Goal: Task Accomplishment & Management: Use online tool/utility

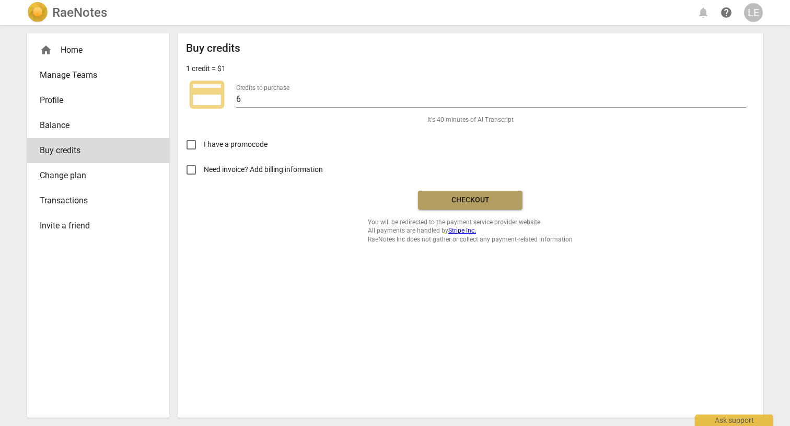
click at [471, 204] on button "Checkout" at bounding box center [470, 200] width 105 height 19
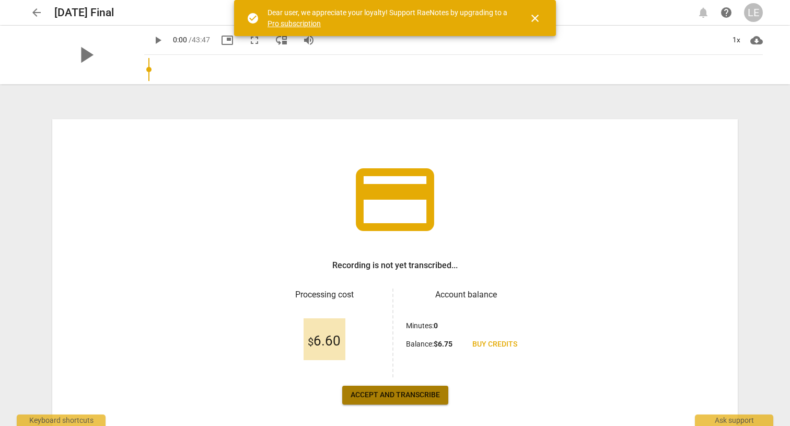
click at [400, 394] on span "Accept and transcribe" at bounding box center [395, 395] width 89 height 10
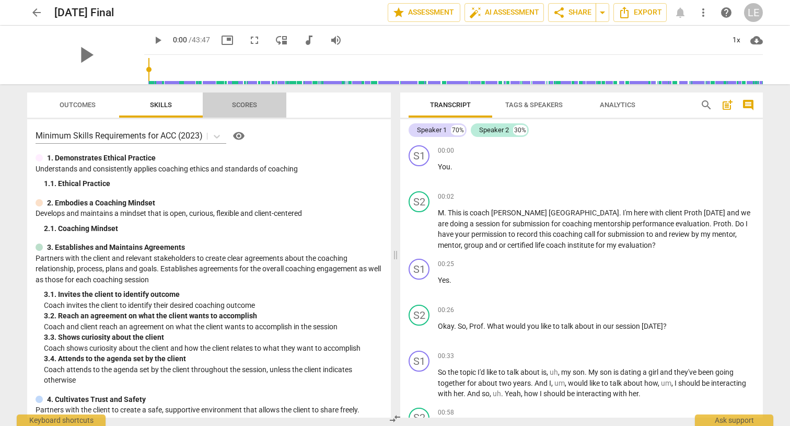
click at [246, 106] on span "Scores" at bounding box center [244, 105] width 25 height 8
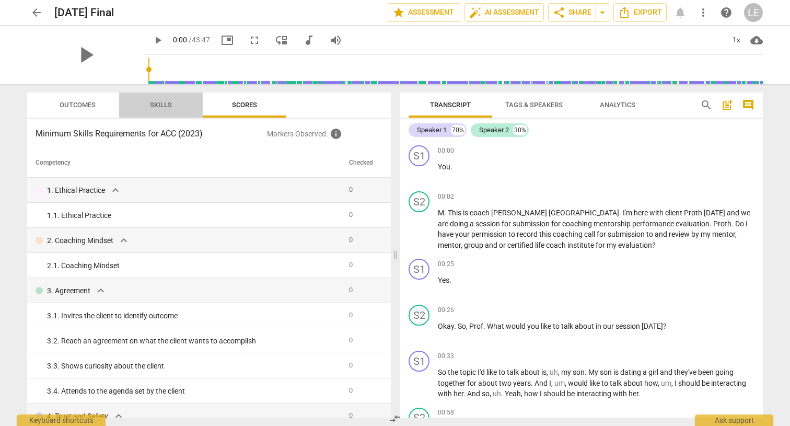
click at [170, 106] on span "Skills" at bounding box center [161, 105] width 22 height 8
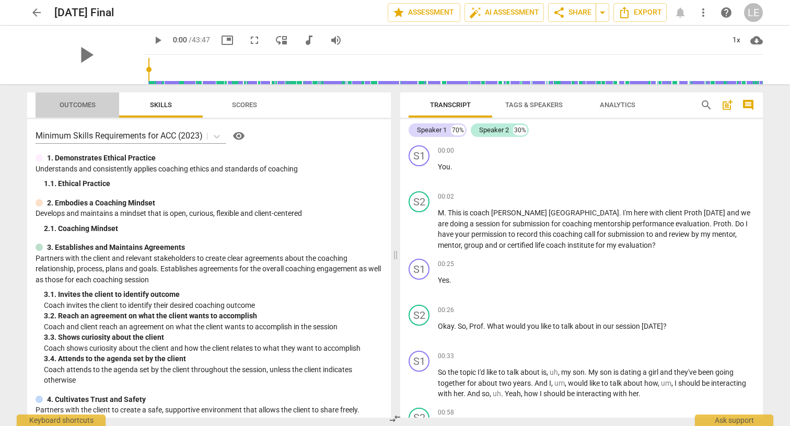
click at [87, 106] on span "Outcomes" at bounding box center [78, 105] width 36 height 8
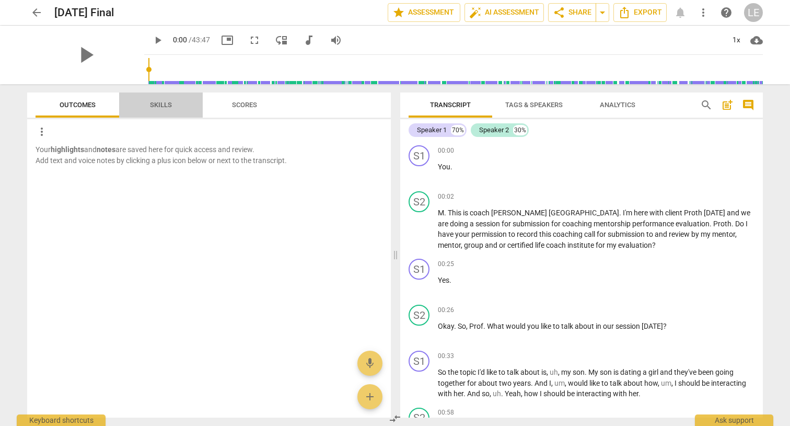
click at [154, 102] on span "Skills" at bounding box center [161, 105] width 22 height 8
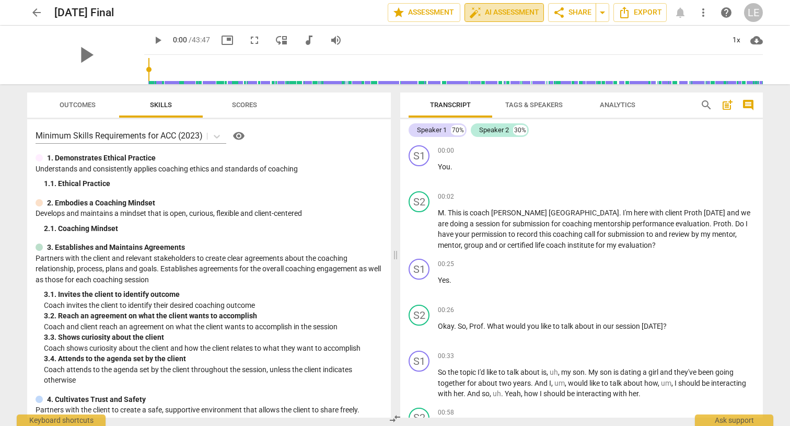
click at [503, 8] on span "auto_fix_high AI Assessment" at bounding box center [504, 12] width 70 height 13
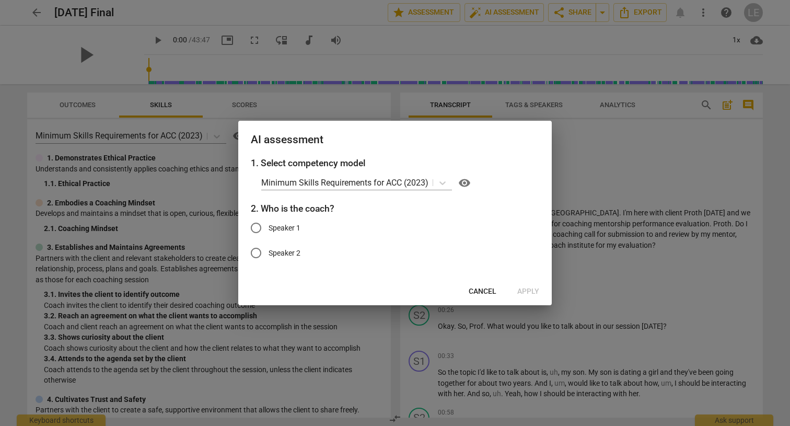
click at [480, 288] on span "Cancel" at bounding box center [483, 291] width 28 height 10
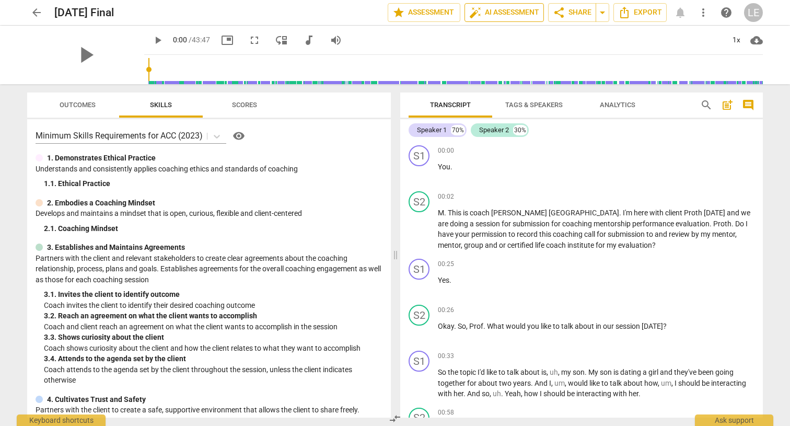
click at [498, 16] on span "auto_fix_high AI Assessment" at bounding box center [504, 12] width 70 height 13
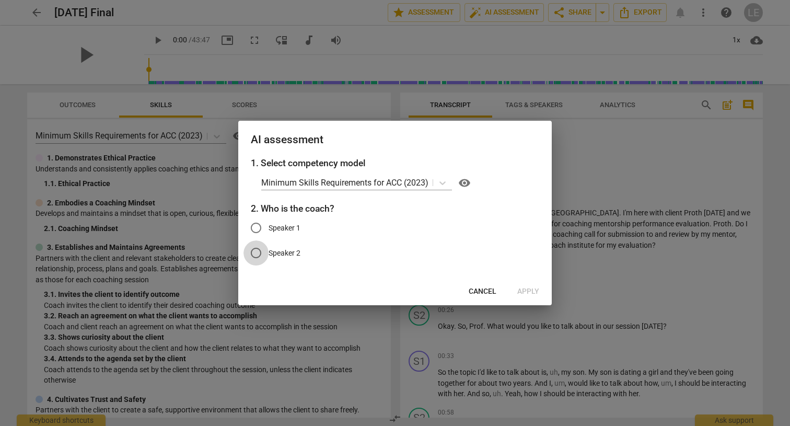
click at [263, 254] on input "Speaker 2" at bounding box center [256, 252] width 25 height 25
radio input "true"
click at [526, 287] on span "Apply" at bounding box center [528, 291] width 22 height 10
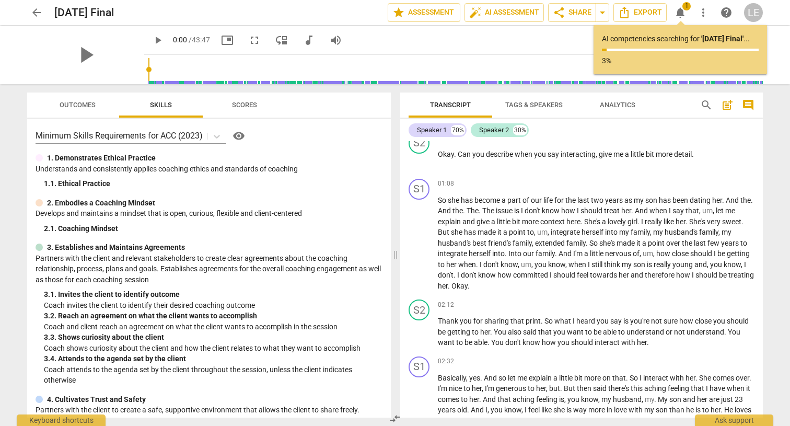
scroll to position [273, 0]
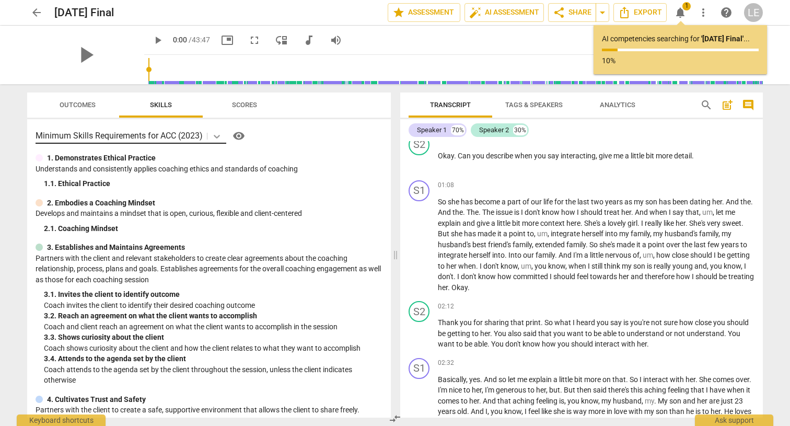
click at [217, 134] on icon at bounding box center [217, 136] width 10 height 10
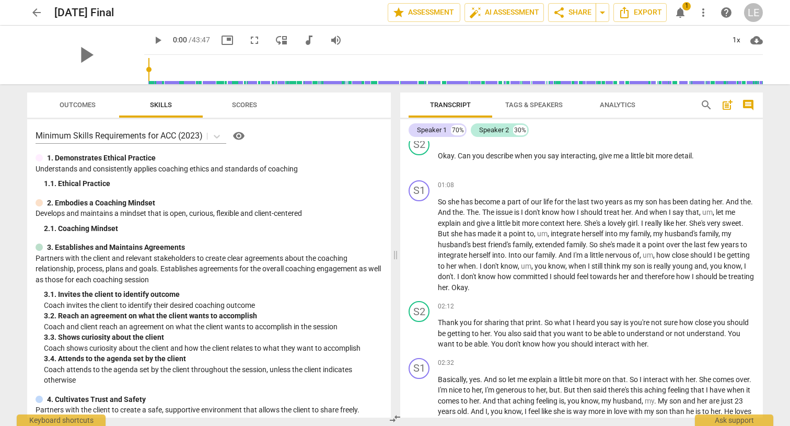
click at [574, 131] on div "Speaker 1 70% Speaker 2 30%" at bounding box center [582, 130] width 346 height 18
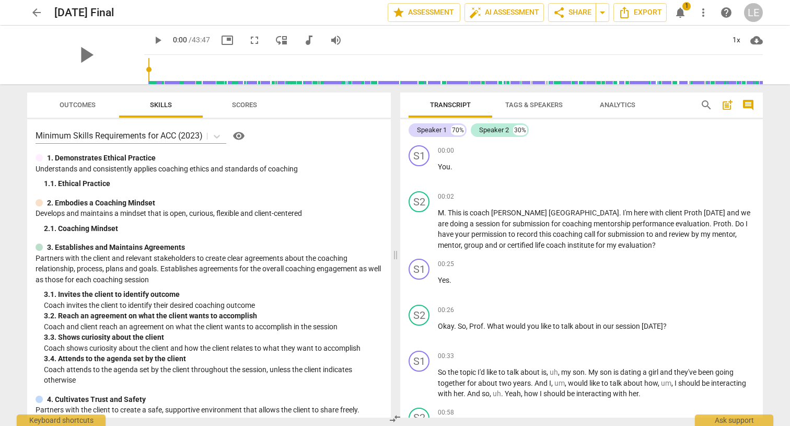
scroll to position [0, 0]
click at [529, 103] on span "Tags & Speakers" at bounding box center [533, 105] width 57 height 8
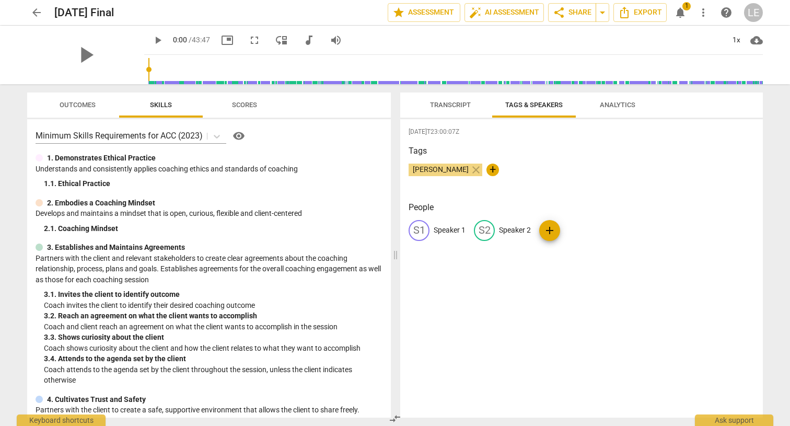
click at [606, 106] on span "Analytics" at bounding box center [618, 105] width 36 height 8
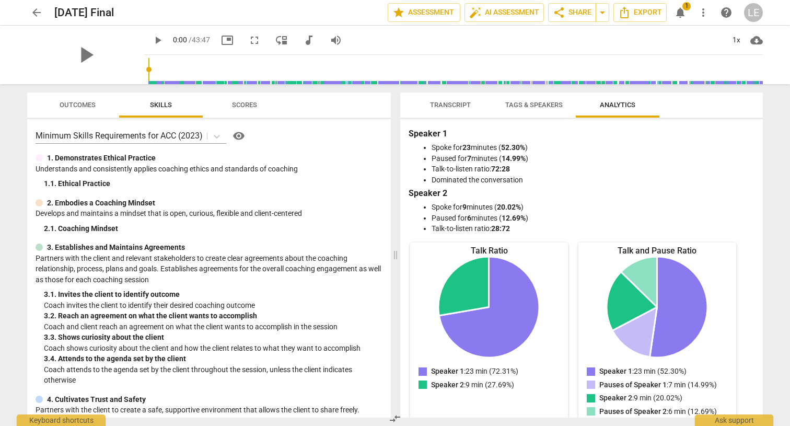
click at [447, 108] on span "Transcript" at bounding box center [450, 105] width 41 height 8
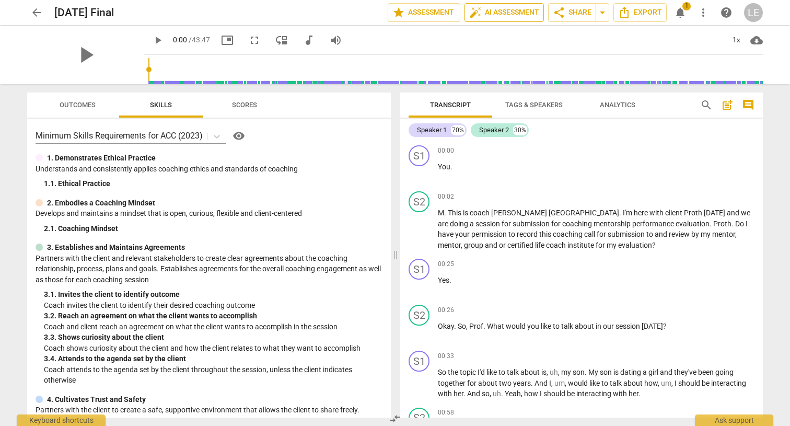
click at [508, 11] on span "auto_fix_high AI Assessment" at bounding box center [504, 12] width 70 height 13
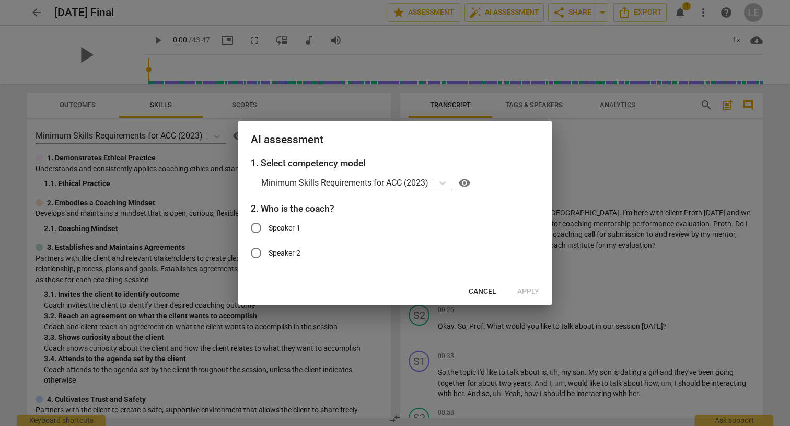
click at [259, 252] on input "Speaker 2" at bounding box center [256, 252] width 25 height 25
radio input "true"
click at [520, 291] on span "Apply" at bounding box center [528, 291] width 22 height 10
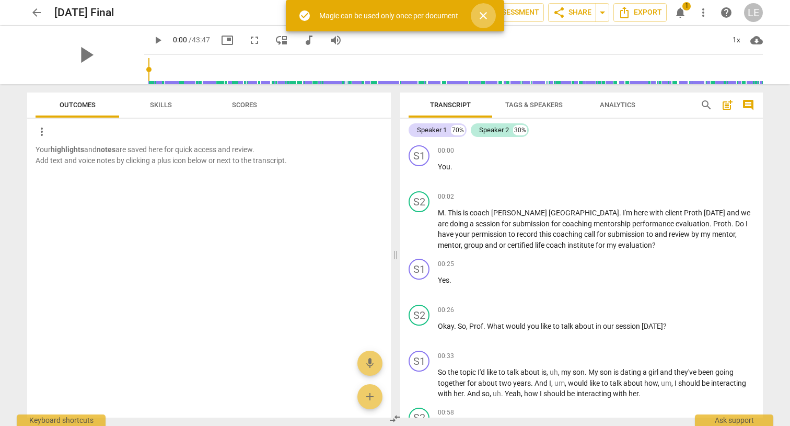
click at [487, 15] on span "close" at bounding box center [483, 15] width 13 height 13
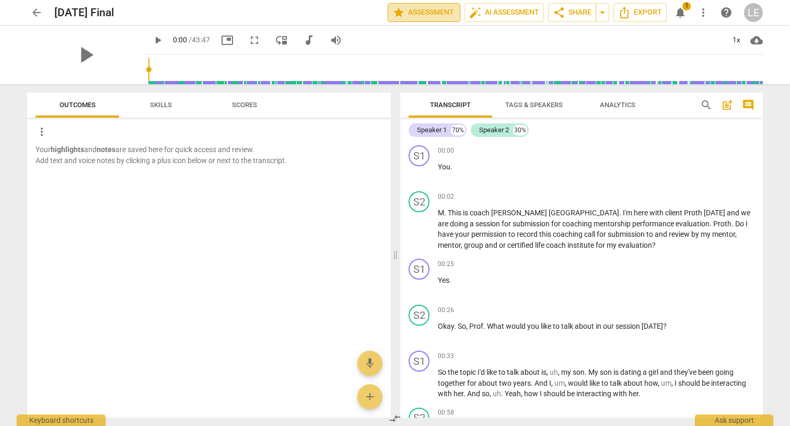
click at [432, 5] on button "star Assessment" at bounding box center [424, 12] width 73 height 19
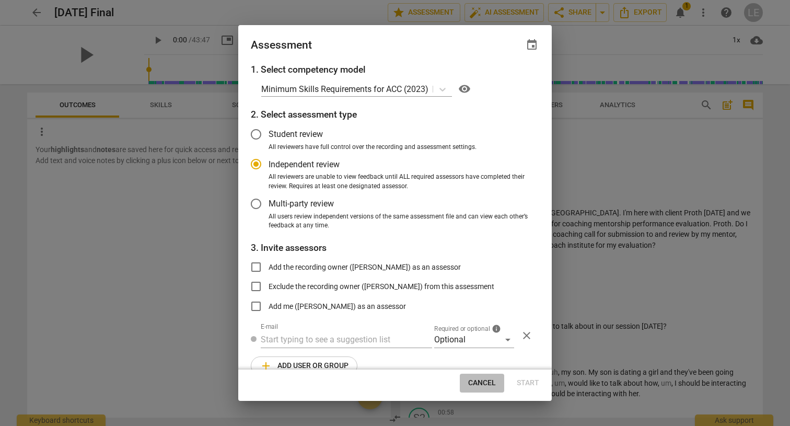
click at [479, 379] on span "Cancel" at bounding box center [482, 383] width 28 height 10
radio input "false"
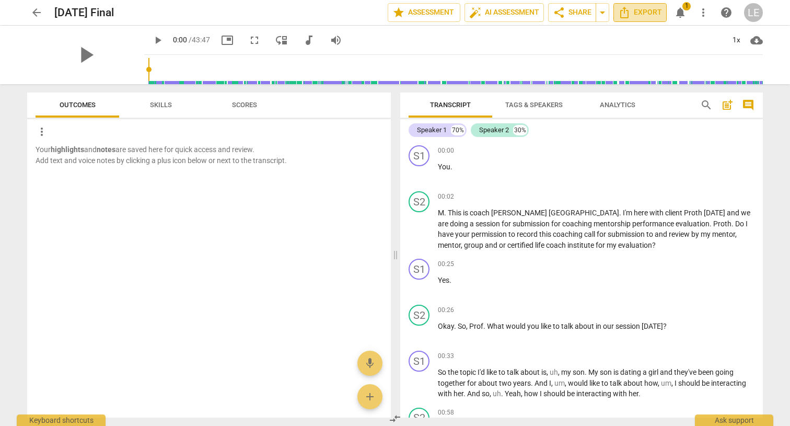
click at [659, 11] on span "Export" at bounding box center [640, 12] width 44 height 13
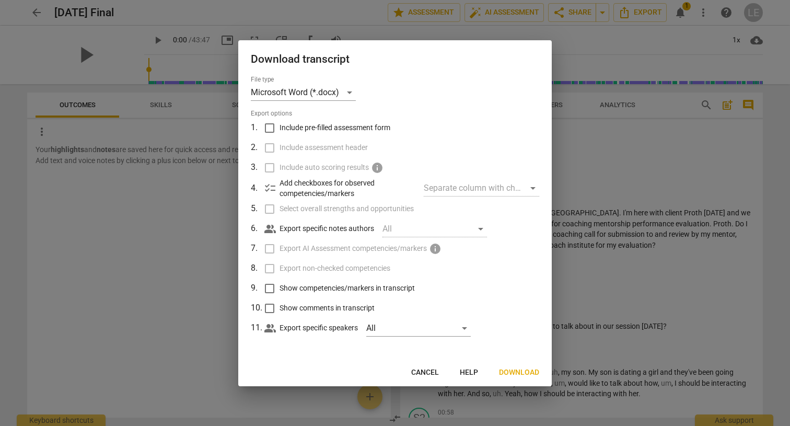
click at [268, 128] on input "Include pre-filled assessment form" at bounding box center [270, 128] width 20 height 20
checkbox input "true"
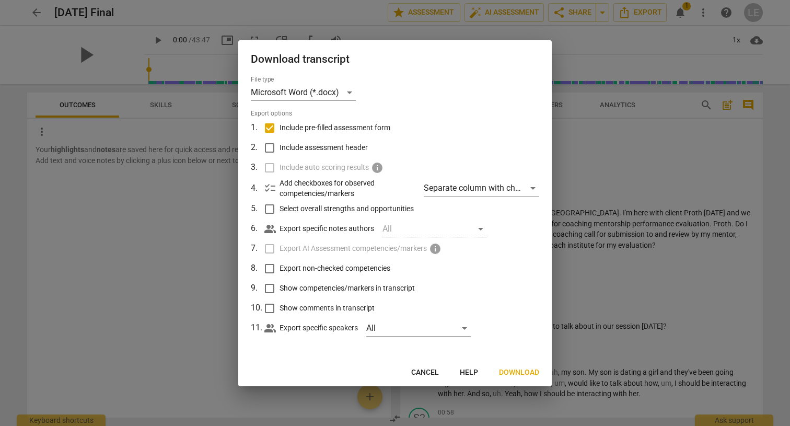
click at [525, 376] on span "Download" at bounding box center [519, 372] width 40 height 10
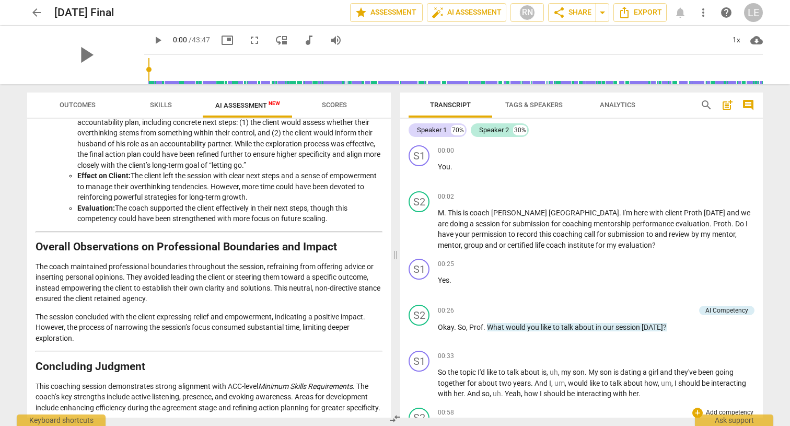
scroll to position [1475, 0]
click at [481, 326] on span "Prof" at bounding box center [476, 327] width 14 height 8
click at [483, 326] on span "." at bounding box center [485, 327] width 4 height 8
click at [706, 109] on span "search" at bounding box center [706, 105] width 13 height 13
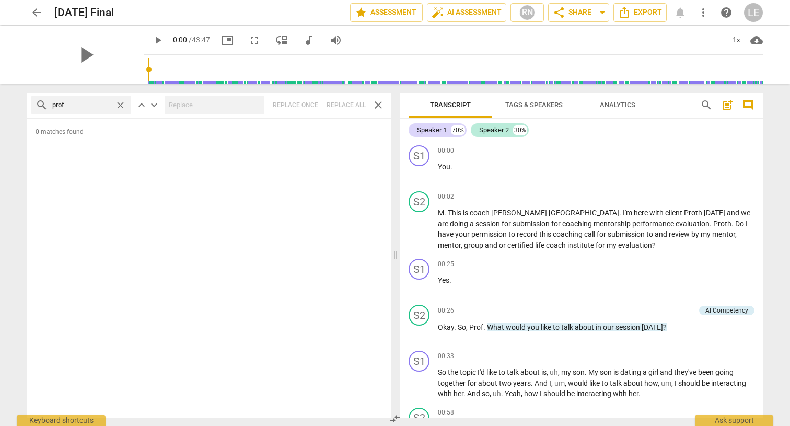
type input "prof"
click at [79, 105] on input "prof" at bounding box center [81, 105] width 59 height 17
click at [143, 106] on span "keyboard_arrow_up" at bounding box center [141, 105] width 13 height 13
click at [313, 103] on div "search prof close keyboard_arrow_up keyboard_arrow_down Replace once Replace al…" at bounding box center [209, 105] width 364 height 25
click at [339, 106] on div "search prof close keyboard_arrow_up keyboard_arrow_down Replace once Replace al…" at bounding box center [209, 105] width 364 height 25
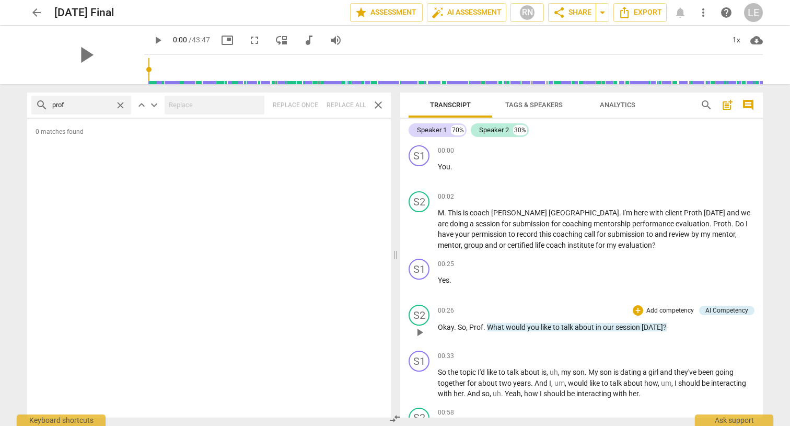
click at [482, 326] on span "Prof" at bounding box center [476, 327] width 14 height 8
click at [684, 213] on span "Proth" at bounding box center [694, 213] width 20 height 8
click at [713, 224] on span "Proth" at bounding box center [722, 224] width 18 height 8
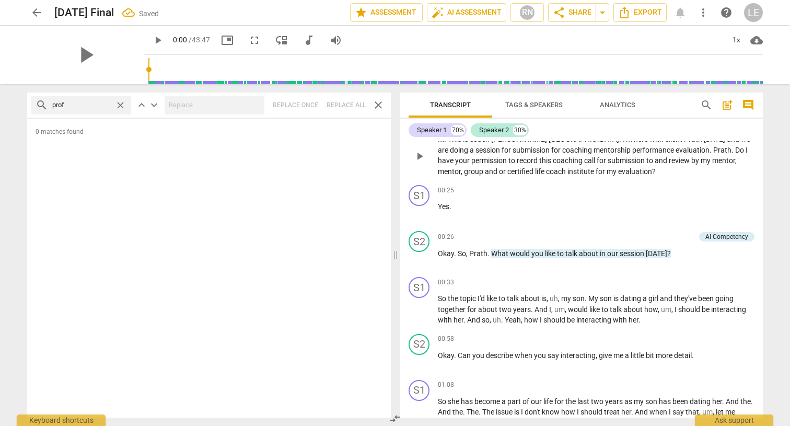
scroll to position [81, 0]
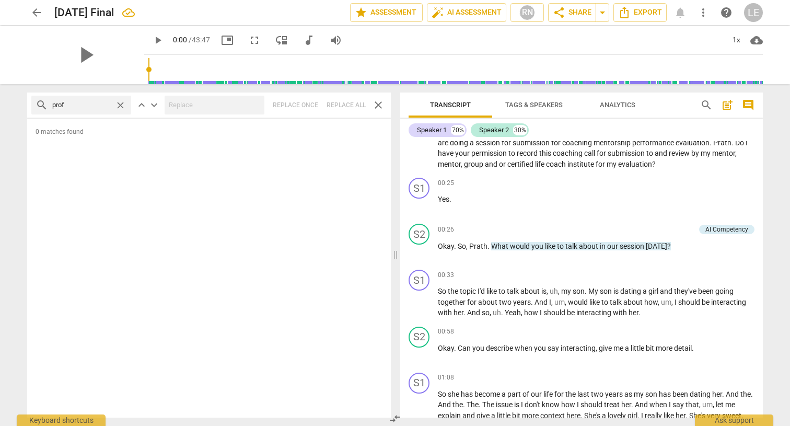
click at [710, 108] on span "search" at bounding box center [706, 105] width 13 height 13
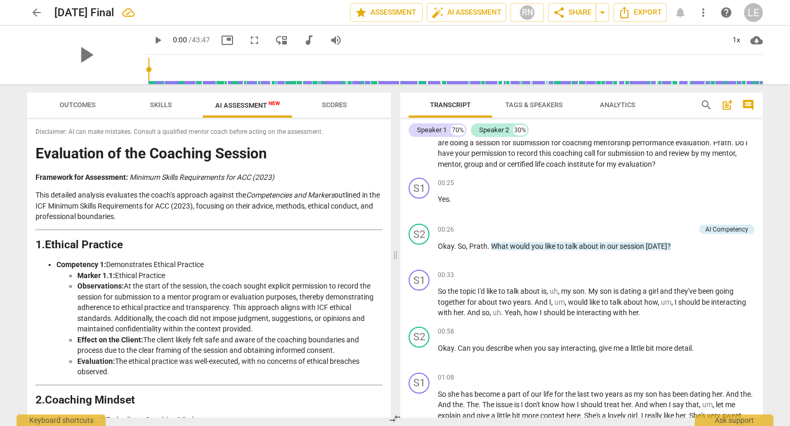
click at [727, 102] on span "post_add" at bounding box center [727, 105] width 13 height 13
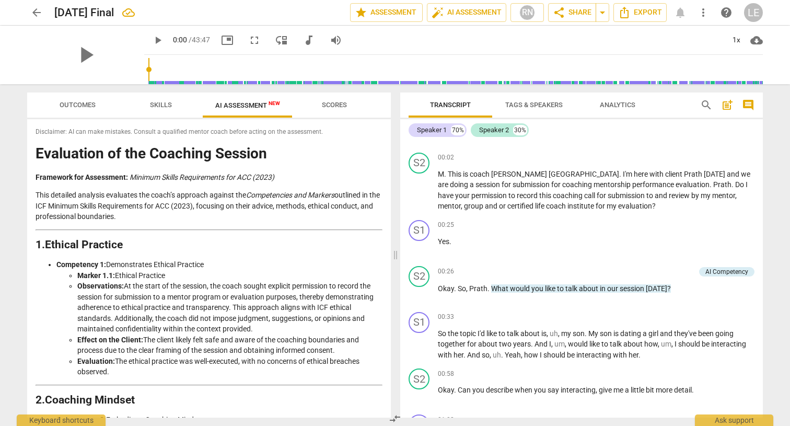
scroll to position [24, 0]
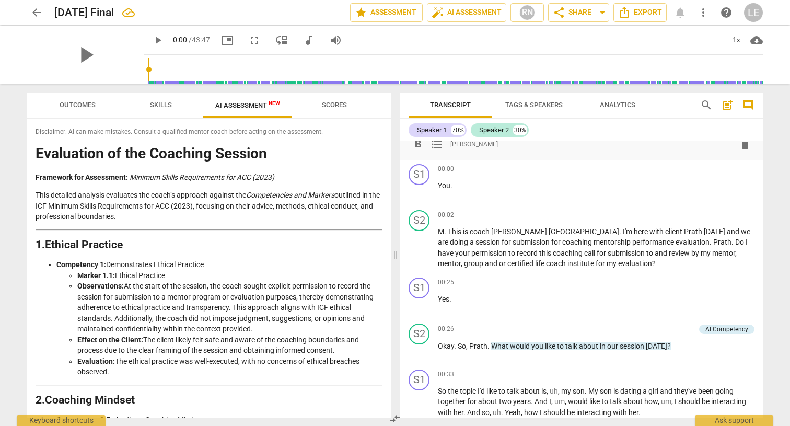
click at [701, 104] on span "search" at bounding box center [706, 105] width 13 height 13
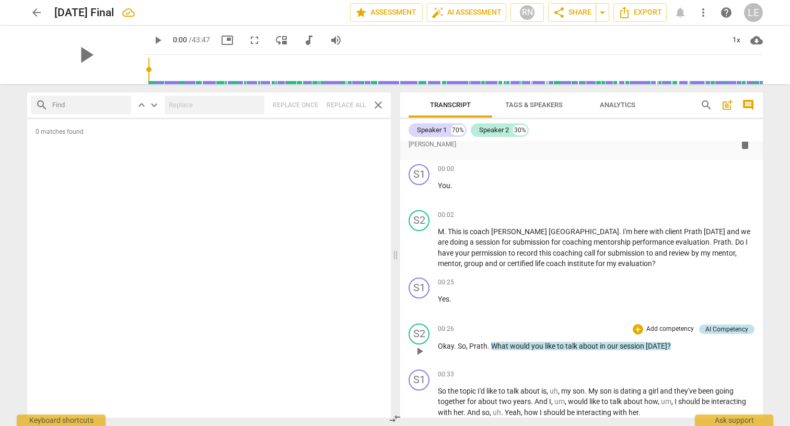
click at [706, 332] on div "AI Competency" at bounding box center [727, 329] width 43 height 9
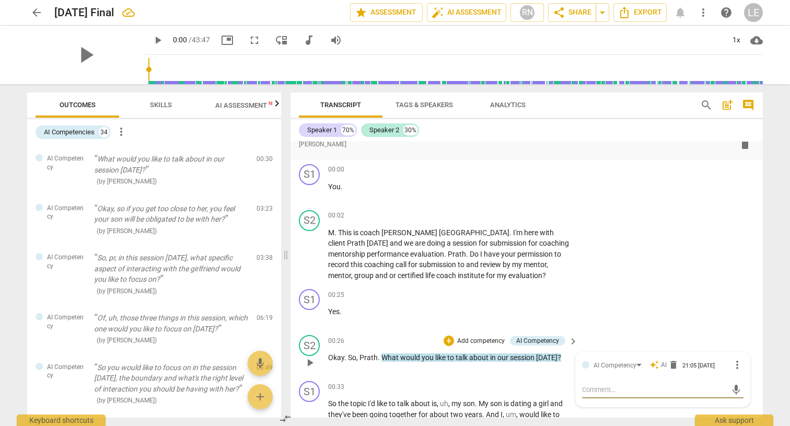
click at [658, 365] on div "auto_awesome AI delete" at bounding box center [664, 364] width 29 height 9
click at [650, 365] on span "auto_awesome" at bounding box center [654, 364] width 9 height 9
click at [638, 364] on div "AI Competency" at bounding box center [620, 365] width 52 height 9
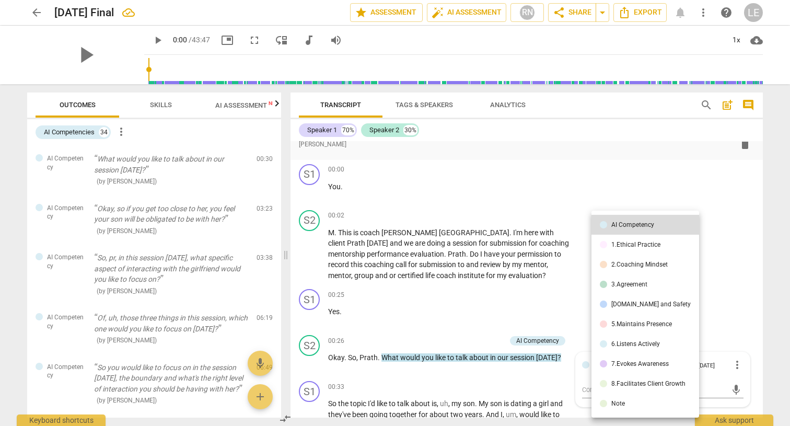
click at [634, 286] on div "3.Agreement" at bounding box center [630, 284] width 36 height 6
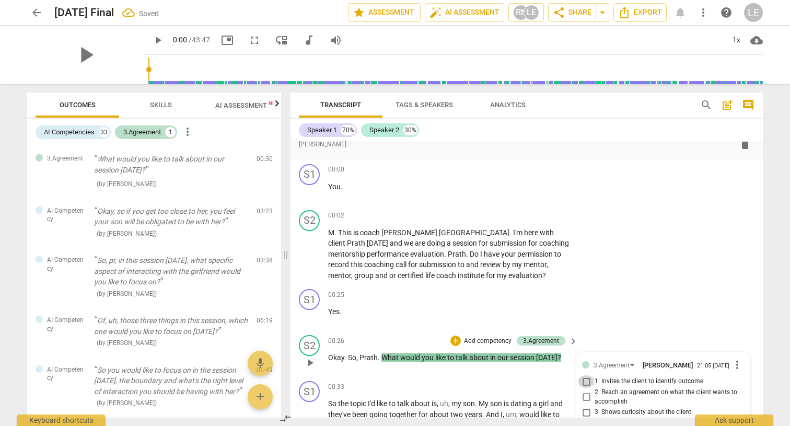
click at [581, 382] on input "1. Invites the client to identify outcome" at bounding box center [586, 381] width 17 height 13
checkbox input "true"
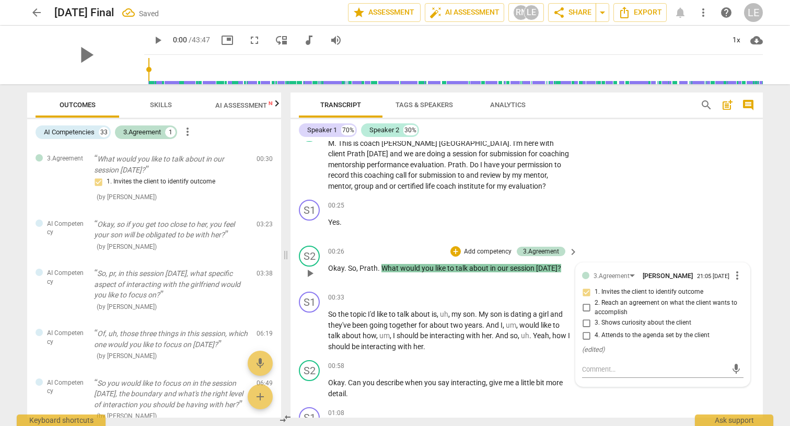
scroll to position [206, 0]
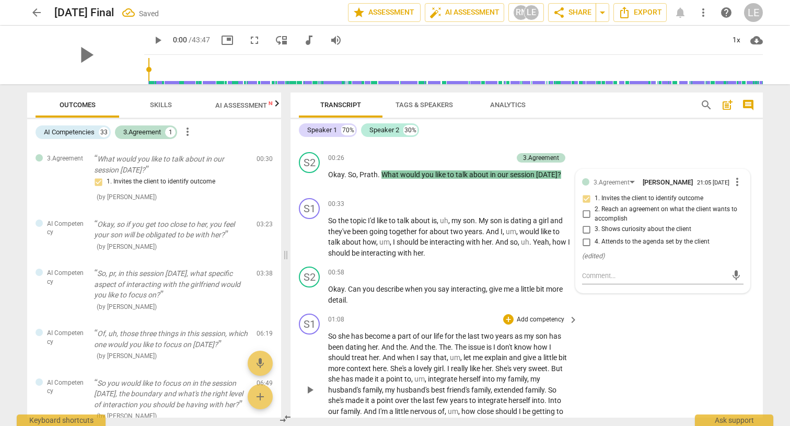
click at [642, 347] on div "S1 play_arrow pause 01:08 + Add competency keyboard_arrow_right So she has beco…" at bounding box center [527, 381] width 473 height 144
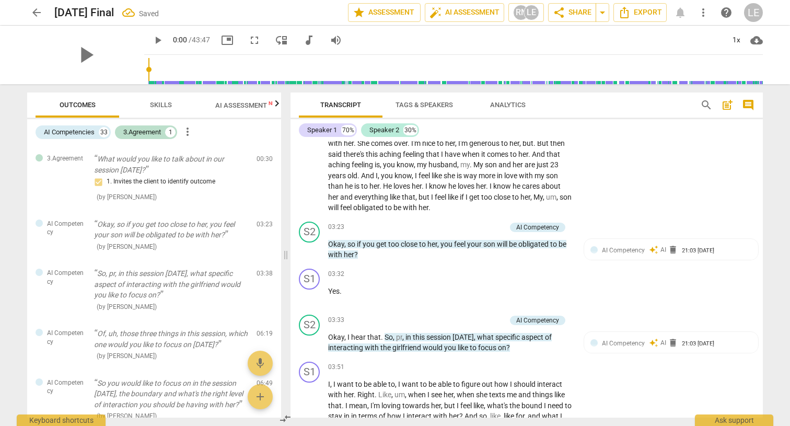
scroll to position [623, 0]
click at [608, 246] on span "AI Competency" at bounding box center [623, 249] width 43 height 7
click at [654, 246] on span "auto_awesome" at bounding box center [654, 250] width 9 height 9
click at [612, 246] on div "AI Competency" at bounding box center [615, 251] width 43 height 10
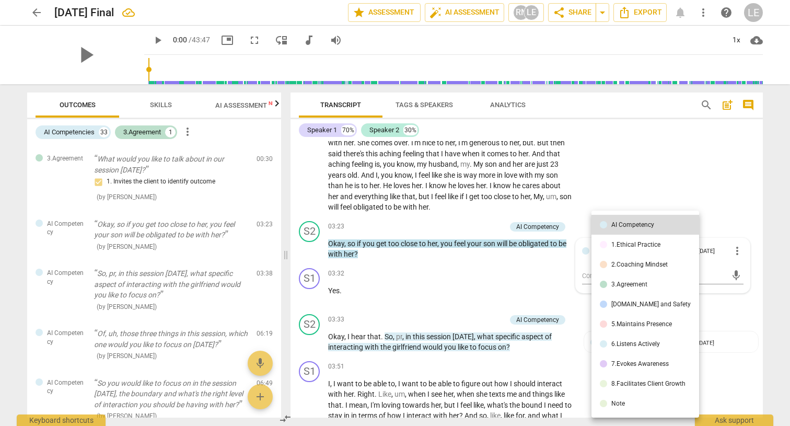
click at [401, 324] on div at bounding box center [395, 213] width 790 height 426
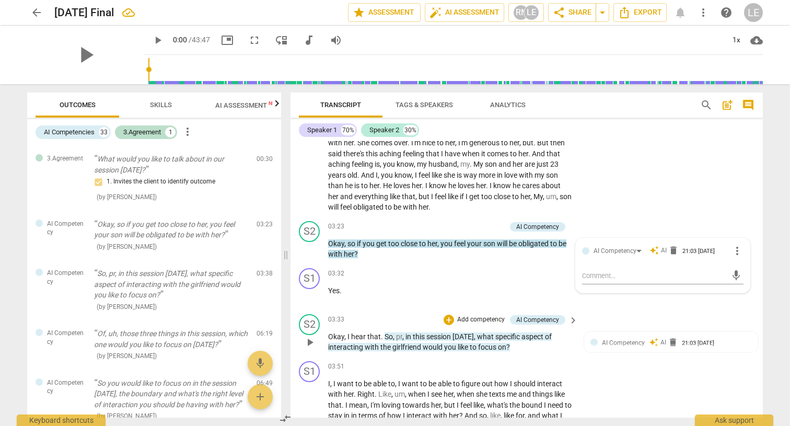
click at [401, 332] on span "pr" at bounding box center [399, 336] width 6 height 8
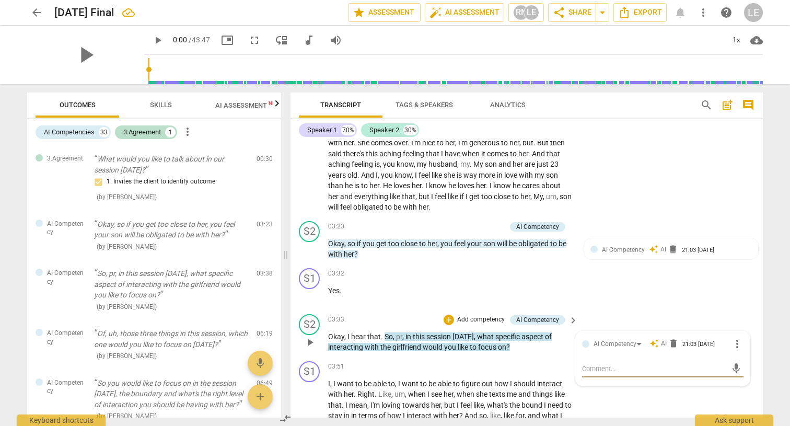
click at [401, 332] on span "pr" at bounding box center [399, 336] width 6 height 8
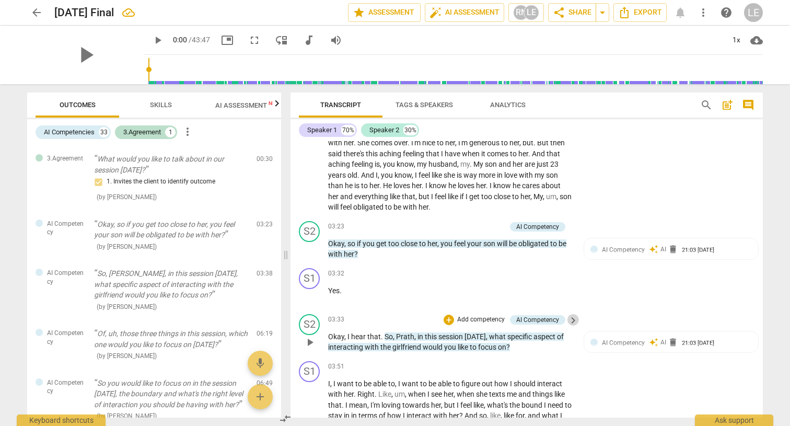
click at [571, 314] on span "keyboard_arrow_right" at bounding box center [573, 320] width 13 height 13
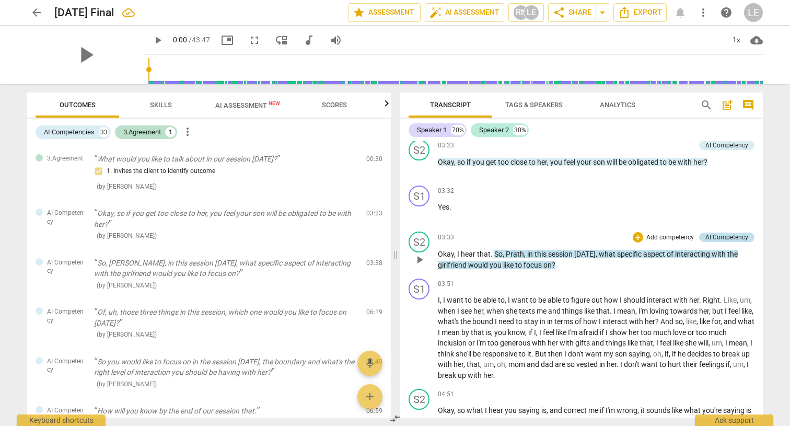
click at [727, 233] on div "AI Competency" at bounding box center [727, 237] width 43 height 9
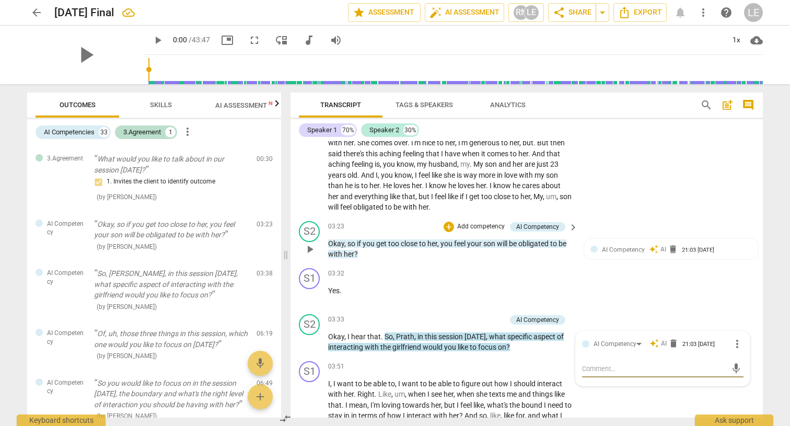
click at [572, 221] on span "keyboard_arrow_right" at bounding box center [573, 227] width 13 height 13
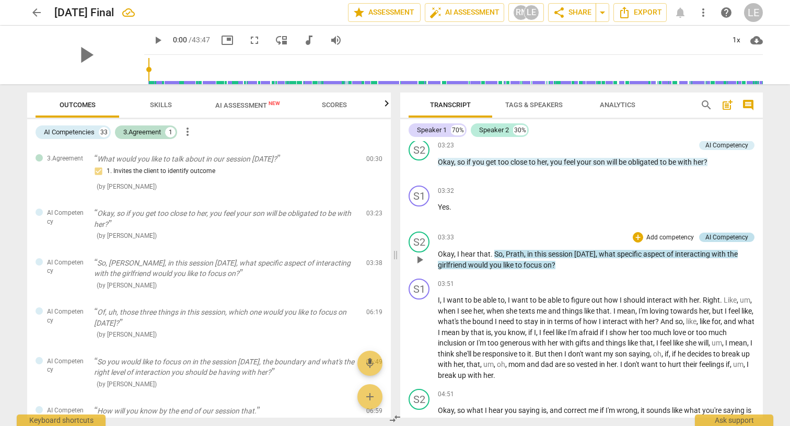
click at [709, 233] on div "AI Competency" at bounding box center [727, 237] width 43 height 9
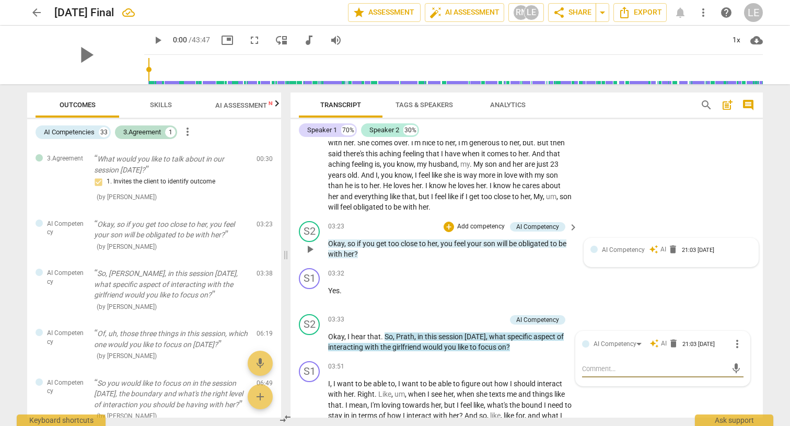
click at [651, 245] on span "auto_awesome" at bounding box center [653, 249] width 9 height 9
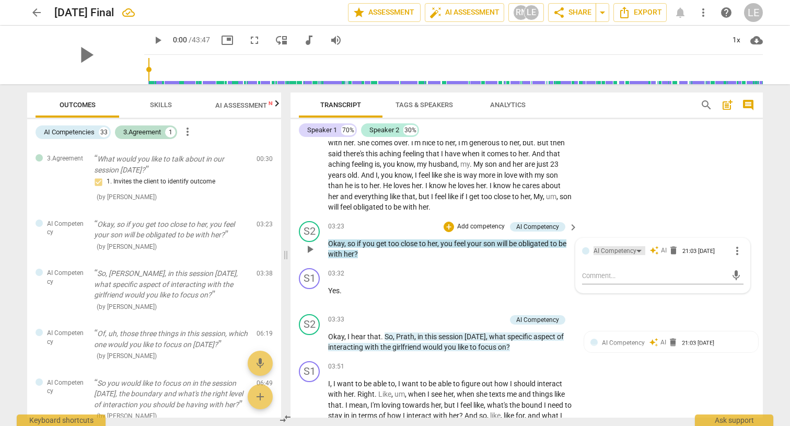
click at [639, 246] on div "AI Competency" at bounding box center [620, 250] width 52 height 9
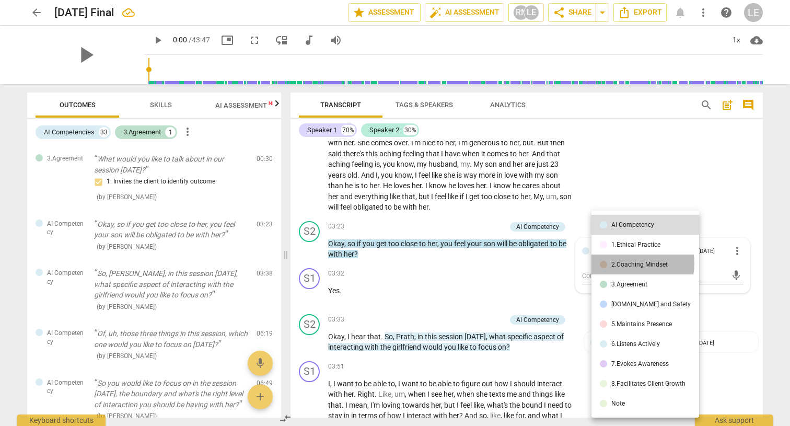
click at [632, 263] on div "2.Coaching Mindset" at bounding box center [640, 264] width 56 height 6
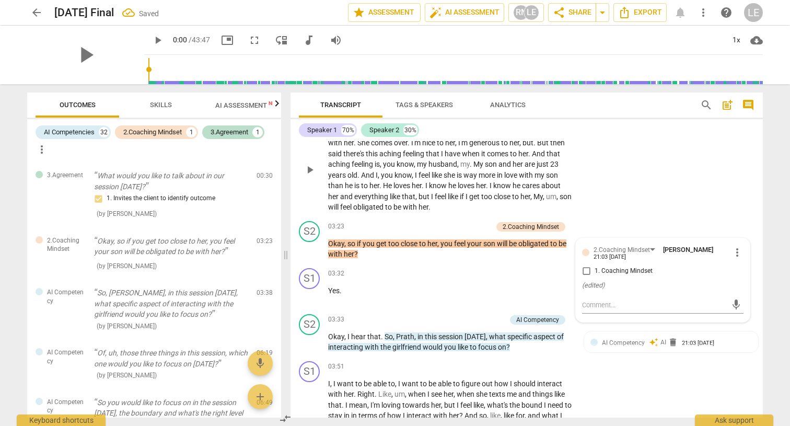
click at [655, 187] on div "S1 play_arrow pause 02:32 + Add competency keyboard_arrow_right Basically , yes…" at bounding box center [527, 161] width 473 height 111
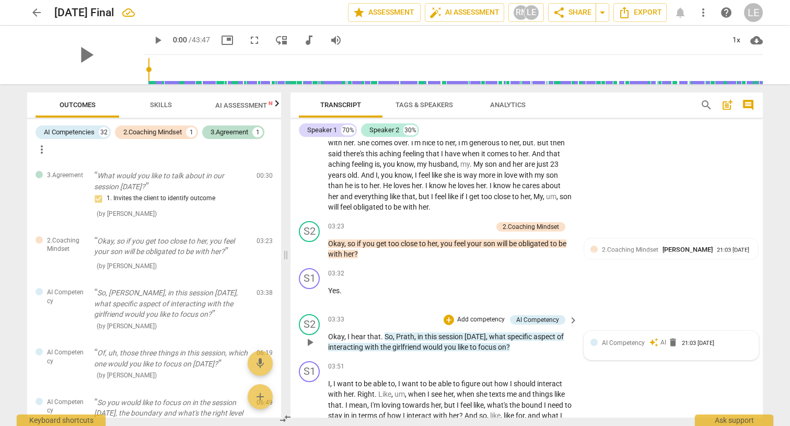
click at [642, 339] on span "AI Competency" at bounding box center [623, 342] width 43 height 7
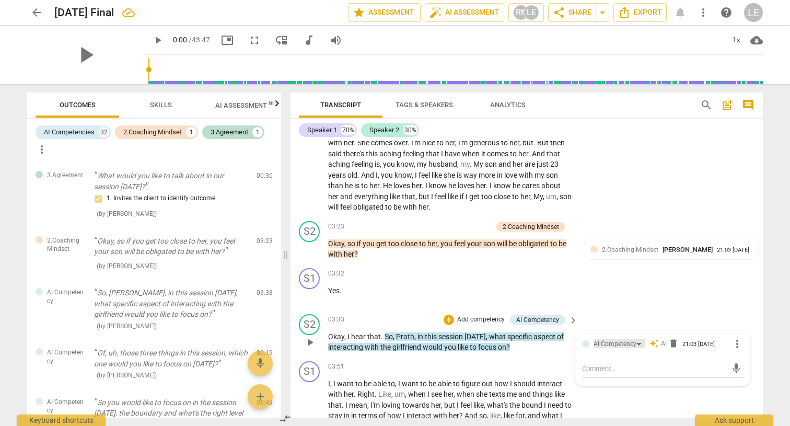
click at [639, 339] on div "AI Competency" at bounding box center [620, 343] width 52 height 9
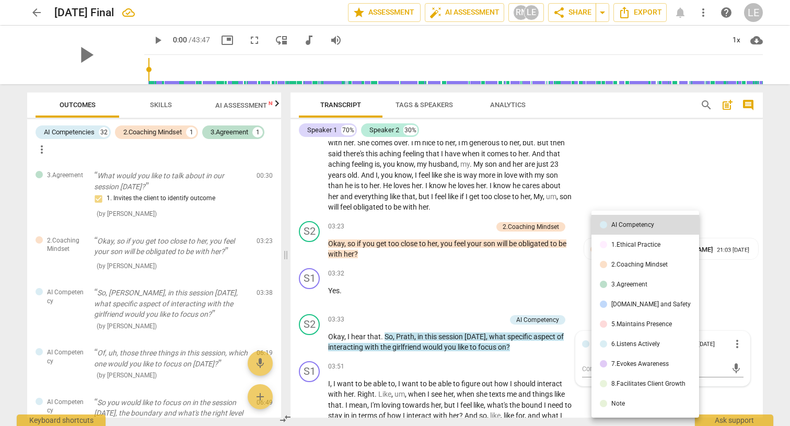
click at [634, 288] on li "3.Agreement" at bounding box center [646, 284] width 108 height 20
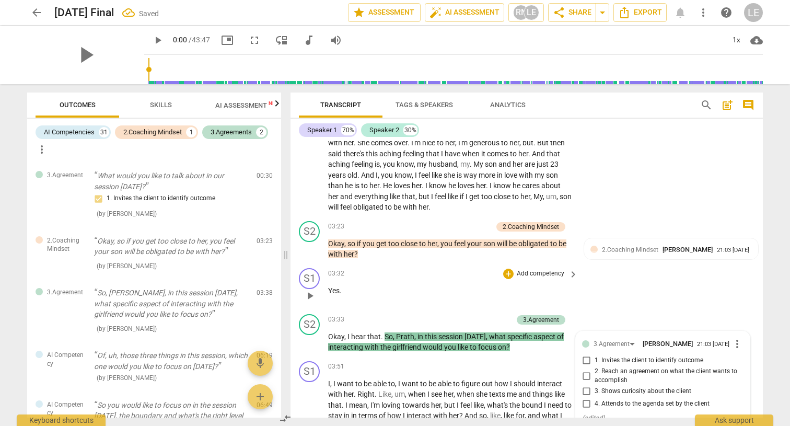
click at [642, 272] on div "S1 play_arrow pause 03:32 + Add competency keyboard_arrow_right Yes ." at bounding box center [527, 287] width 473 height 46
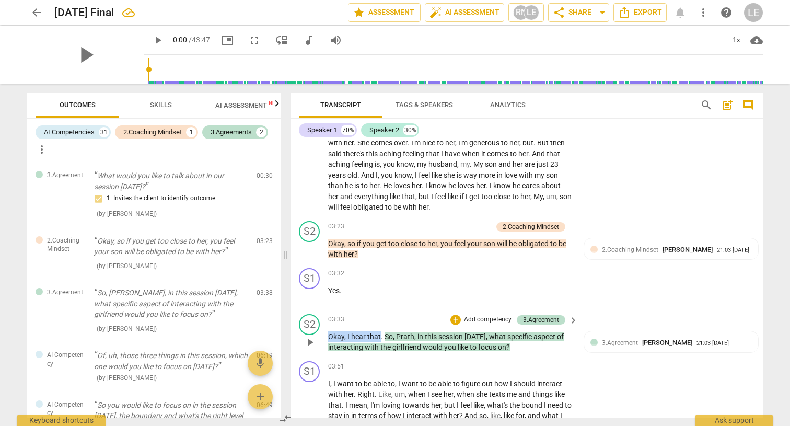
drag, startPoint x: 329, startPoint y: 326, endPoint x: 381, endPoint y: 326, distance: 51.7
click at [381, 331] on p "Okay , I hear that . So , [PERSON_NAME] , in this session [DATE] , what specifi…" at bounding box center [450, 341] width 245 height 21
click at [477, 315] on p "Add competency" at bounding box center [488, 319] width 50 height 9
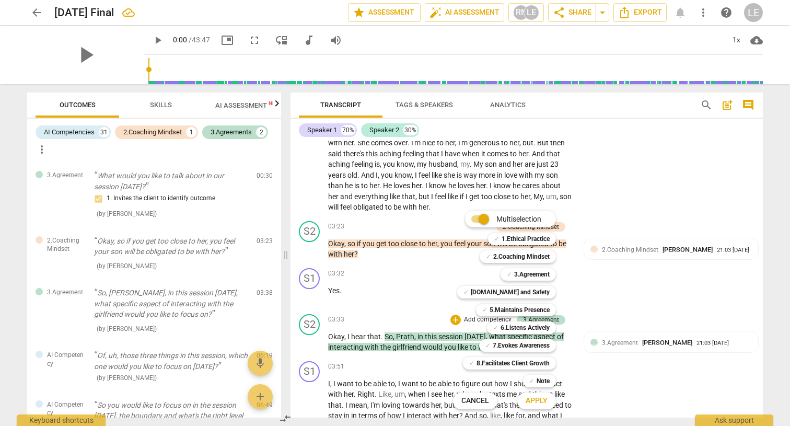
drag, startPoint x: 379, startPoint y: 327, endPoint x: 334, endPoint y: 327, distance: 45.5
click at [334, 327] on div at bounding box center [395, 213] width 790 height 426
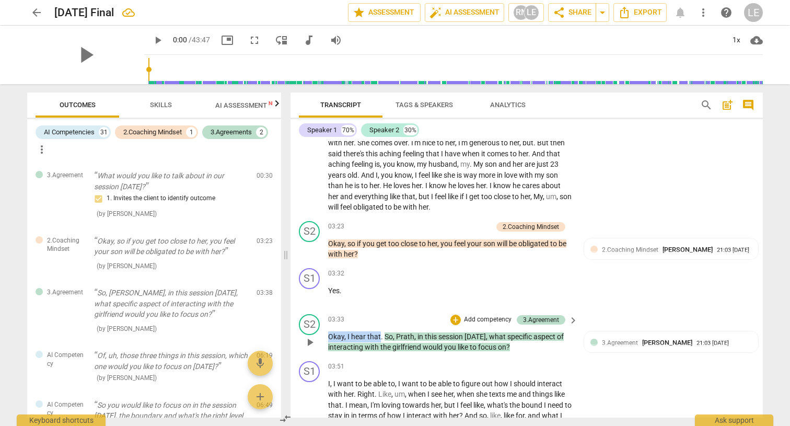
drag, startPoint x: 330, startPoint y: 327, endPoint x: 379, endPoint y: 329, distance: 49.2
click at [379, 331] on p "Okay , I hear that . So , [PERSON_NAME] , in this session [DATE] , what specifi…" at bounding box center [450, 341] width 245 height 21
click at [338, 332] on span "Okay" at bounding box center [336, 336] width 16 height 8
drag, startPoint x: 329, startPoint y: 328, endPoint x: 379, endPoint y: 327, distance: 49.7
click at [379, 331] on p "Okay , I hear that . So , [PERSON_NAME] , in this session [DATE] , what specifi…" at bounding box center [450, 341] width 245 height 21
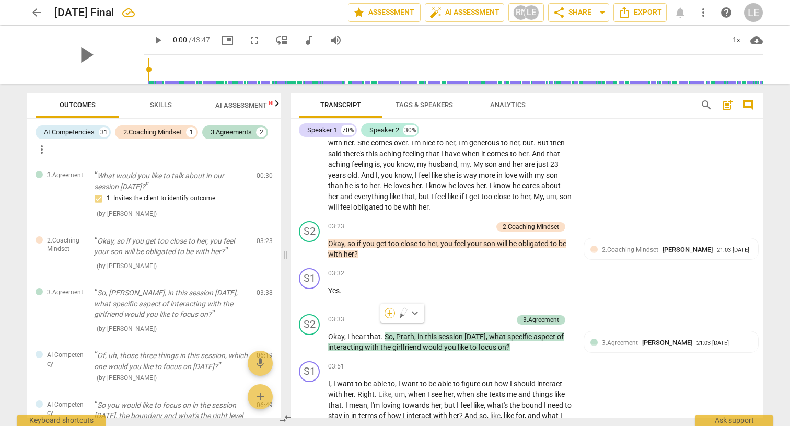
click at [390, 311] on div "+" at bounding box center [390, 313] width 10 height 10
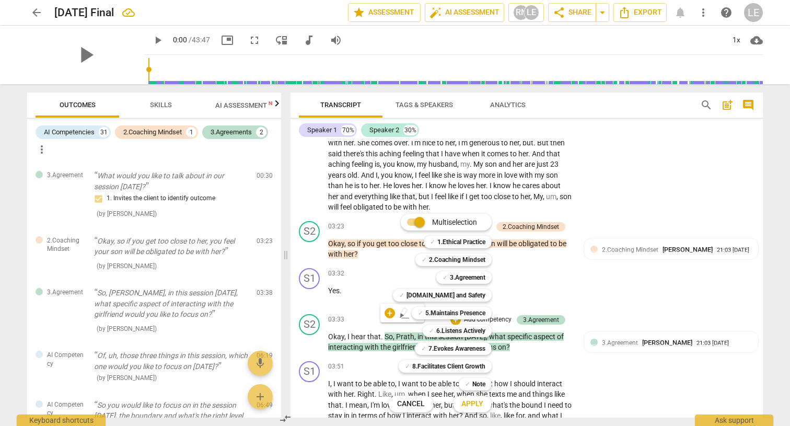
click at [334, 327] on div at bounding box center [395, 213] width 790 height 426
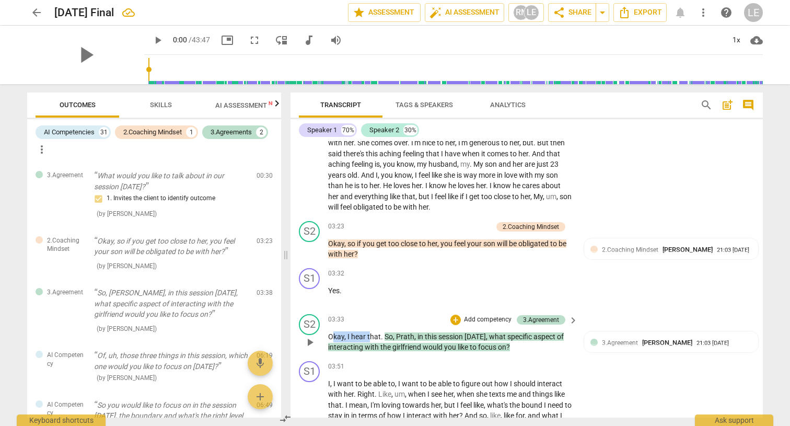
drag, startPoint x: 331, startPoint y: 327, endPoint x: 369, endPoint y: 330, distance: 37.7
click at [369, 331] on p "Okay , I hear that . So , [PERSON_NAME] , in this session [DATE] , what specifi…" at bounding box center [450, 341] width 245 height 21
click at [369, 332] on span "that" at bounding box center [374, 336] width 14 height 8
click at [328, 332] on span "Okay" at bounding box center [336, 336] width 16 height 8
drag, startPoint x: 328, startPoint y: 330, endPoint x: 382, endPoint y: 326, distance: 53.5
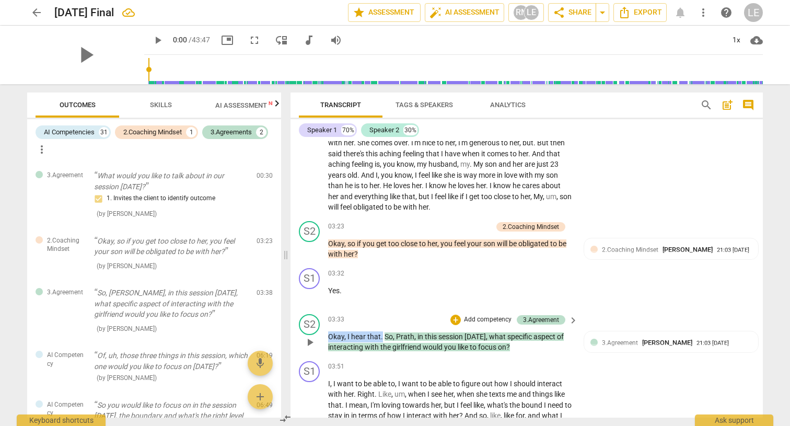
click at [382, 331] on p "Okay , I hear that . So , [PERSON_NAME] , in this session [DATE] , what specifi…" at bounding box center [450, 341] width 245 height 21
click at [395, 314] on div "+" at bounding box center [393, 313] width 10 height 10
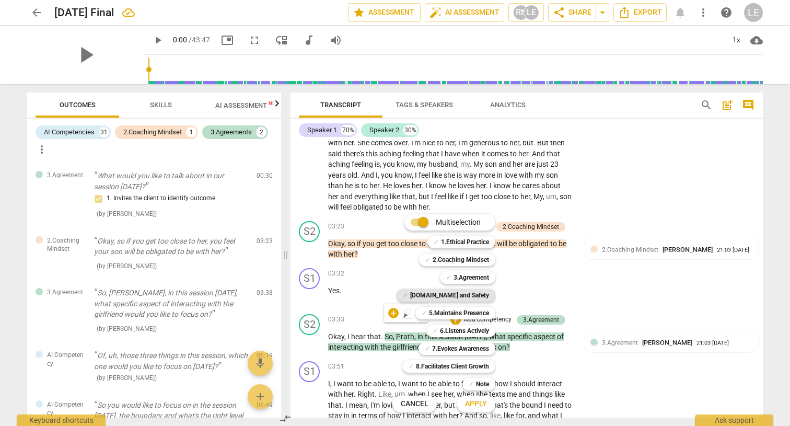
click at [461, 294] on b "[DOMAIN_NAME] and Safety" at bounding box center [449, 295] width 79 height 13
click at [649, 269] on div at bounding box center [395, 213] width 790 height 426
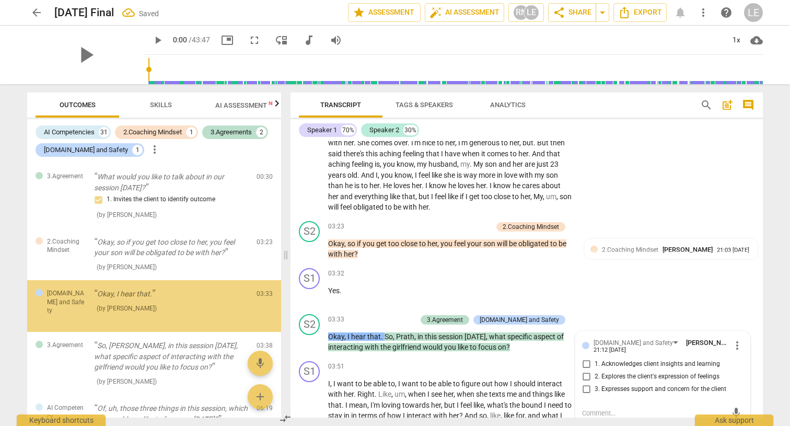
scroll to position [9, 0]
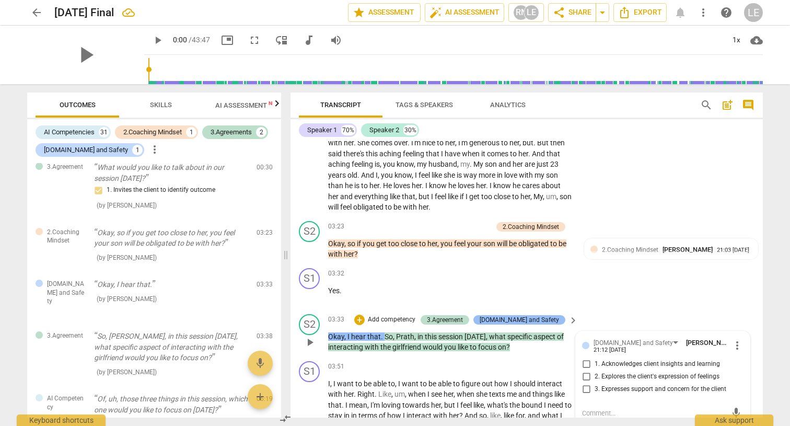
click at [554, 315] on div "[DOMAIN_NAME] and Safety" at bounding box center [519, 319] width 79 height 9
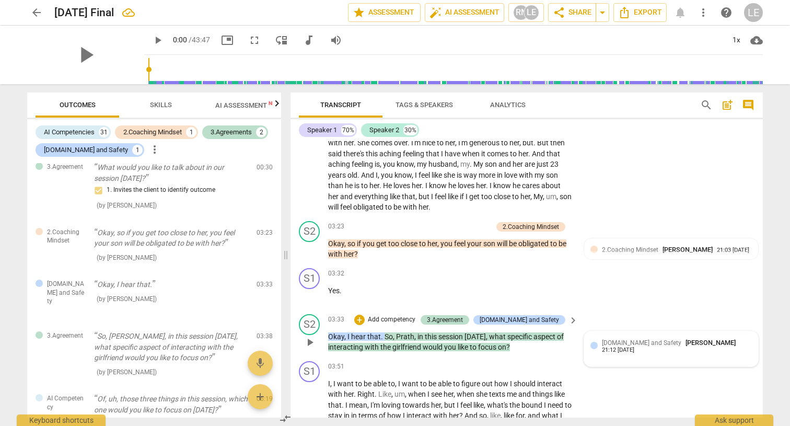
click at [648, 339] on span "[DOMAIN_NAME] and Safety" at bounding box center [641, 342] width 79 height 7
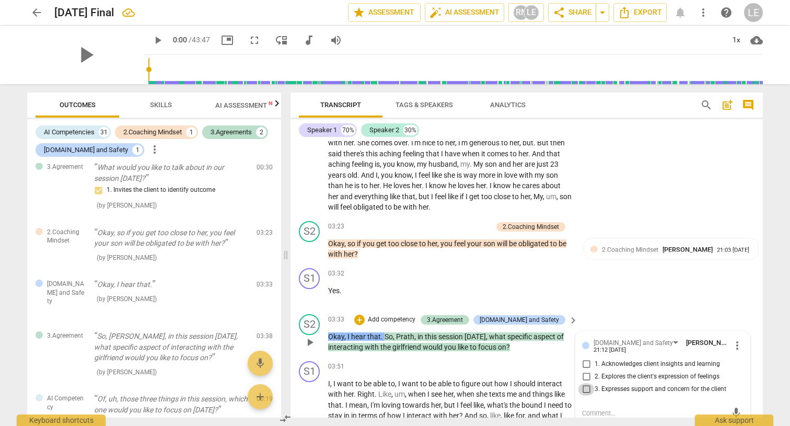
click at [589, 383] on input "3. Expresses support and concern for the client" at bounding box center [586, 389] width 17 height 13
checkbox input "true"
click at [620, 290] on div "S1 play_arrow pause 03:32 + Add competency keyboard_arrow_right Yes ." at bounding box center [527, 287] width 473 height 46
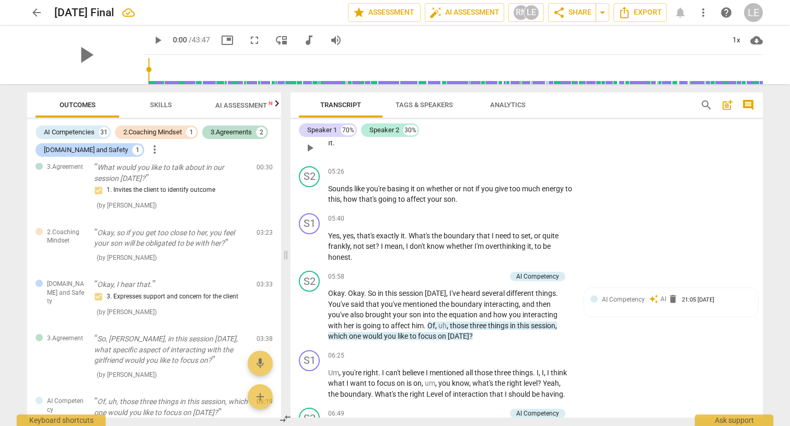
scroll to position [1167, 0]
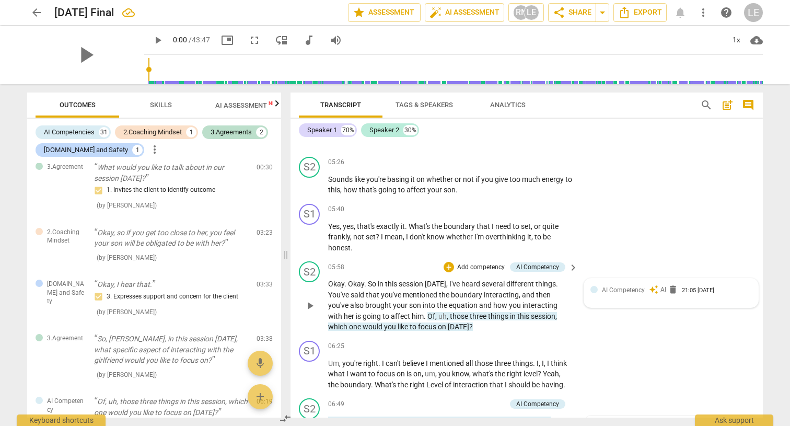
click at [634, 286] on span "AI Competency" at bounding box center [623, 289] width 43 height 7
click at [636, 287] on div "AI Competency" at bounding box center [620, 291] width 52 height 9
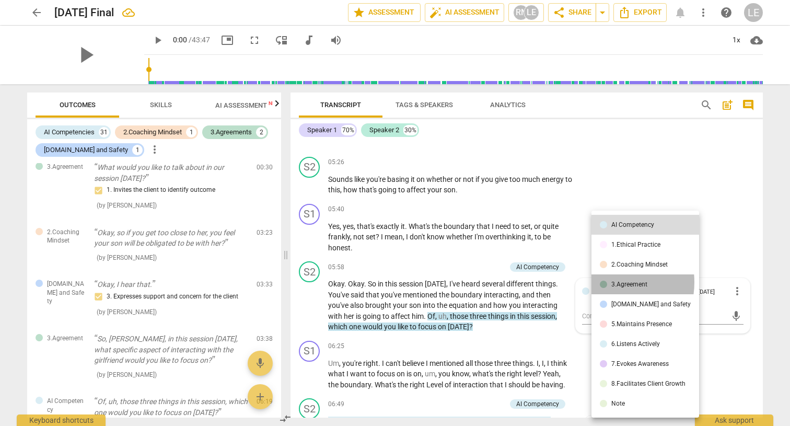
click at [608, 282] on li "3.Agreement" at bounding box center [646, 284] width 108 height 20
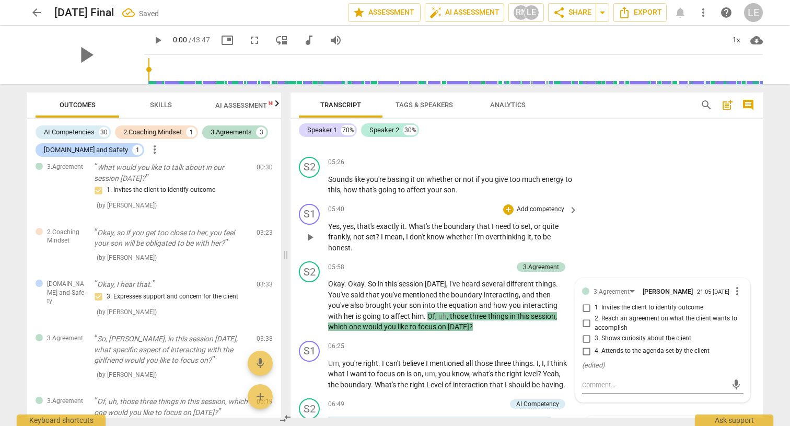
click at [616, 236] on div "S1 play_arrow pause 05:40 + Add competency keyboard_arrow_right Yes , yes , tha…" at bounding box center [527, 229] width 473 height 58
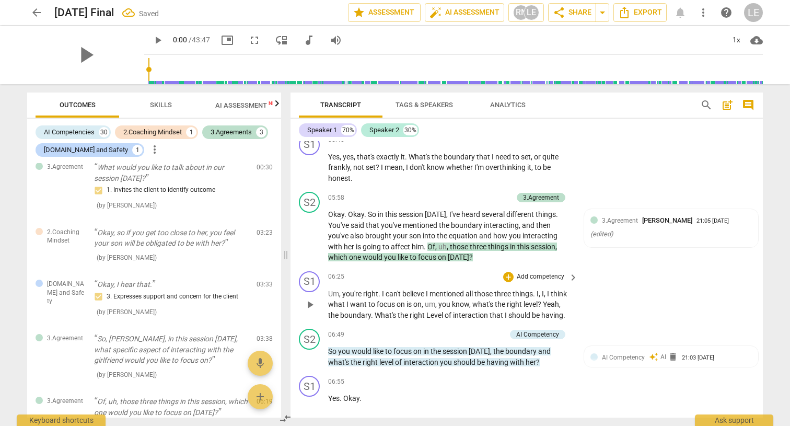
scroll to position [1276, 0]
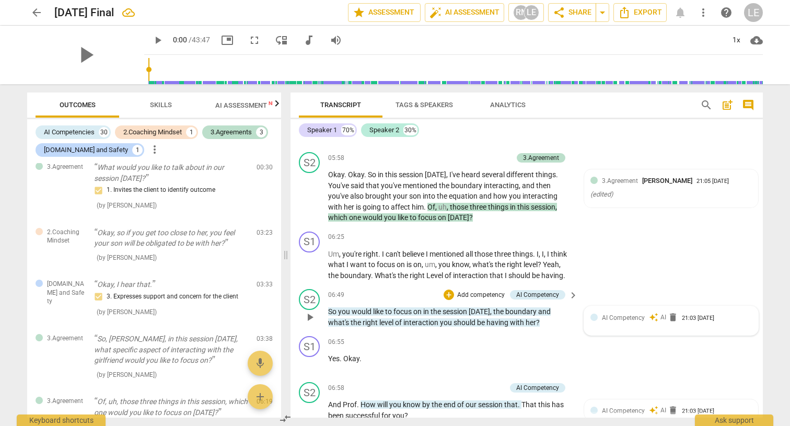
click at [637, 314] on span "AI Competency" at bounding box center [623, 317] width 43 height 7
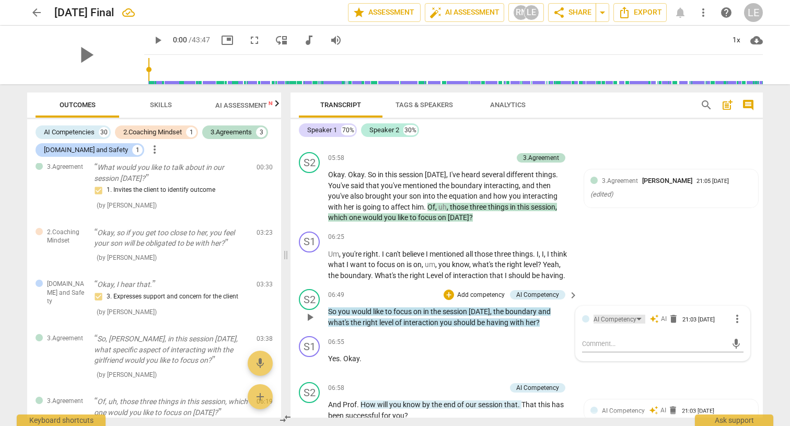
click at [640, 315] on div "AI Competency" at bounding box center [620, 319] width 52 height 9
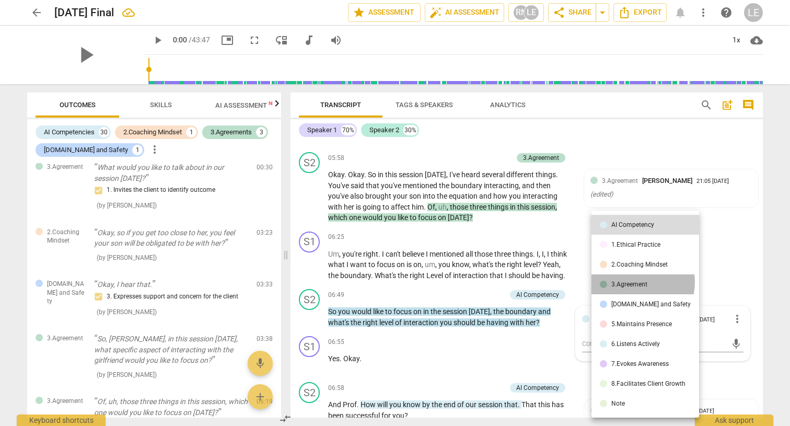
click at [634, 282] on div "3.Agreement" at bounding box center [630, 284] width 36 height 6
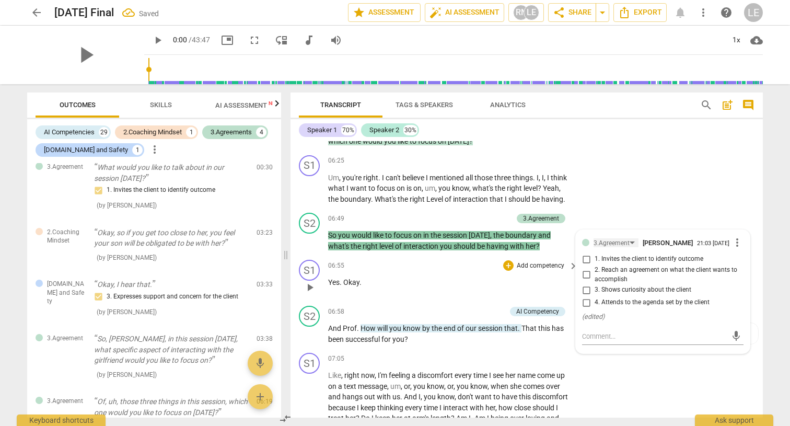
scroll to position [1357, 0]
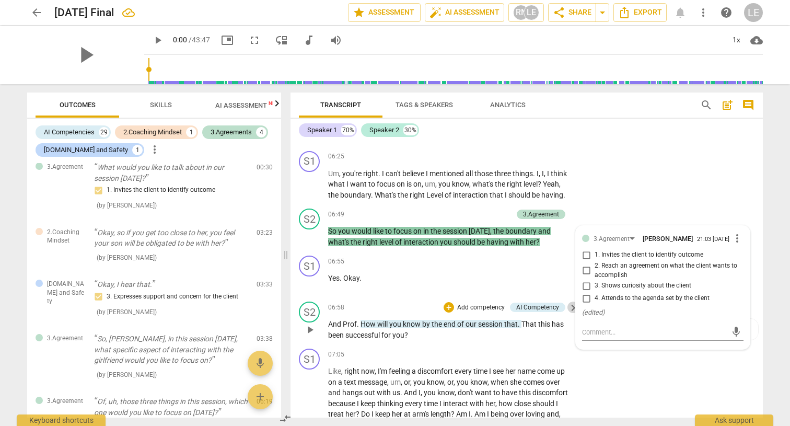
click at [569, 302] on span "keyboard_arrow_right" at bounding box center [573, 308] width 13 height 13
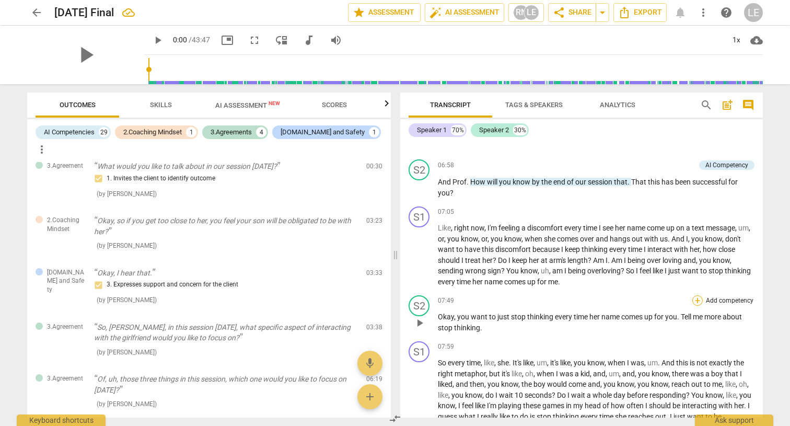
click at [694, 295] on div "+" at bounding box center [698, 300] width 10 height 10
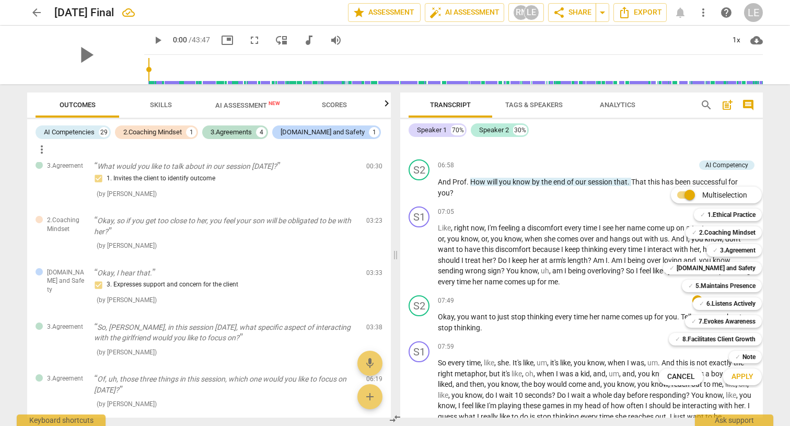
click at [655, 279] on div "Multiselection m ✓ 1.Ethical Practice 1 ✓ 2.Coaching Mindset 2 ✓ 3.Agreement 3 …" at bounding box center [718, 286] width 127 height 204
click at [615, 286] on div at bounding box center [395, 213] width 790 height 426
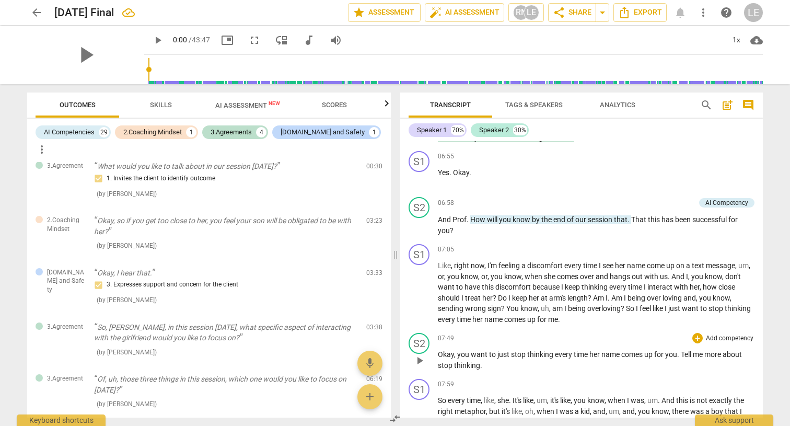
scroll to position [1310, 0]
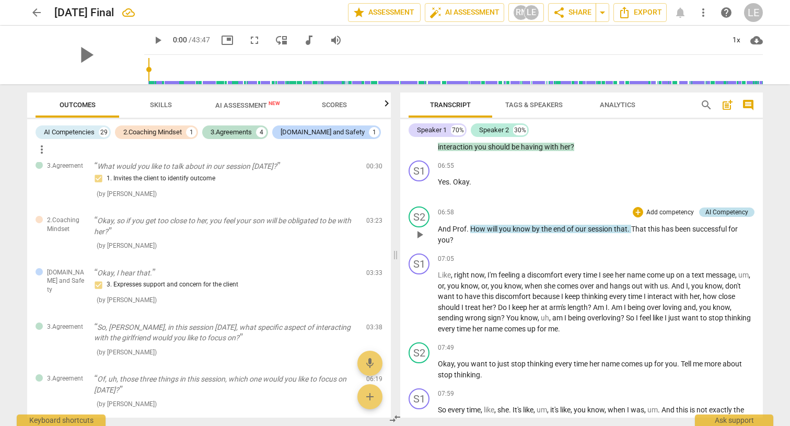
click at [715, 208] on div "AI Competency" at bounding box center [727, 212] width 43 height 9
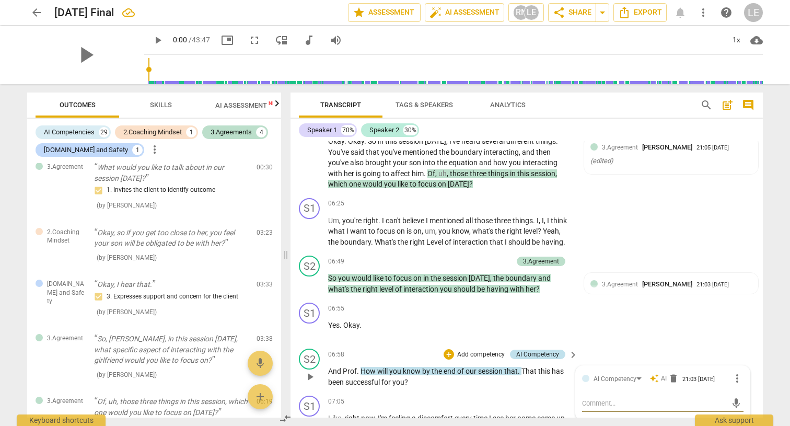
scroll to position [198, 0]
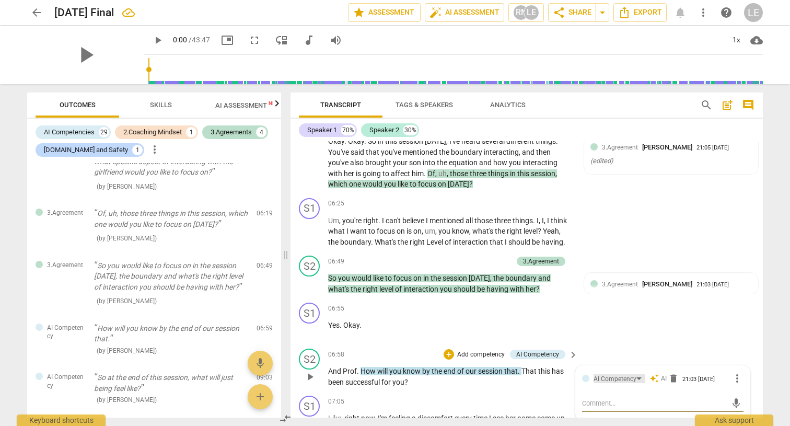
click at [637, 374] on div "AI Competency" at bounding box center [620, 378] width 52 height 9
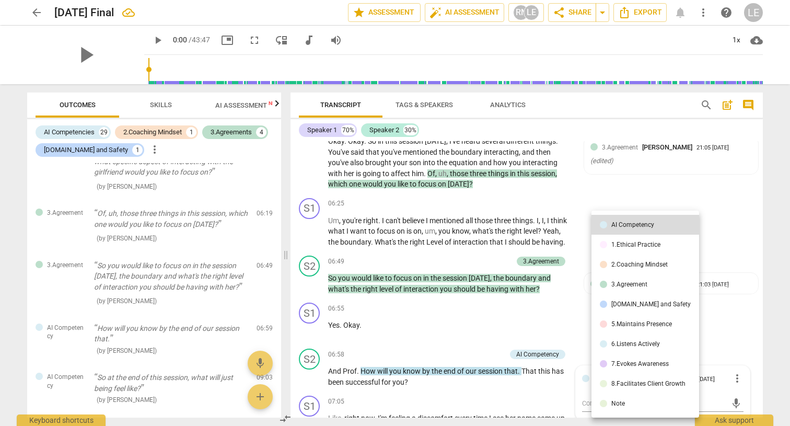
click at [630, 290] on li "3.Agreement" at bounding box center [646, 284] width 108 height 20
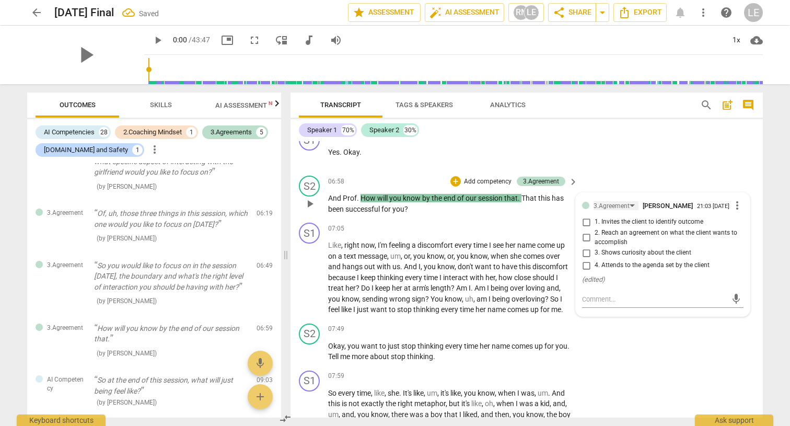
scroll to position [1496, 0]
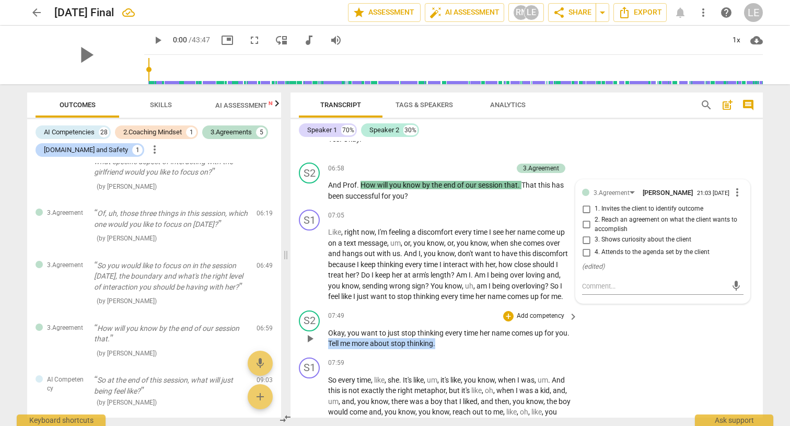
drag, startPoint x: 344, startPoint y: 334, endPoint x: 406, endPoint y: 341, distance: 61.6
click at [406, 341] on div "S2 play_arrow pause 07:49 + Add competency keyboard_arrow_right Okay , you want…" at bounding box center [527, 329] width 473 height 47
click at [462, 321] on div "+" at bounding box center [461, 319] width 10 height 10
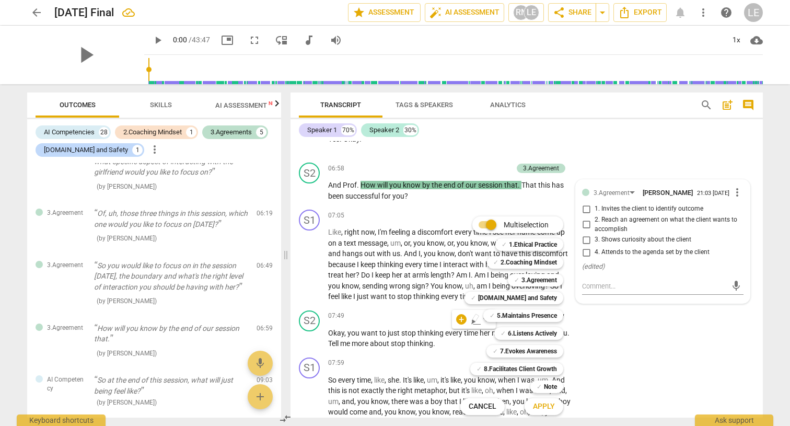
click at [584, 216] on div at bounding box center [395, 213] width 790 height 426
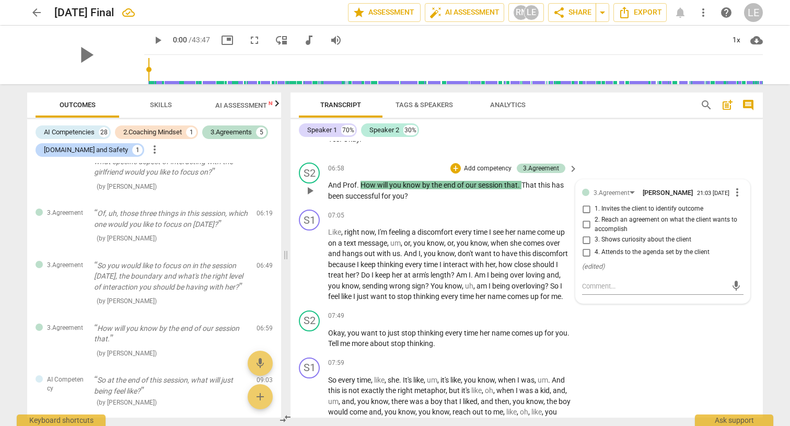
click at [587, 218] on input "2. Reach an agreement on what the client wants to accomplish" at bounding box center [586, 224] width 17 height 13
checkbox input "true"
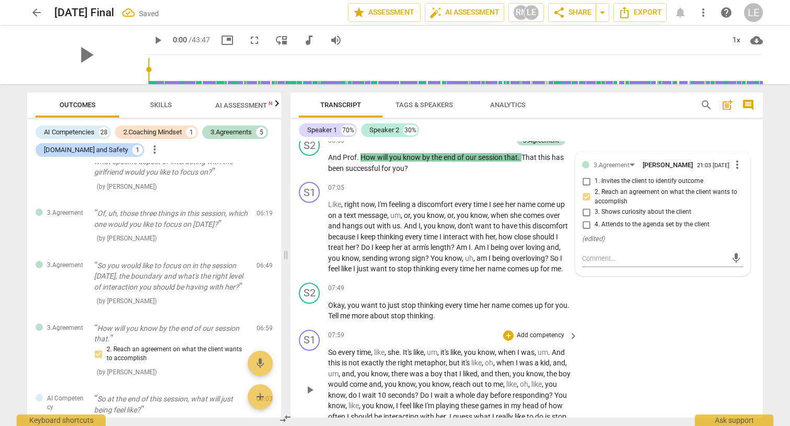
click at [599, 326] on div "S1 play_arrow pause 07:59 + Add competency keyboard_arrow_right So every time ,…" at bounding box center [527, 381] width 473 height 111
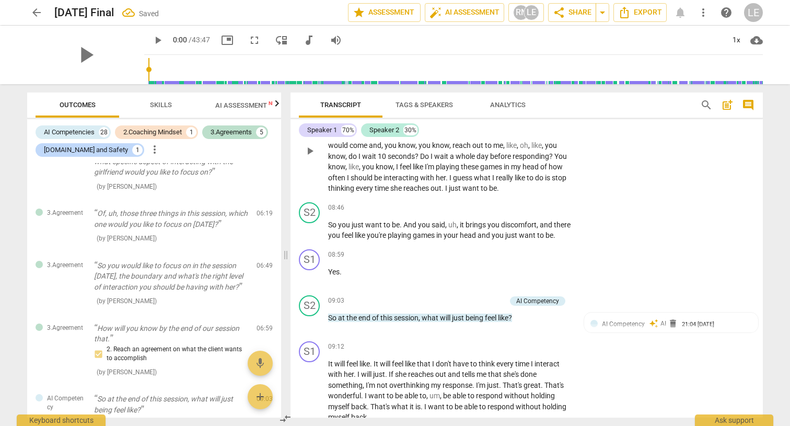
scroll to position [1767, 0]
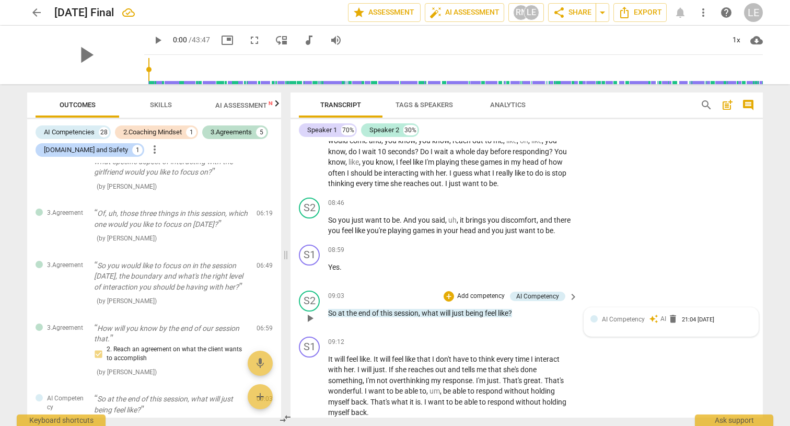
click at [636, 319] on span "AI Competency" at bounding box center [623, 319] width 43 height 7
click at [641, 318] on div "AI Competency" at bounding box center [620, 320] width 52 height 9
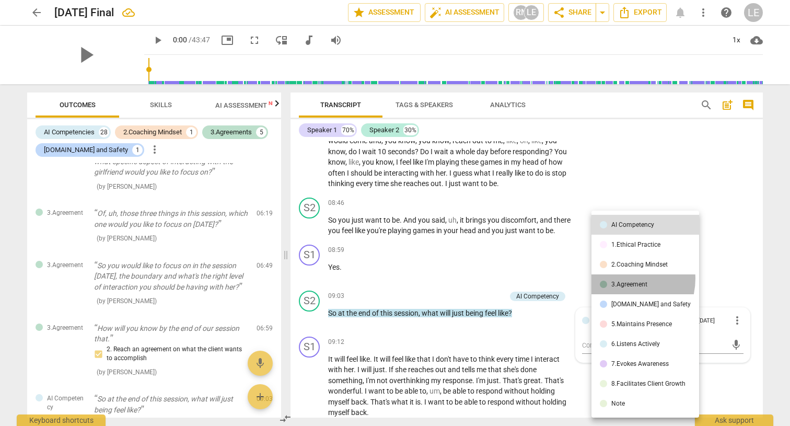
click at [620, 279] on li "3.Agreement" at bounding box center [646, 284] width 108 height 20
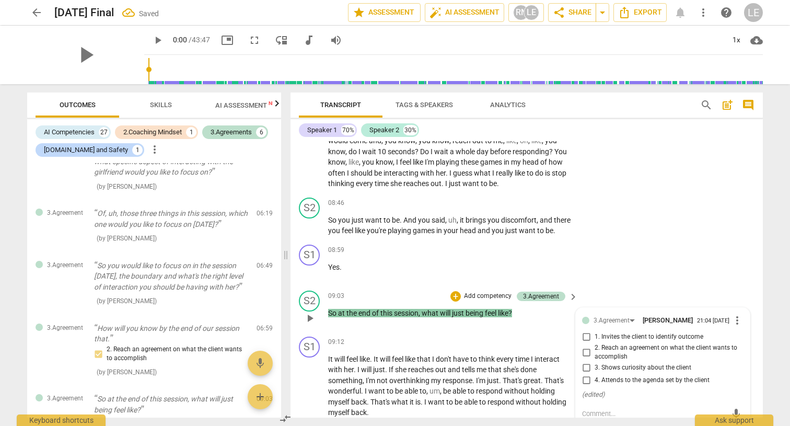
click at [586, 364] on input "3. Shows curiosity about the client" at bounding box center [586, 368] width 17 height 13
checkbox input "true"
click at [585, 375] on input "4. Attends to the agenda set by the client" at bounding box center [586, 380] width 17 height 13
checkbox input "true"
click at [632, 278] on div "S1 play_arrow pause 08:59 + Add competency keyboard_arrow_right Yes ." at bounding box center [527, 263] width 473 height 46
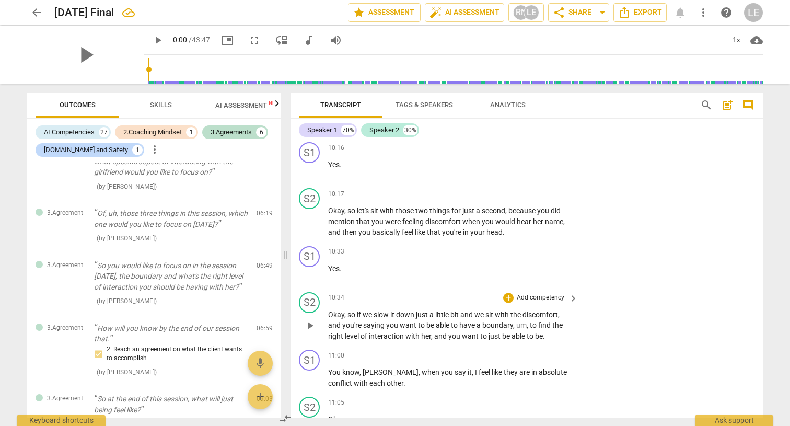
scroll to position [2290, 0]
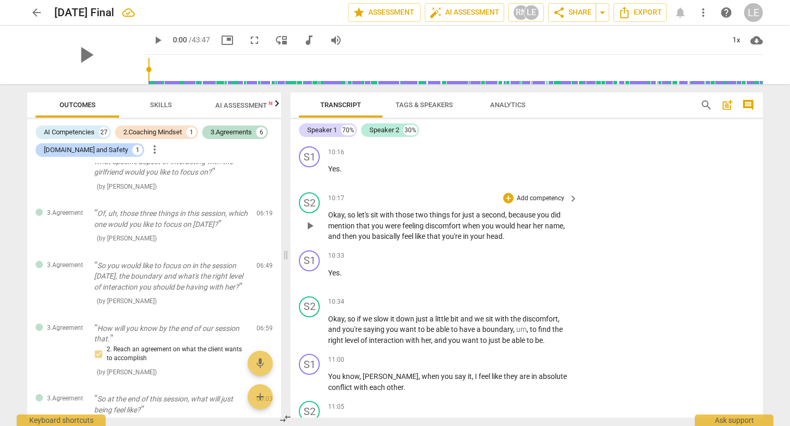
click at [546, 194] on p "Add competency" at bounding box center [541, 198] width 50 height 9
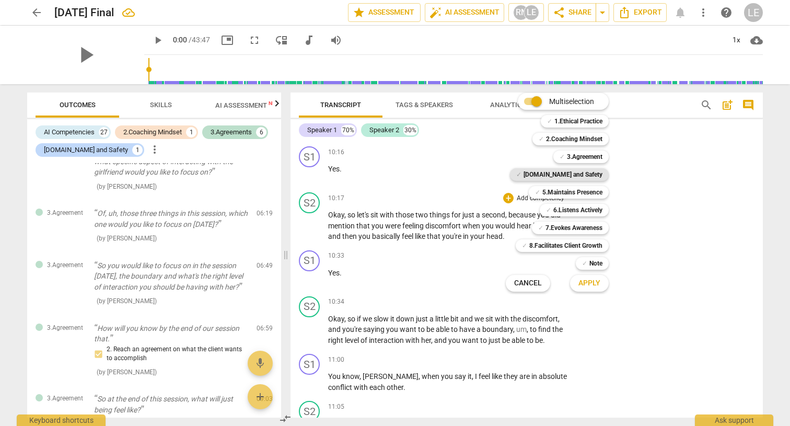
click at [571, 172] on b "[DOMAIN_NAME] and Safety" at bounding box center [563, 174] width 79 height 13
click at [574, 137] on b "2.Coaching Mindset" at bounding box center [574, 139] width 56 height 13
click at [667, 174] on div at bounding box center [395, 213] width 790 height 426
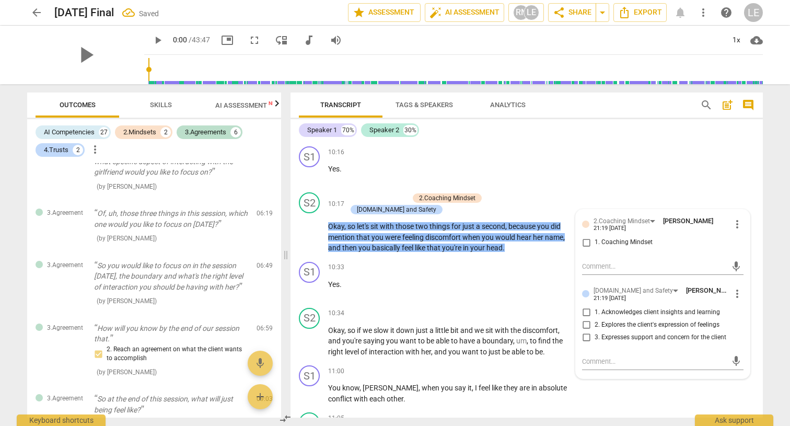
scroll to position [487, 0]
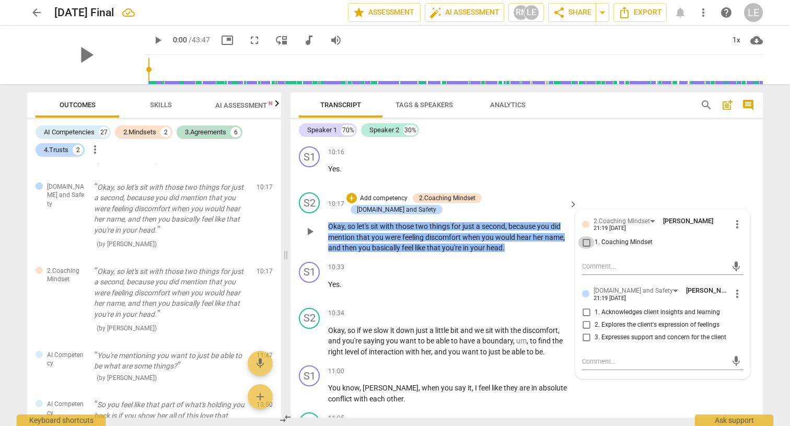
click at [582, 236] on input "1. Coaching Mindset" at bounding box center [586, 242] width 17 height 13
checkbox input "true"
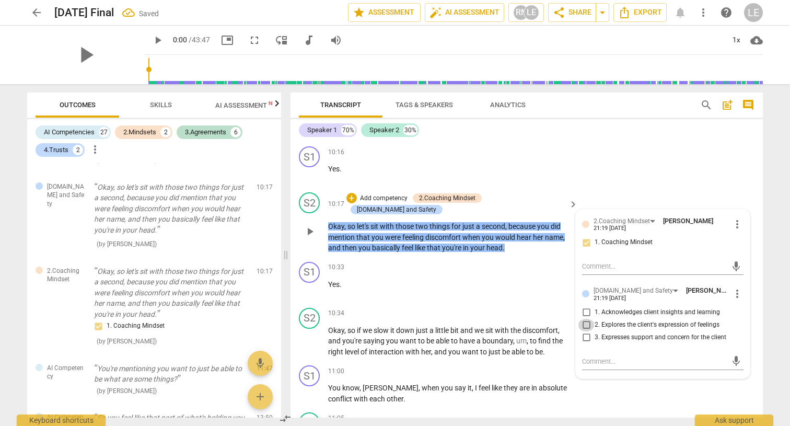
click at [585, 320] on input "2. Explores the client's expression of feelings" at bounding box center [586, 325] width 17 height 13
checkbox input "true"
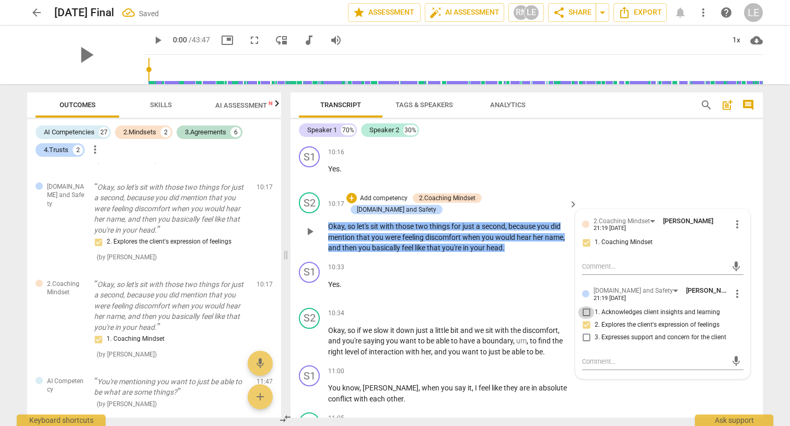
click at [586, 307] on input "1. Acknowledges client insights and learning" at bounding box center [586, 312] width 17 height 13
checkbox input "true"
click at [534, 275] on div "10:33 + Add competency keyboard_arrow_right Yes ." at bounding box center [453, 281] width 251 height 38
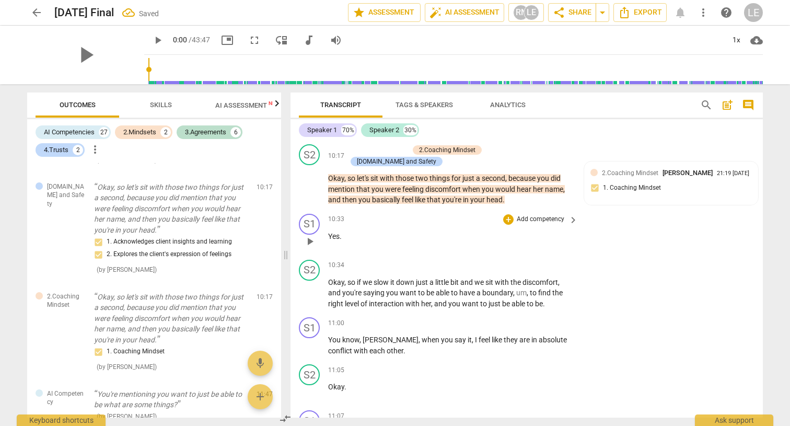
scroll to position [2349, 0]
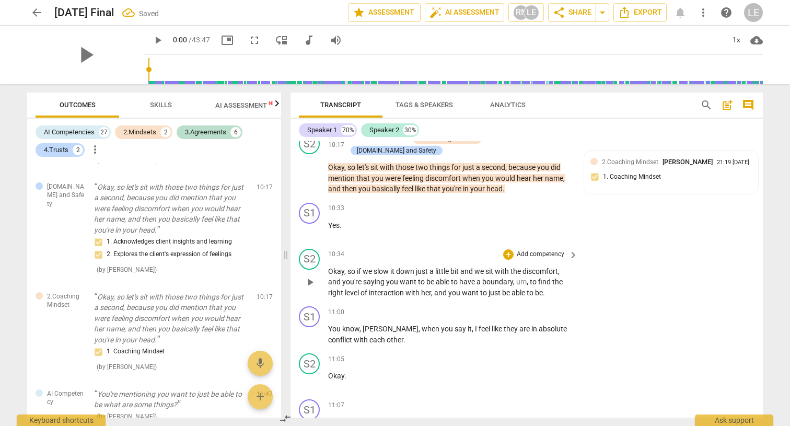
click at [543, 250] on p "Add competency" at bounding box center [541, 254] width 50 height 9
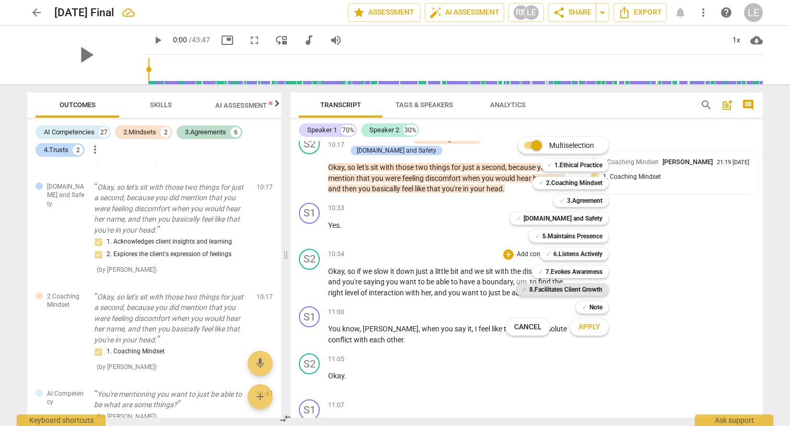
click at [558, 287] on b "8.Facilitates Client Growth" at bounding box center [565, 289] width 73 height 13
click at [570, 289] on b "8.Facilitates Client Growth" at bounding box center [565, 289] width 73 height 13
click at [572, 242] on b "5.Maintains Presence" at bounding box center [573, 236] width 60 height 13
click at [575, 235] on b "5.Maintains Presence" at bounding box center [573, 236] width 60 height 13
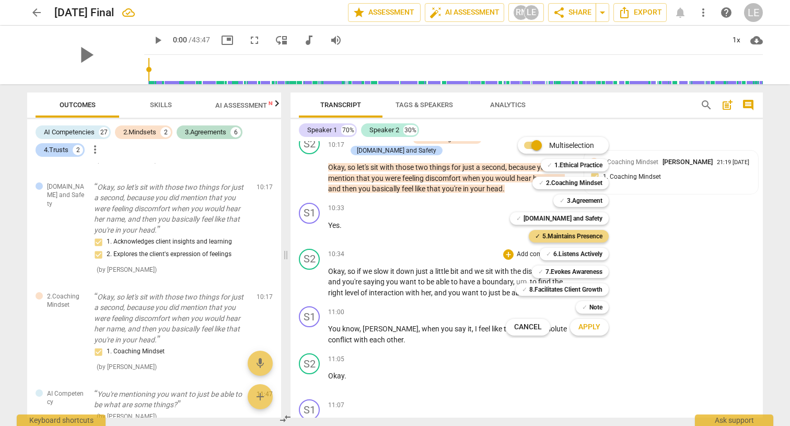
click at [590, 320] on button "Apply" at bounding box center [589, 327] width 39 height 19
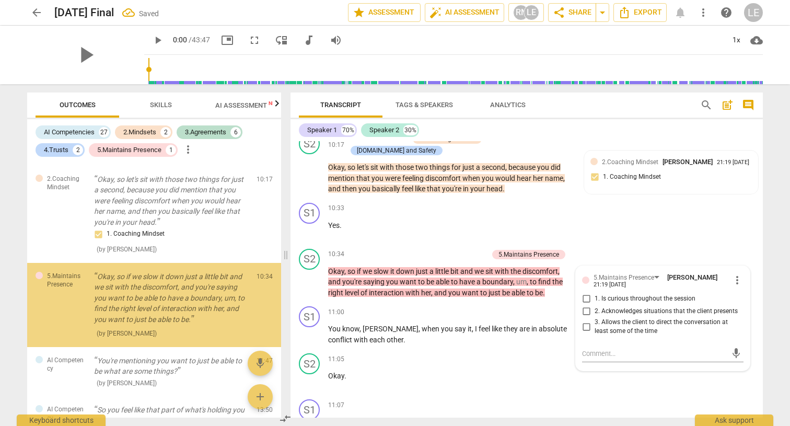
scroll to position [608, 0]
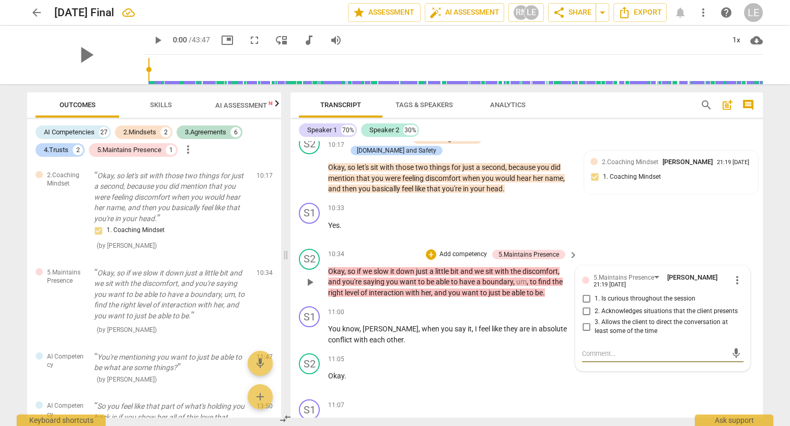
click at [586, 305] on input "2. Acknowledges situations that the client presents" at bounding box center [586, 311] width 17 height 13
checkbox input "true"
click at [588, 293] on input "1. Is curious throughout the session" at bounding box center [586, 299] width 17 height 13
checkbox input "true"
click at [598, 225] on div "S1 play_arrow pause 10:33 + Add competency keyboard_arrow_right Yes ." at bounding box center [527, 222] width 473 height 46
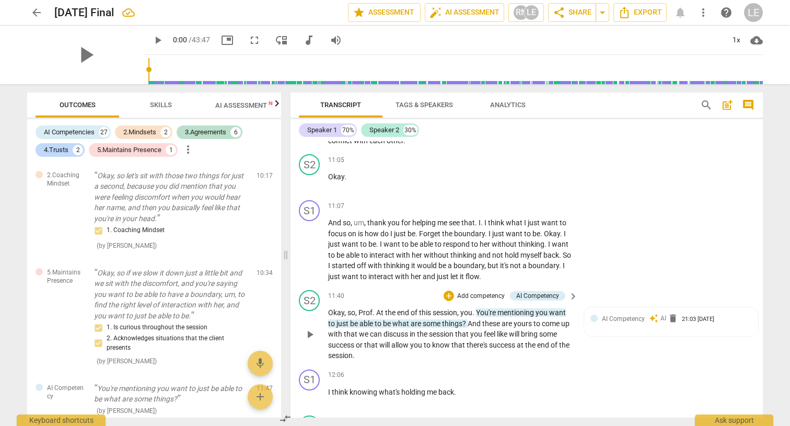
scroll to position [2570, 0]
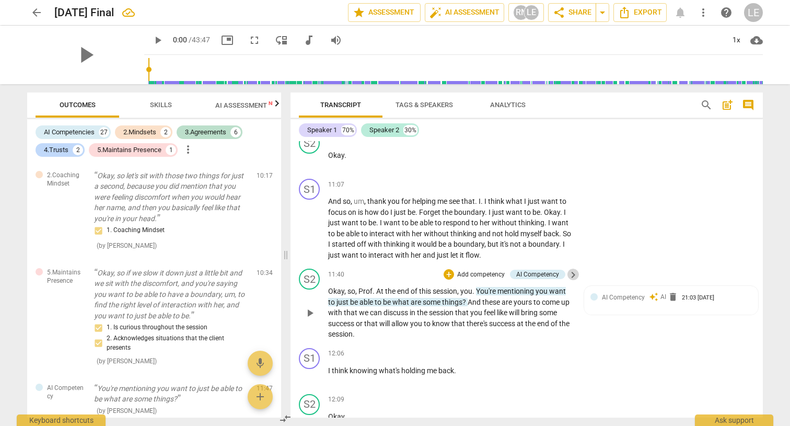
click at [567, 269] on span "keyboard_arrow_right" at bounding box center [573, 275] width 13 height 13
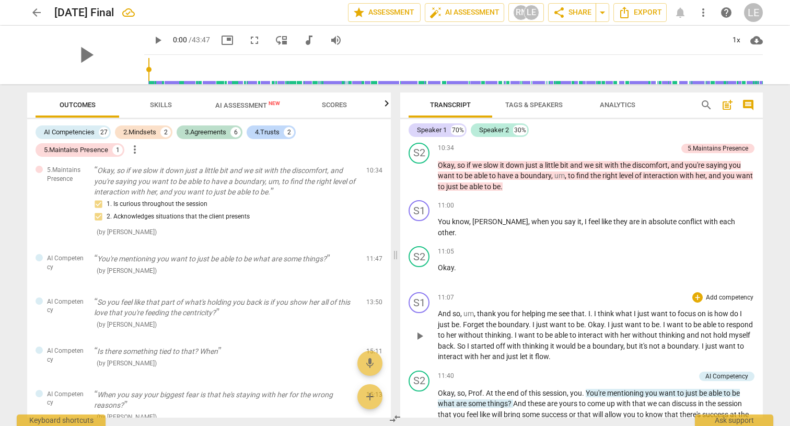
scroll to position [2236, 0]
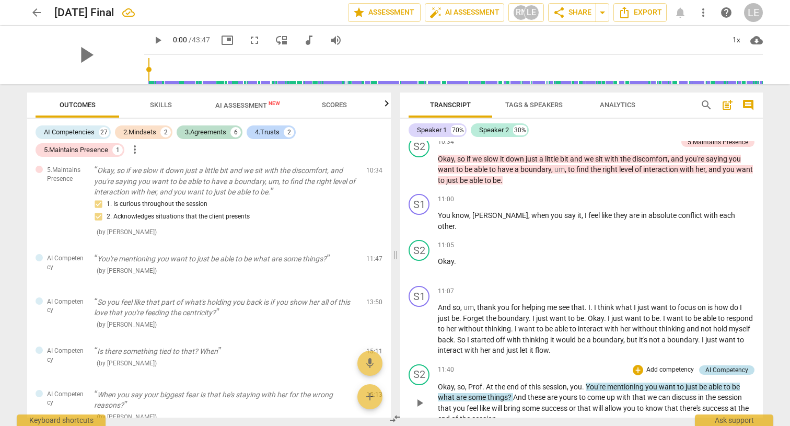
click at [717, 365] on div "AI Competency" at bounding box center [727, 369] width 43 height 9
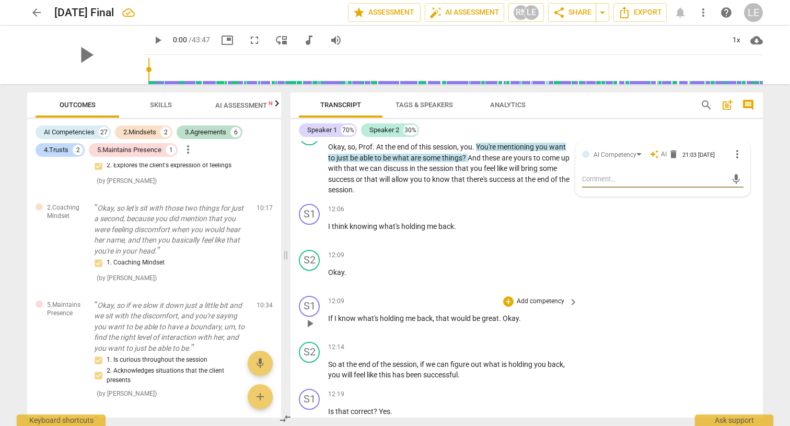
scroll to position [2725, 0]
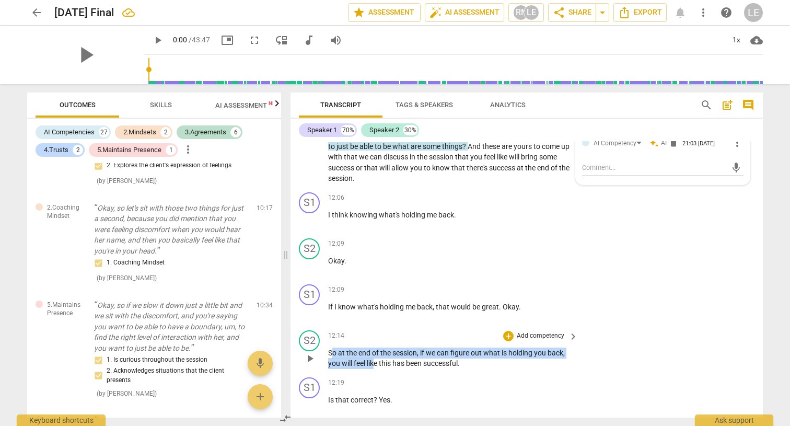
drag, startPoint x: 331, startPoint y: 331, endPoint x: 376, endPoint y: 337, distance: 45.3
click at [376, 348] on p "So at the end of the session , if we can figure out what is holding you back , …" at bounding box center [450, 358] width 245 height 21
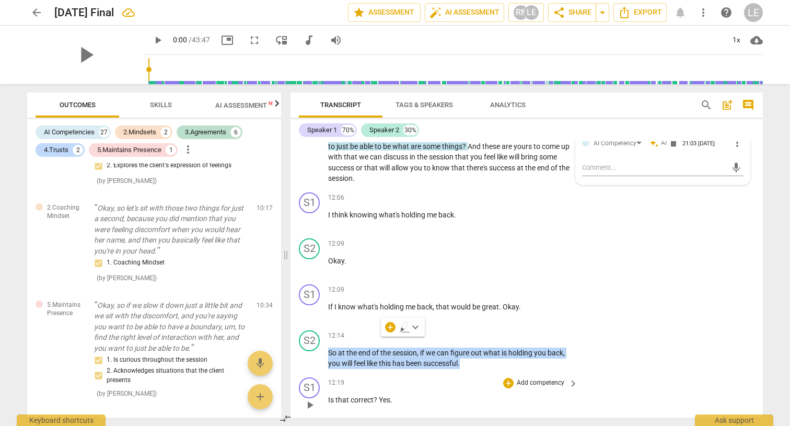
drag, startPoint x: 330, startPoint y: 332, endPoint x: 436, endPoint y: 351, distance: 108.4
click at [436, 351] on div "format_bold format_list_bulleted [PERSON_NAME] delete Summary: S1 play_arrow pa…" at bounding box center [527, 279] width 473 height 277
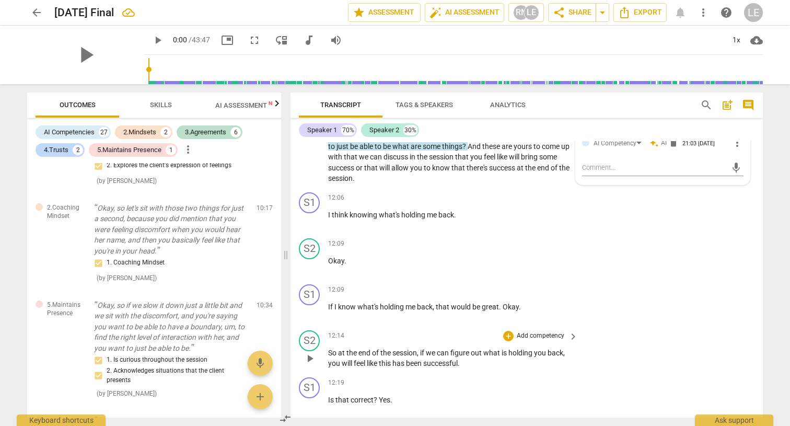
click at [534, 331] on p "Add competency" at bounding box center [541, 335] width 50 height 9
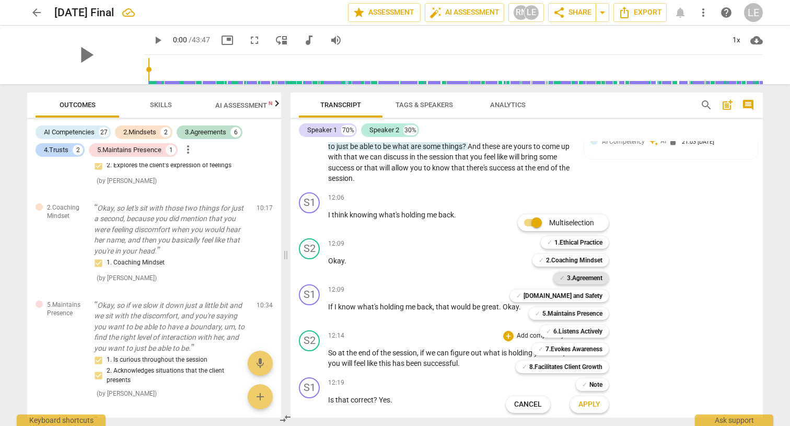
click at [571, 273] on b "3.Agreement" at bounding box center [585, 278] width 36 height 13
click at [579, 404] on span "Apply" at bounding box center [590, 404] width 22 height 10
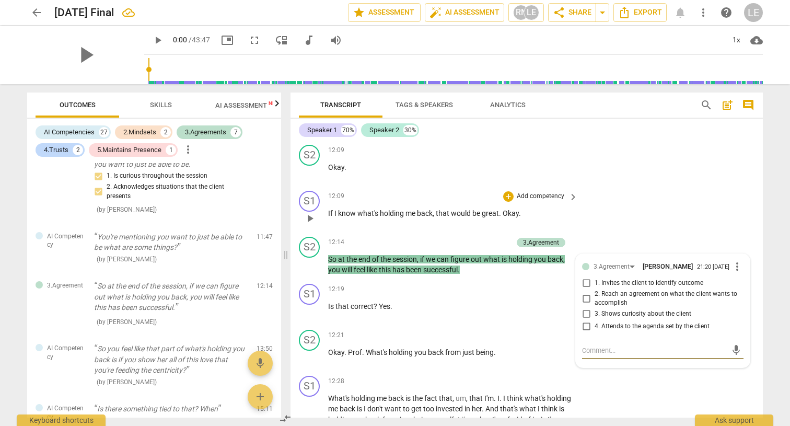
scroll to position [2822, 0]
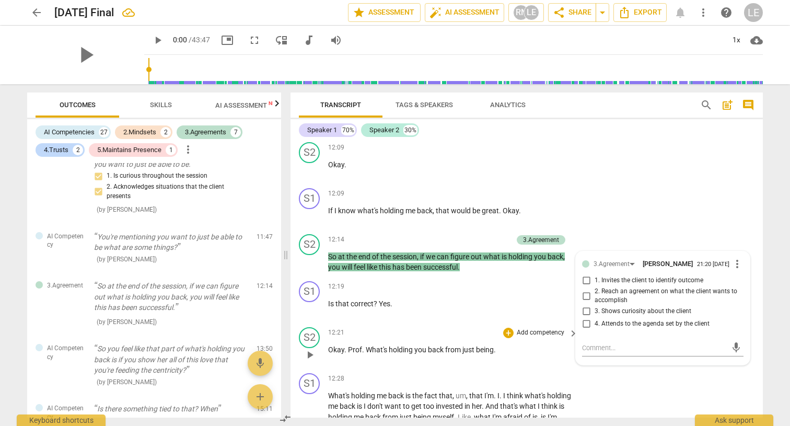
click at [363, 346] on span "." at bounding box center [364, 350] width 4 height 8
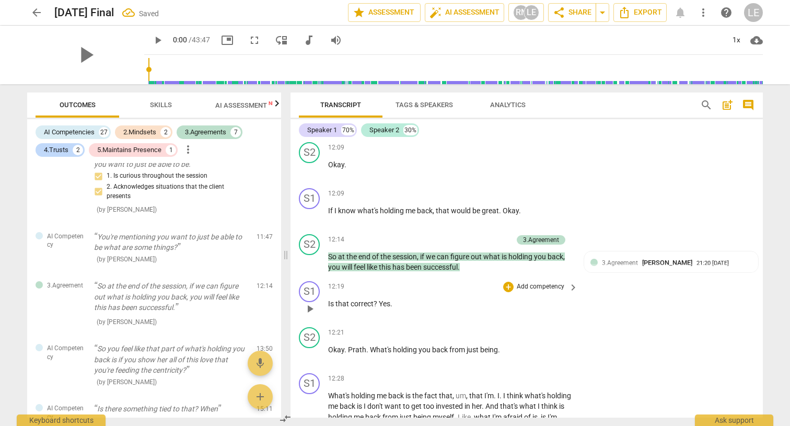
click at [309, 303] on span "play_arrow" at bounding box center [310, 309] width 13 height 13
click at [86, 56] on span "pause" at bounding box center [85, 54] width 27 height 27
type input "748"
click at [403, 323] on div "S2 play_arrow pause 12:21 + Add competency keyboard_arrow_right Okay . [GEOGRAP…" at bounding box center [527, 346] width 473 height 46
click at [395, 298] on p "Is that correct ? Yes ." at bounding box center [450, 303] width 245 height 11
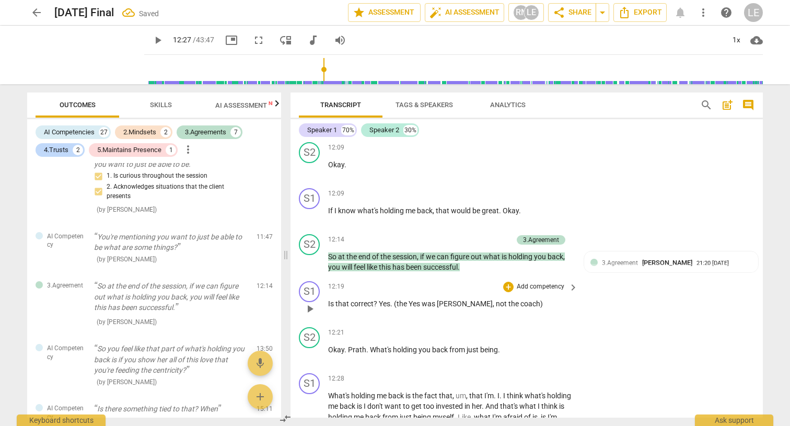
click at [411, 300] on span ". (the Yes was [PERSON_NAME], not the coach)" at bounding box center [466, 304] width 153 height 8
click at [423, 300] on span ". (the "Yes was [PERSON_NAME], not the coach)" at bounding box center [467, 304] width 155 height 8
click at [507, 328] on div "+" at bounding box center [508, 333] width 10 height 10
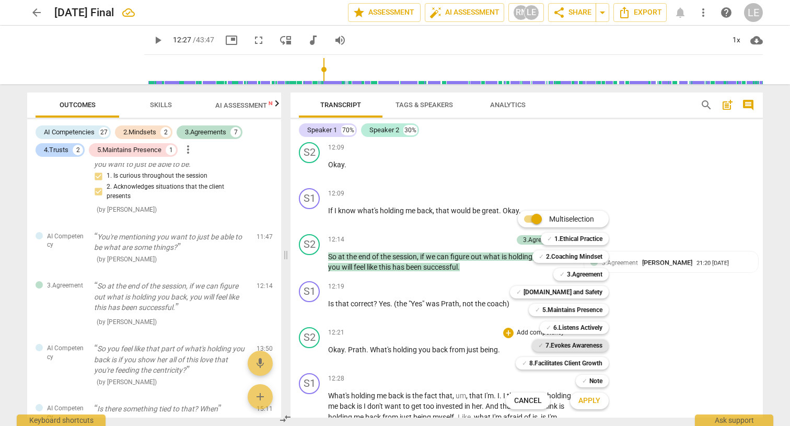
click at [568, 348] on b "7.Evokes Awareness" at bounding box center [574, 345] width 57 height 13
click at [585, 394] on button "Apply" at bounding box center [589, 401] width 39 height 19
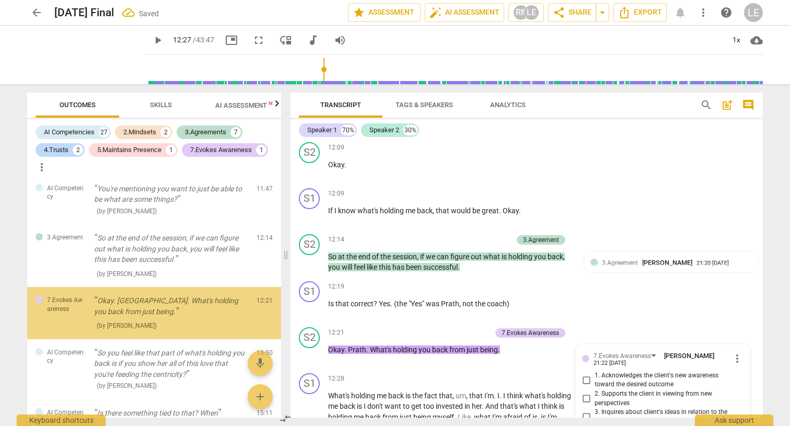
scroll to position [2826, 0]
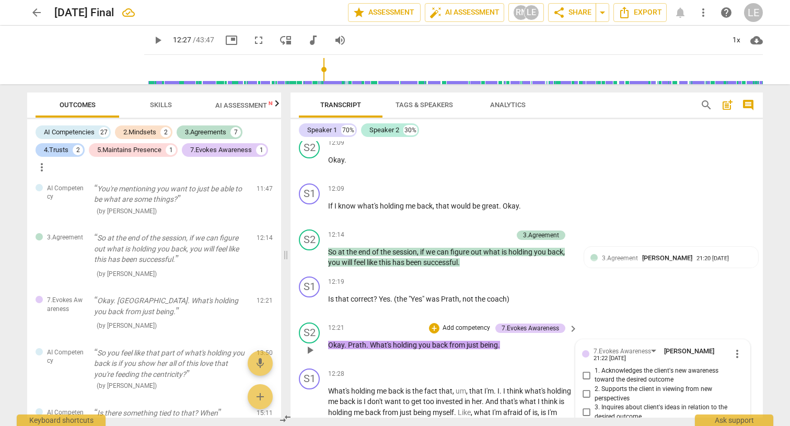
click at [585, 406] on input "3. Inquires about client's ideas in relation to the desired outcome" at bounding box center [586, 412] width 17 height 13
checkbox input "true"
click at [622, 318] on div "S2 play_arrow pause 12:21 + Add competency 7.Evokes Awareness keyboard_arrow_ri…" at bounding box center [527, 341] width 473 height 46
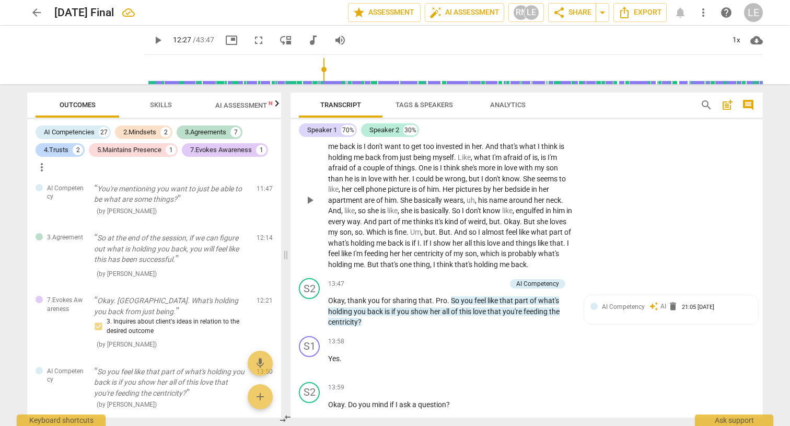
scroll to position [3079, 0]
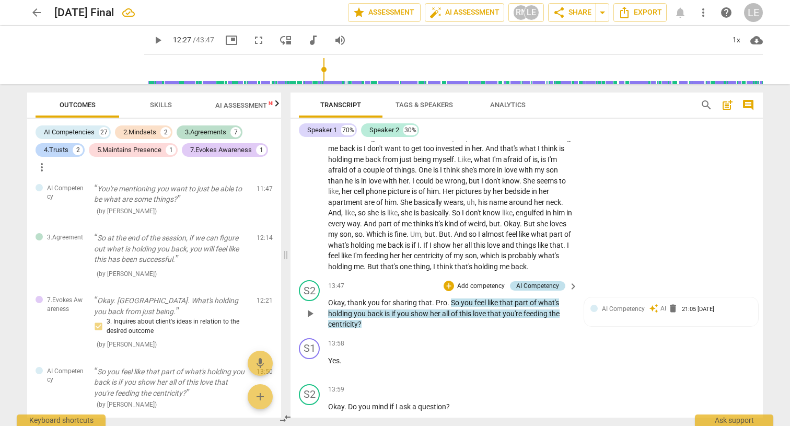
click at [553, 281] on div "AI Competency" at bounding box center [537, 285] width 43 height 9
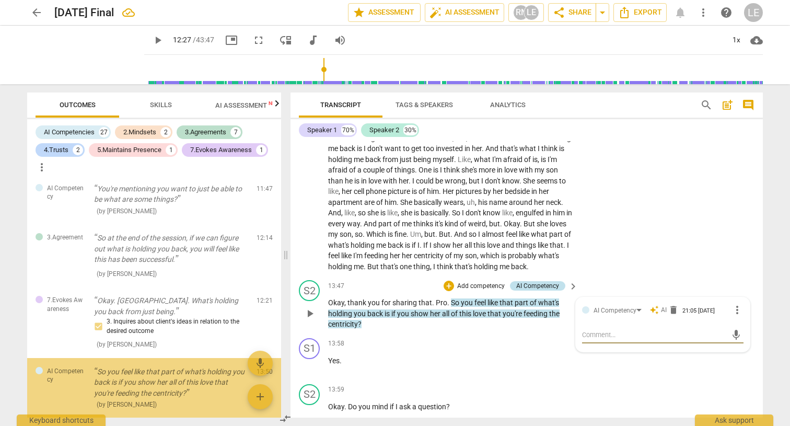
scroll to position [898, 0]
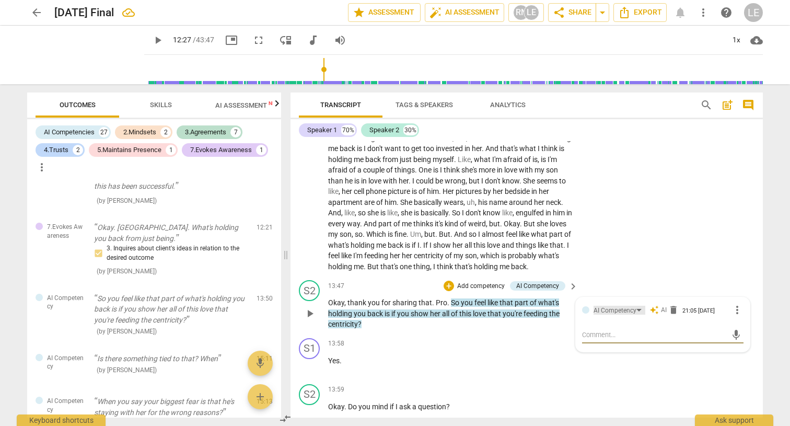
click at [638, 306] on div "AI Competency" at bounding box center [620, 310] width 52 height 9
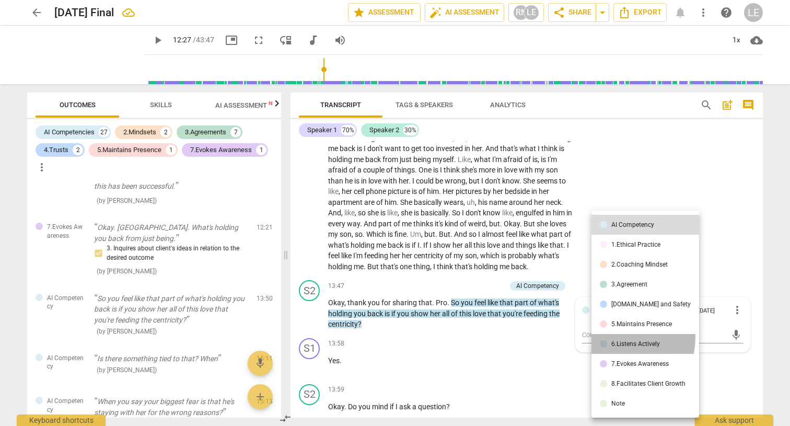
click at [629, 338] on li "6.Listens Actively" at bounding box center [646, 344] width 108 height 20
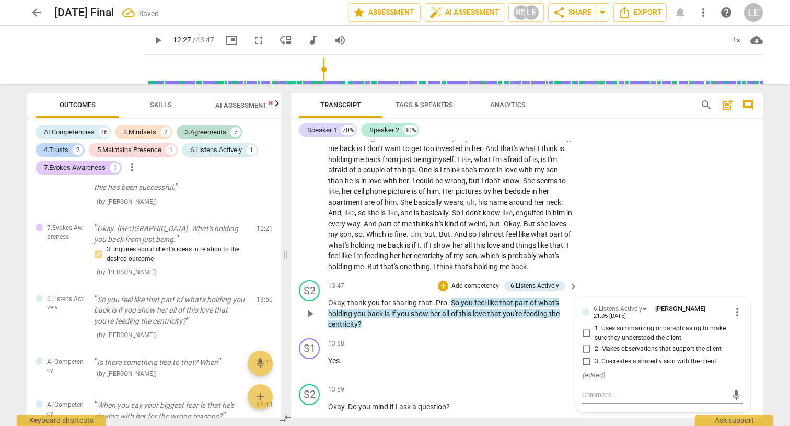
click at [618, 276] on div "S2 play_arrow pause 13:47 + Add competency 6.Listens Actively keyboard_arrow_ri…" at bounding box center [527, 305] width 473 height 58
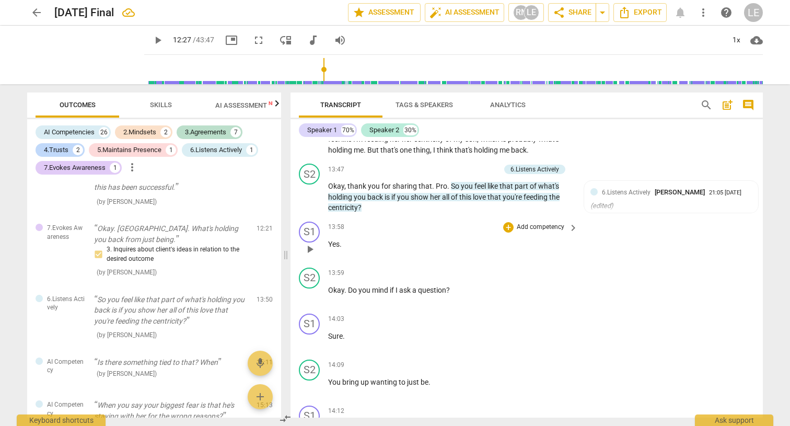
scroll to position [3207, 0]
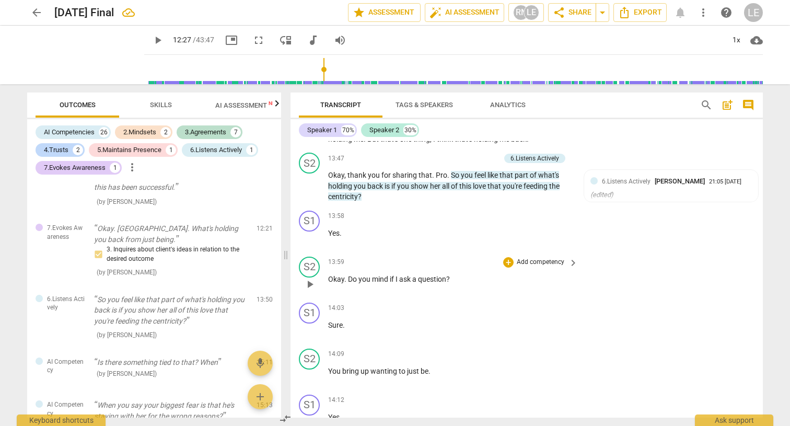
click at [516, 258] on p "Add competency" at bounding box center [541, 262] width 50 height 9
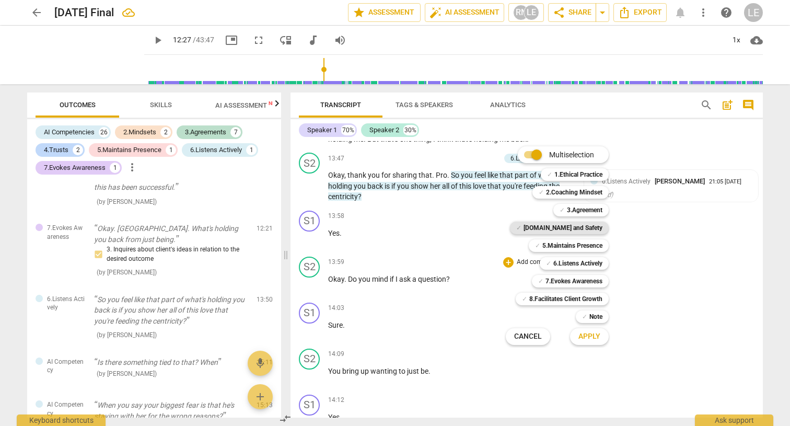
click at [556, 229] on b "[DOMAIN_NAME] and Safety" at bounding box center [563, 228] width 79 height 13
click at [578, 335] on button "Apply" at bounding box center [589, 336] width 39 height 19
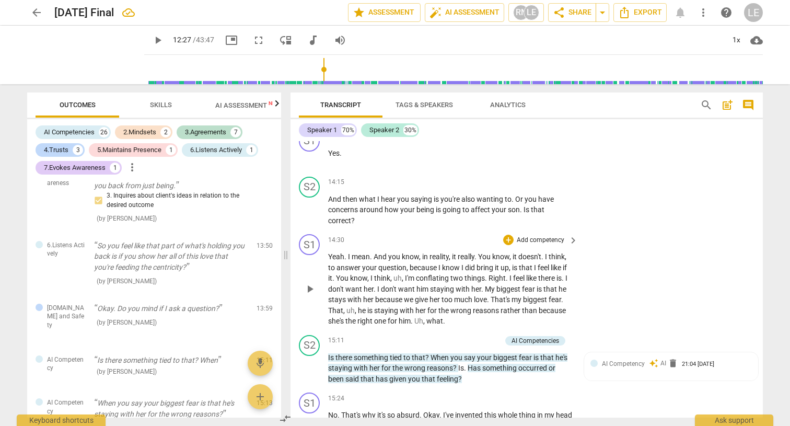
scroll to position [3474, 0]
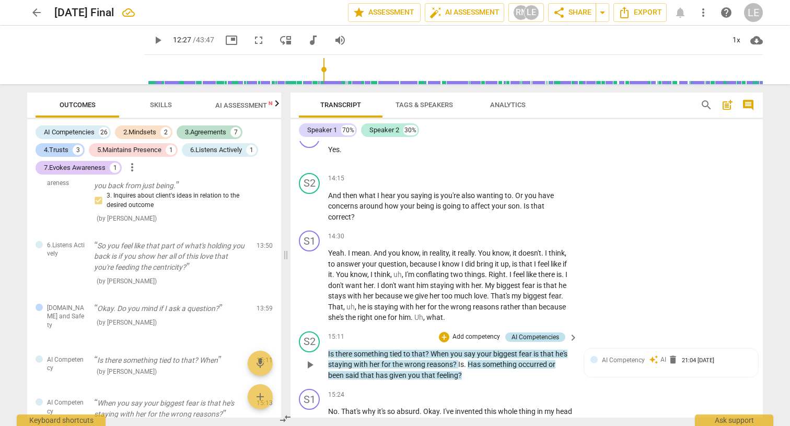
click at [560, 332] on div "AI Competencies" at bounding box center [535, 336] width 60 height 9
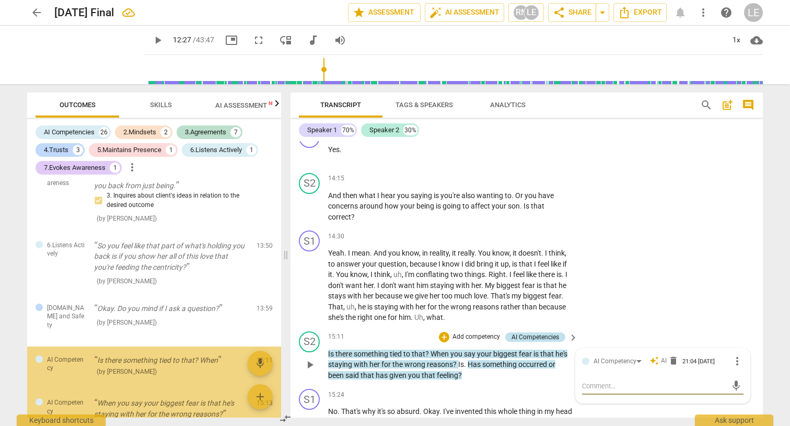
scroll to position [1088, 0]
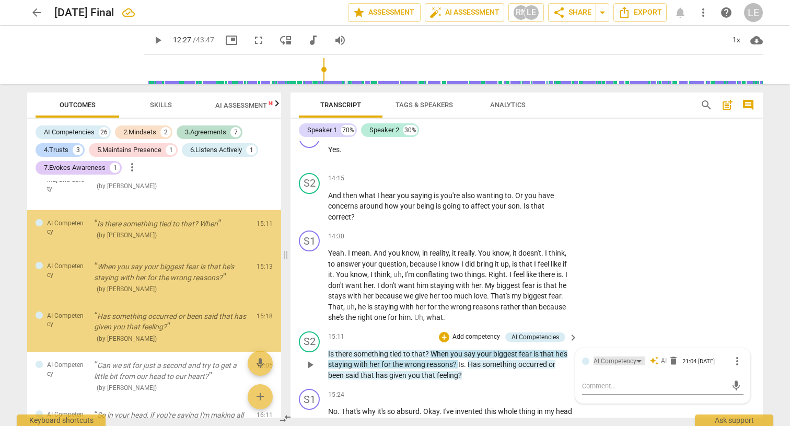
click at [624, 356] on div "AI Competency" at bounding box center [615, 361] width 43 height 10
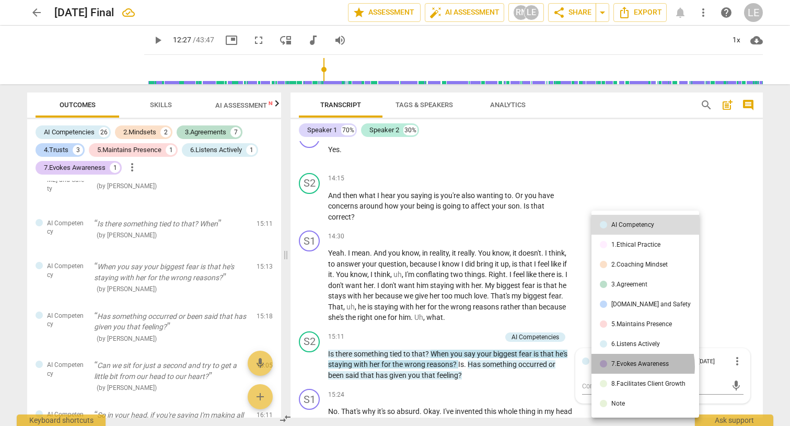
click at [625, 366] on div "7.Evokes Awareness" at bounding box center [640, 364] width 57 height 6
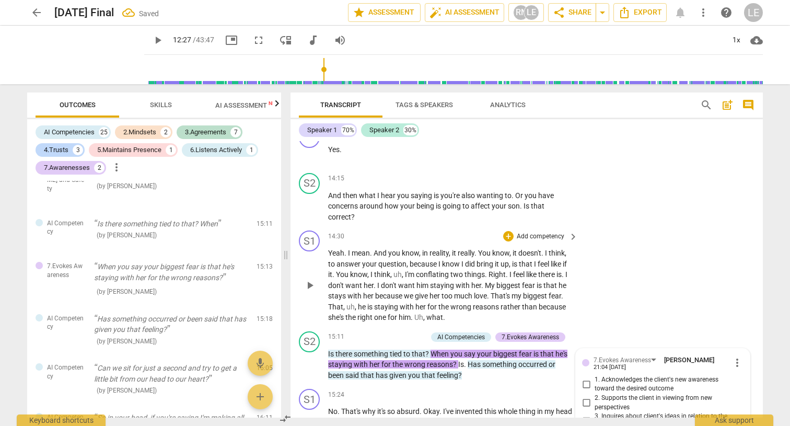
click at [637, 282] on div "S1 play_arrow pause 14:30 + Add competency keyboard_arrow_right Yeah . I mean .…" at bounding box center [527, 276] width 473 height 101
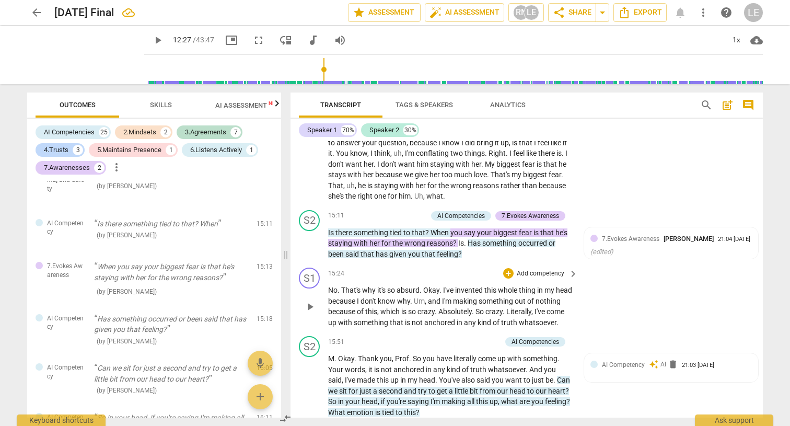
scroll to position [3600, 0]
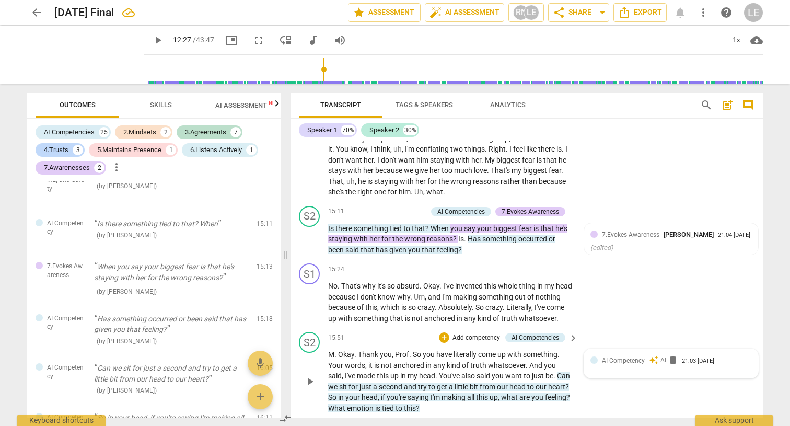
click at [643, 355] on div "AI Competency auto_awesome AI delete 21:03 [DATE]" at bounding box center [677, 360] width 150 height 10
click at [639, 358] on div "AI Competency" at bounding box center [620, 362] width 52 height 9
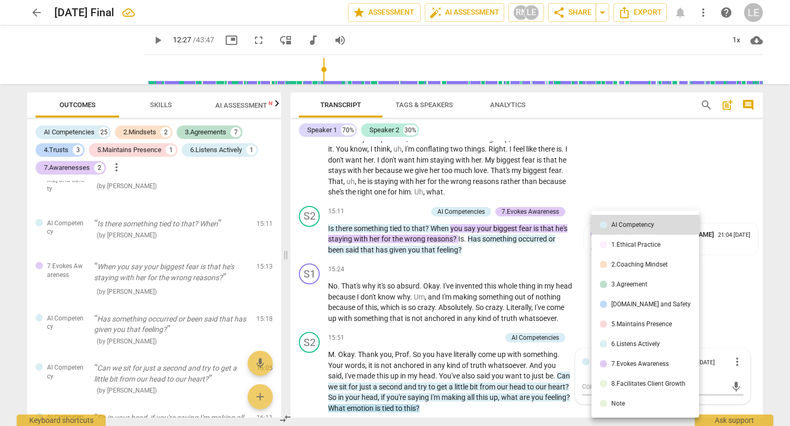
click at [639, 310] on li "[DOMAIN_NAME] and Safety" at bounding box center [646, 304] width 108 height 20
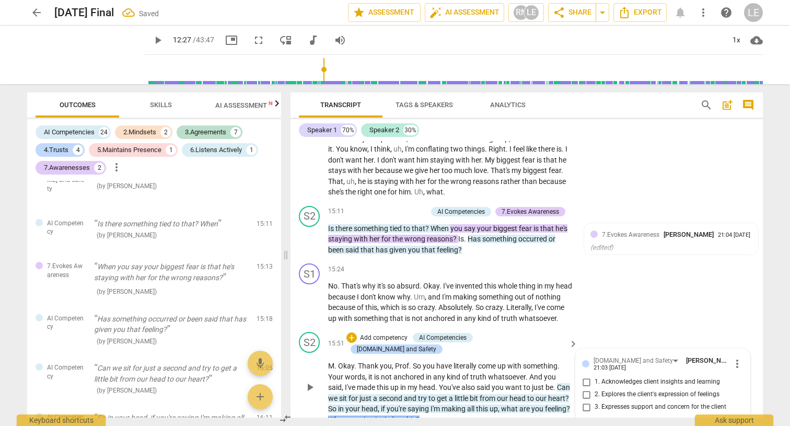
click at [587, 388] on input "2. Explores the client's expression of feelings" at bounding box center [586, 394] width 17 height 13
checkbox input "true"
click at [628, 300] on div "S1 play_arrow pause 15:24 + Add competency keyboard_arrow_right No . That's why…" at bounding box center [527, 293] width 473 height 68
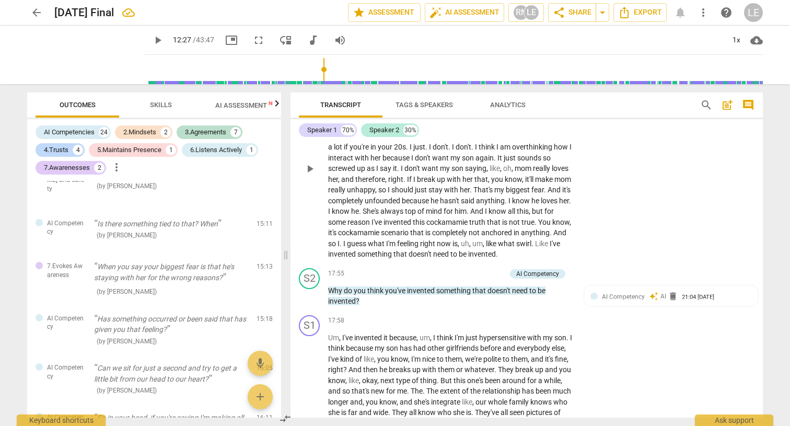
scroll to position [3981, 0]
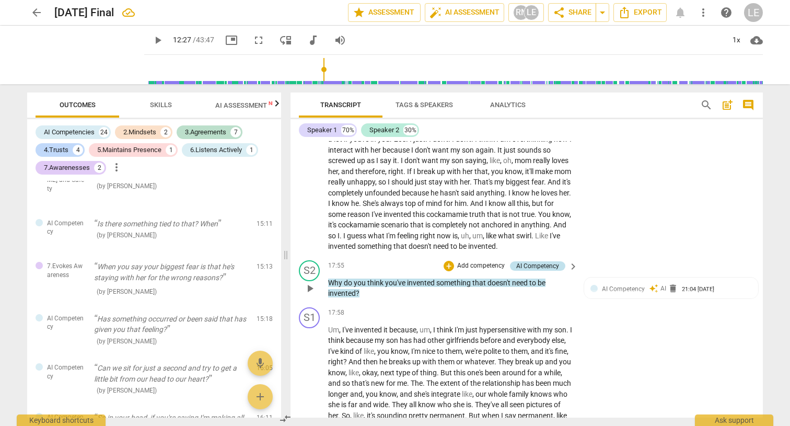
click at [549, 261] on div "AI Competency" at bounding box center [537, 265] width 43 height 9
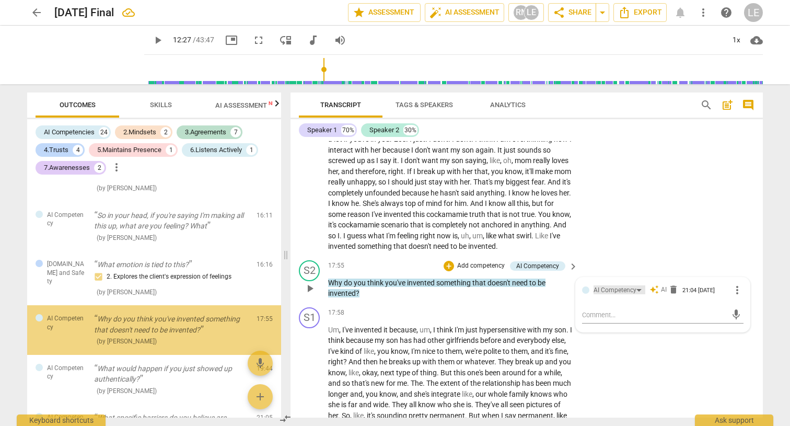
click at [624, 285] on div "AI Competency" at bounding box center [615, 290] width 43 height 10
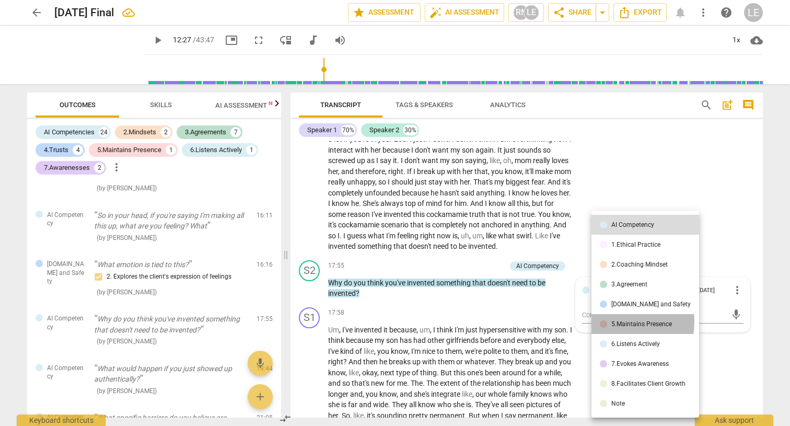
click at [620, 322] on div "5.Maintains Presence" at bounding box center [642, 324] width 61 height 6
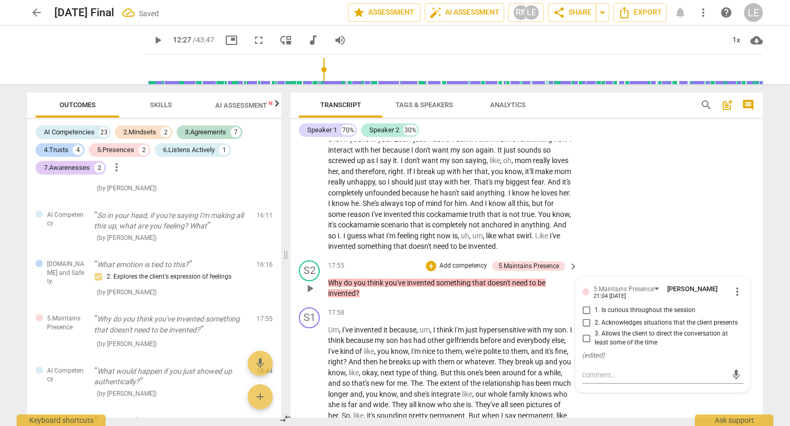
click at [586, 304] on input "1. Is curious throughout the session" at bounding box center [586, 310] width 17 height 13
checkbox input "true"
click at [624, 218] on div "S1 play_arrow pause 16:22 + Add competency keyboard_arrow_right Um , the emotio…" at bounding box center [527, 152] width 473 height 208
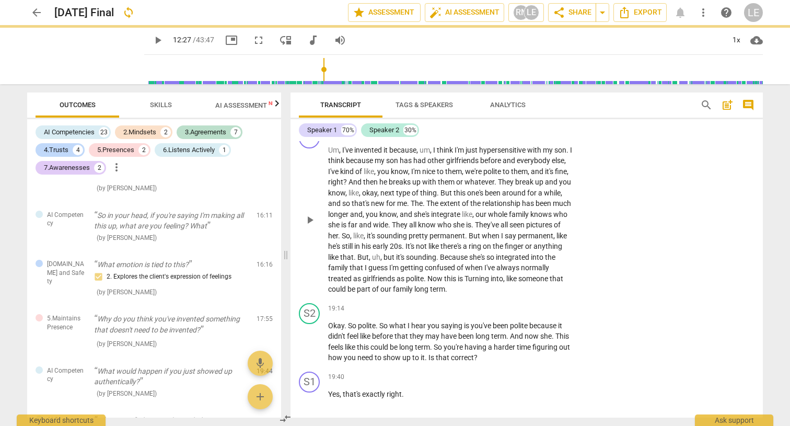
scroll to position [4166, 0]
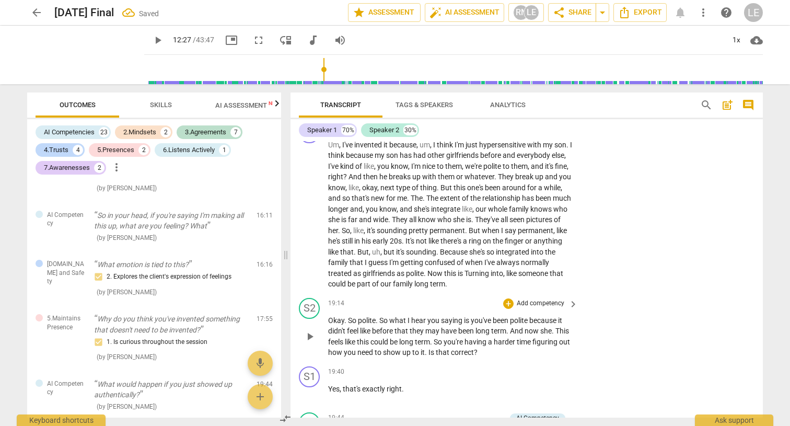
click at [377, 316] on span "." at bounding box center [378, 320] width 4 height 8
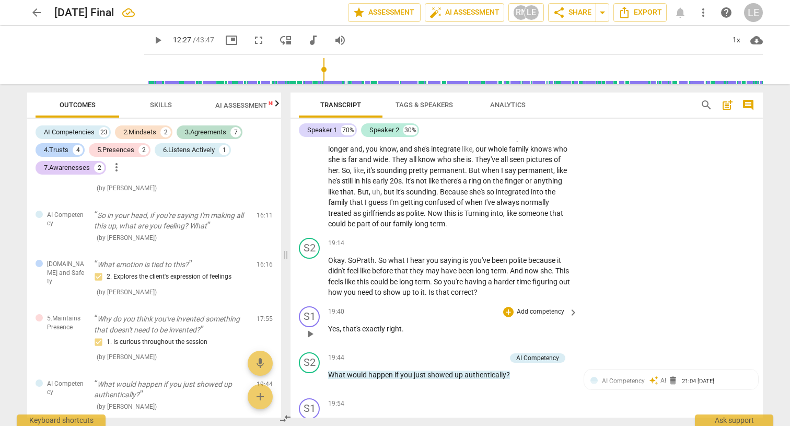
scroll to position [4227, 0]
click at [555, 352] on div "AI Competency" at bounding box center [537, 356] width 43 height 9
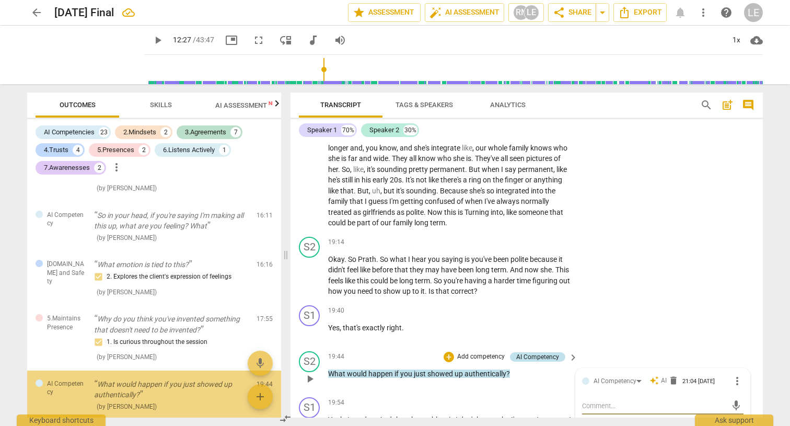
scroll to position [1355, 0]
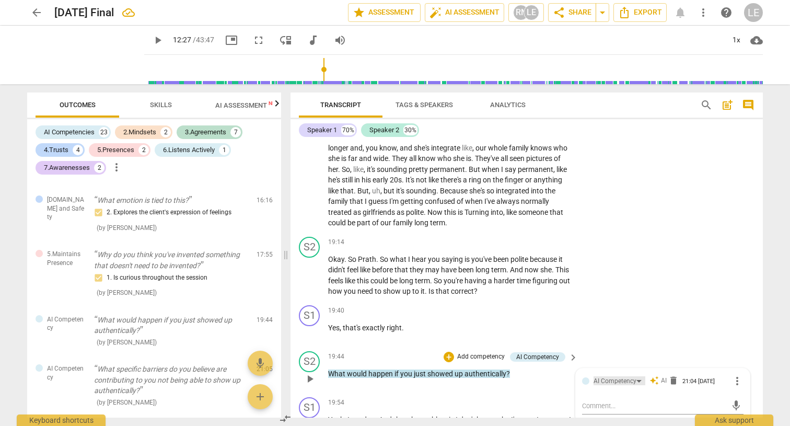
click at [619, 376] on div "AI Competency" at bounding box center [615, 381] width 43 height 10
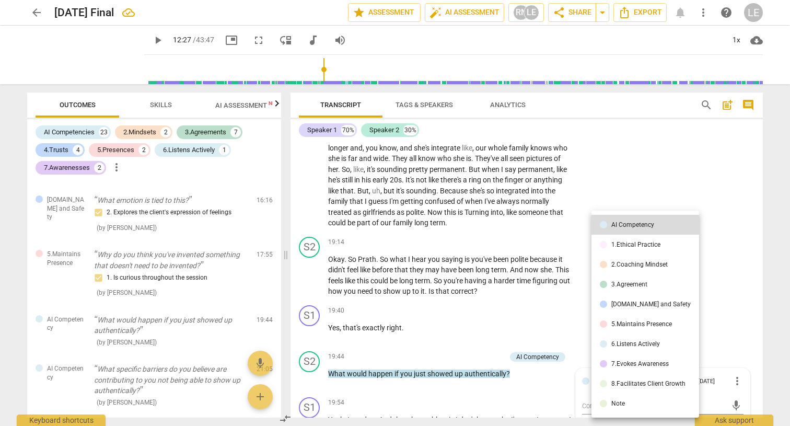
click at [616, 326] on div "5.Maintains Presence" at bounding box center [642, 324] width 61 height 6
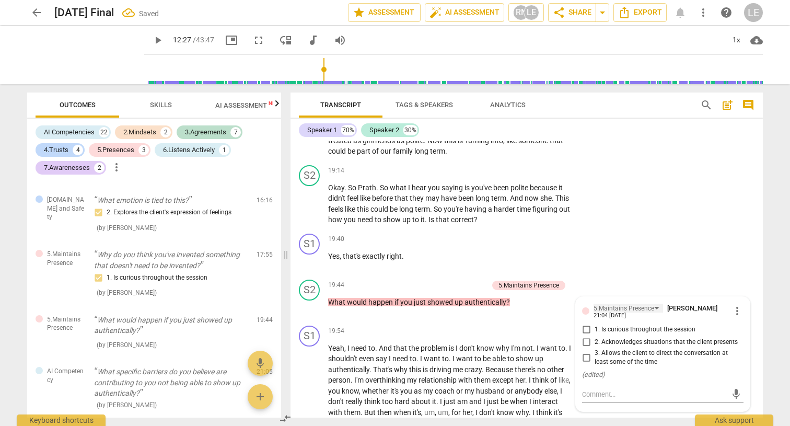
scroll to position [4310, 0]
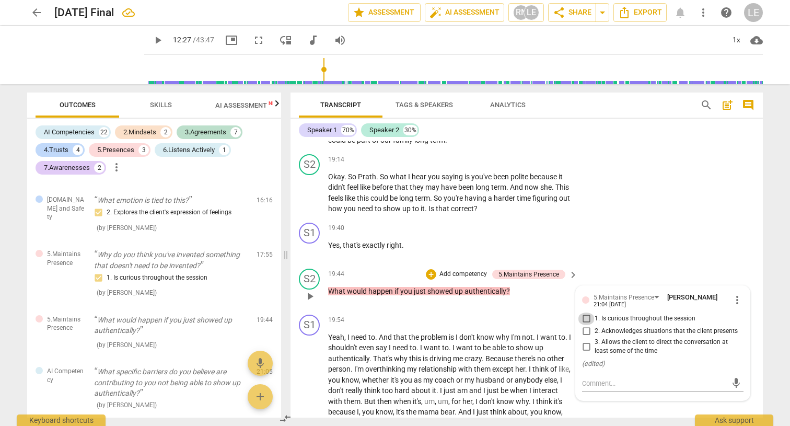
click at [589, 313] on input "1. Is curious throughout the session" at bounding box center [586, 319] width 17 height 13
checkbox input "true"
click at [614, 264] on div "S2 play_arrow pause 19:44 + Add competency 5.Maintains Presence keyboard_arrow_…" at bounding box center [527, 287] width 473 height 46
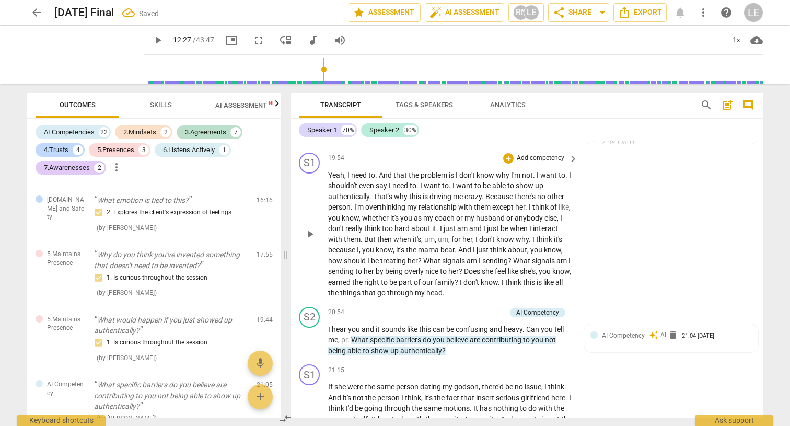
scroll to position [4485, 0]
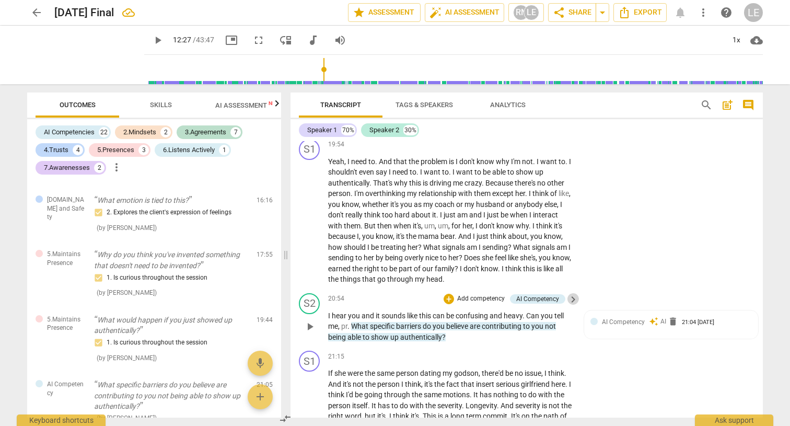
click at [570, 293] on span "keyboard_arrow_right" at bounding box center [573, 299] width 13 height 13
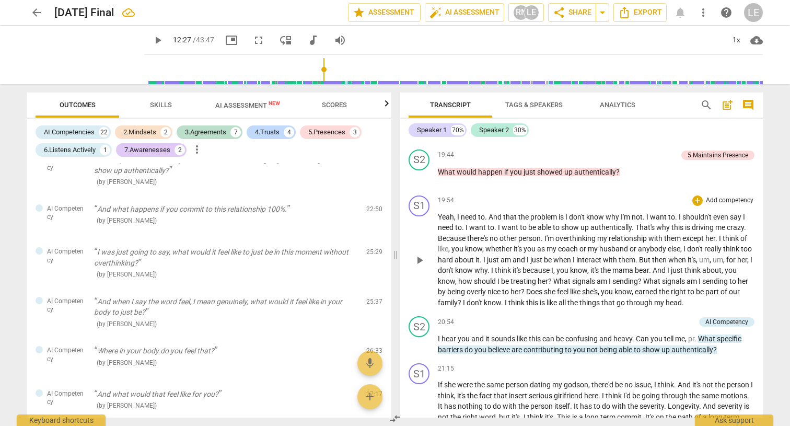
scroll to position [3995, 0]
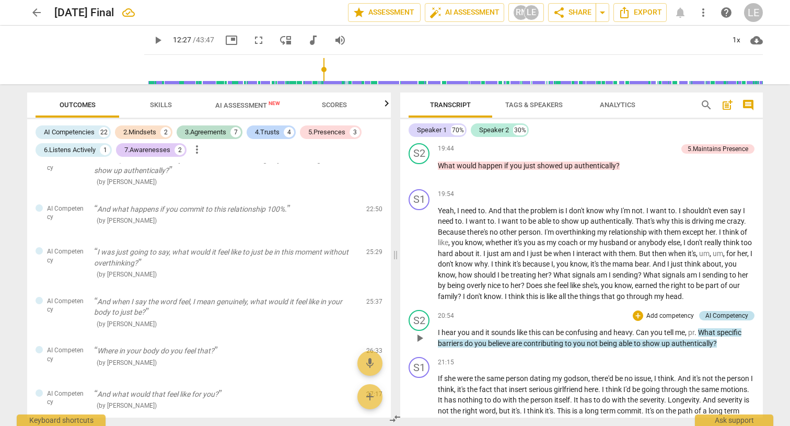
click at [730, 311] on div "AI Competency" at bounding box center [727, 315] width 43 height 9
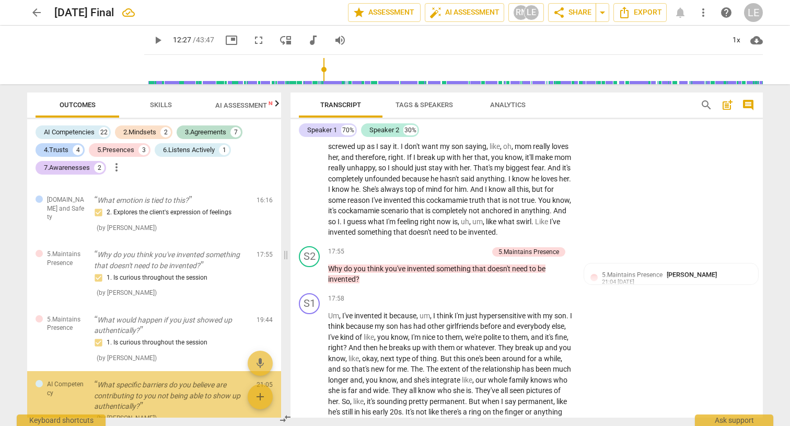
scroll to position [1215, 0]
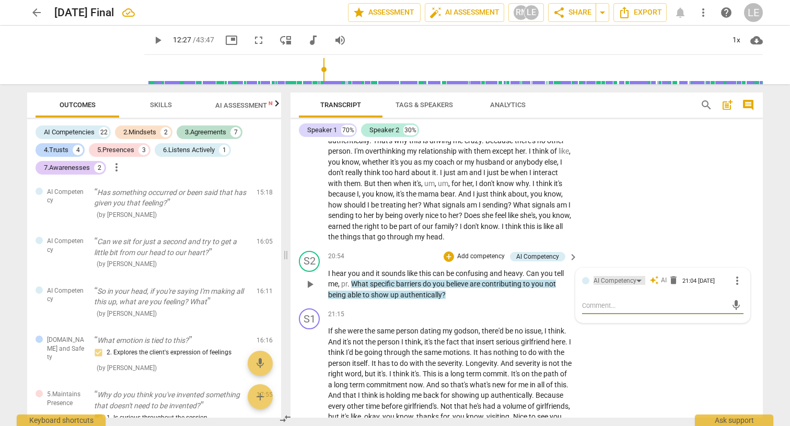
click at [638, 276] on div "AI Competency" at bounding box center [620, 280] width 52 height 9
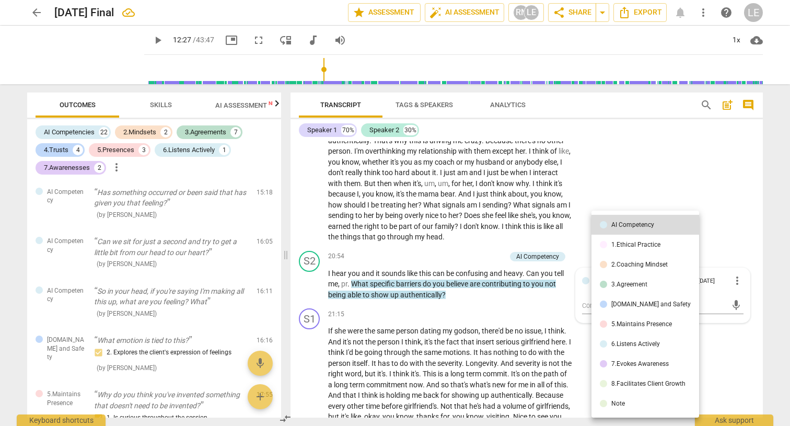
click at [641, 364] on div "7.Evokes Awareness" at bounding box center [640, 364] width 57 height 6
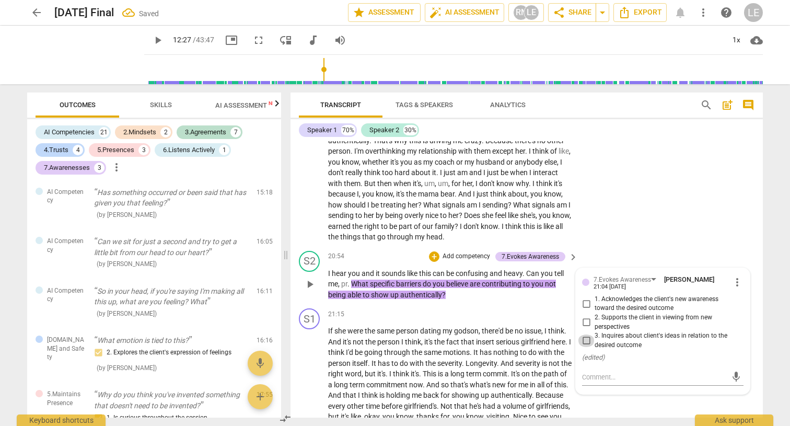
click at [586, 335] on input "3. Inquires about client's ideas in relation to the desired outcome" at bounding box center [586, 341] width 17 height 13
checkbox input "true"
click at [611, 218] on div "S1 play_arrow pause 19:54 + Add competency keyboard_arrow_right Yeah , I need t…" at bounding box center [527, 170] width 473 height 154
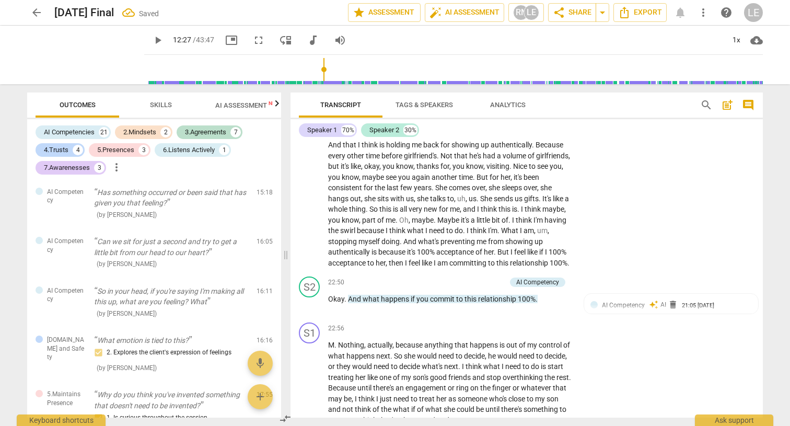
scroll to position [4777, 0]
click at [642, 302] on span "AI Competency" at bounding box center [623, 305] width 43 height 7
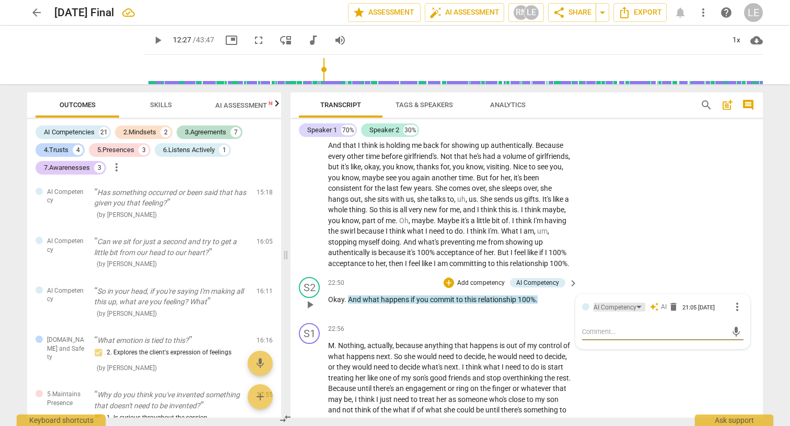
click at [636, 303] on div "AI Competency" at bounding box center [620, 307] width 52 height 9
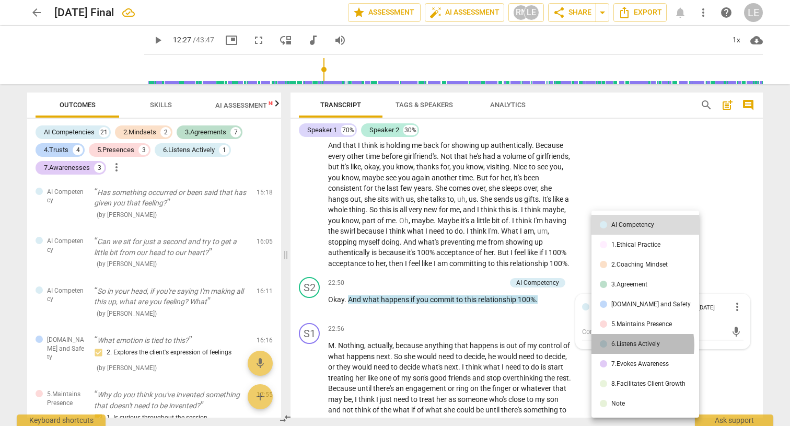
click at [627, 345] on div "6.Listens Actively" at bounding box center [636, 344] width 49 height 6
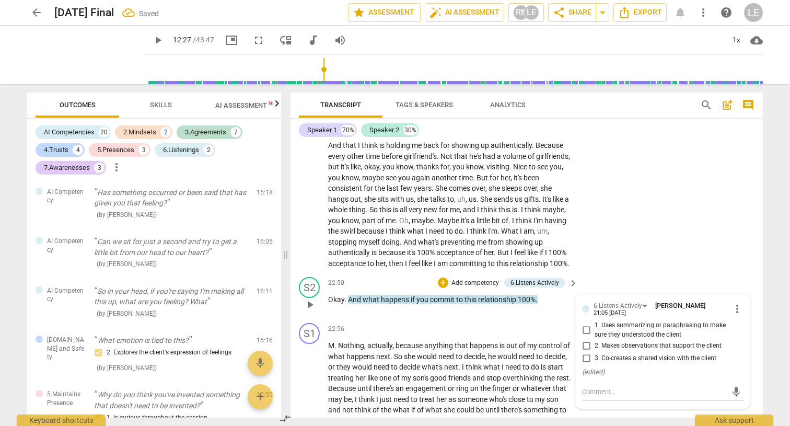
click at [588, 324] on input "1. Uses summarizing or paraphrasing to make sure they understood the client" at bounding box center [586, 330] width 17 height 13
checkbox input "true"
click at [655, 213] on div "S1 play_arrow pause 21:15 + Add competency keyboard_arrow_right If she were the…" at bounding box center [527, 163] width 473 height 218
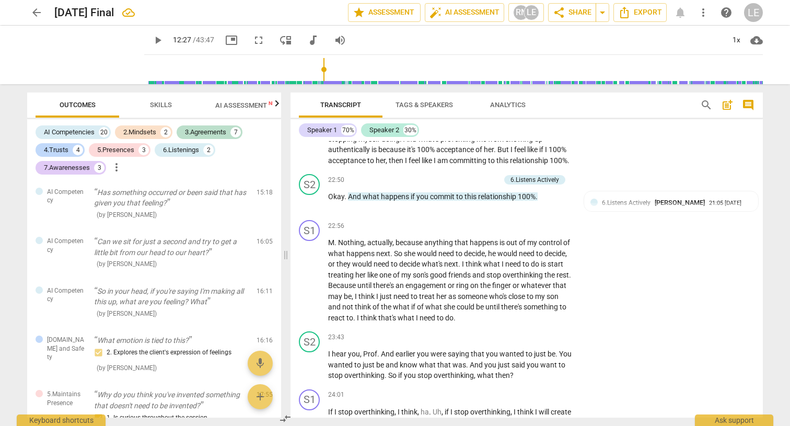
scroll to position [4885, 0]
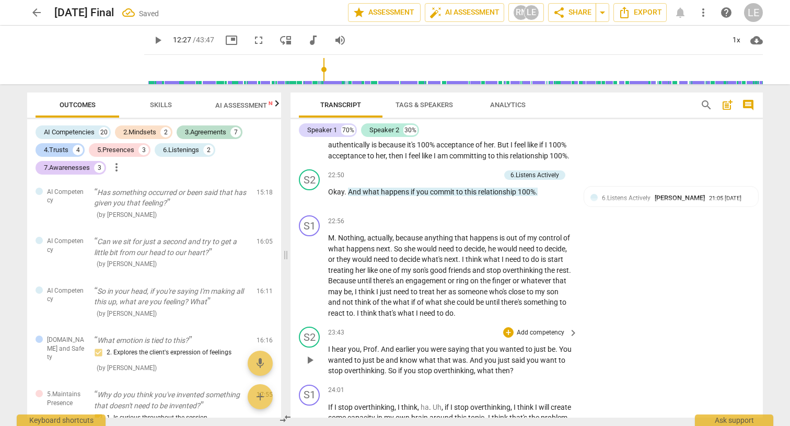
click at [377, 345] on span "." at bounding box center [379, 349] width 4 height 8
drag, startPoint x: 381, startPoint y: 327, endPoint x: 327, endPoint y: 327, distance: 53.3
click at [327, 327] on div "S2 play_arrow pause 23:43 + Add competency keyboard_arrow_right I hear you , [P…" at bounding box center [527, 352] width 473 height 58
click at [390, 314] on div "+" at bounding box center [390, 312] width 10 height 10
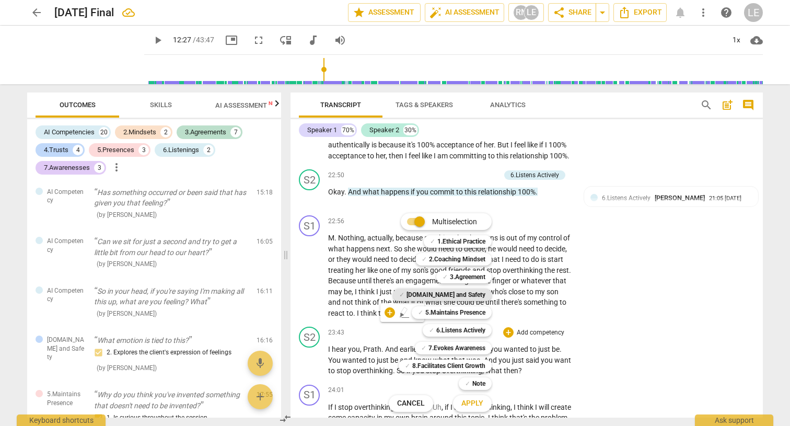
click at [453, 295] on b "[DOMAIN_NAME] and Safety" at bounding box center [446, 295] width 79 height 13
click at [468, 406] on span "Apply" at bounding box center [473, 403] width 22 height 10
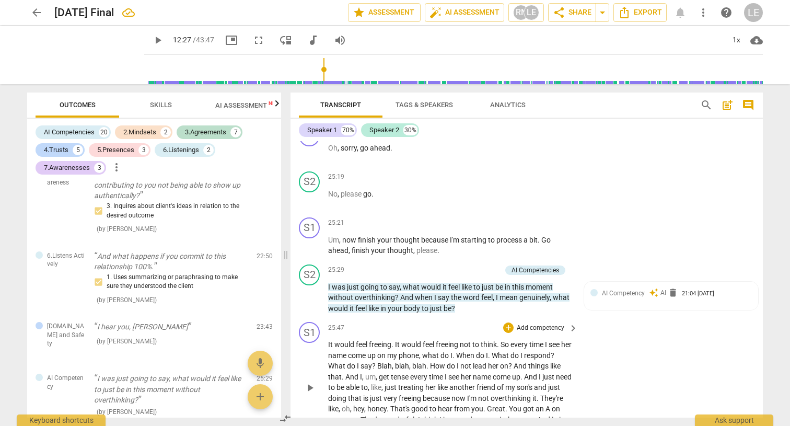
scroll to position [5343, 0]
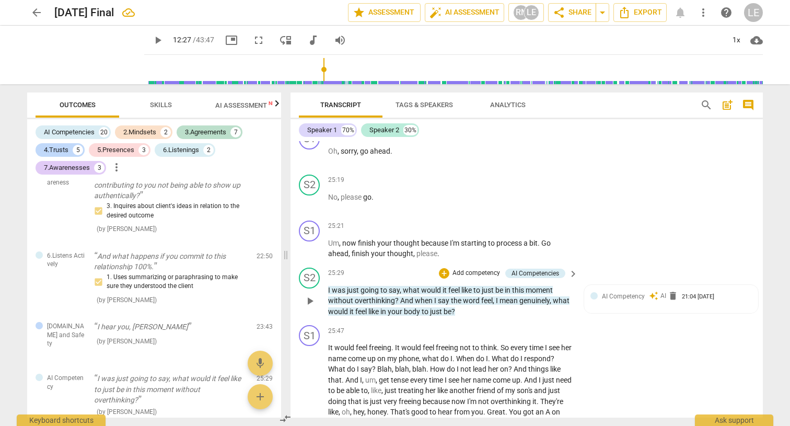
click at [572, 268] on span "keyboard_arrow_right" at bounding box center [573, 274] width 13 height 13
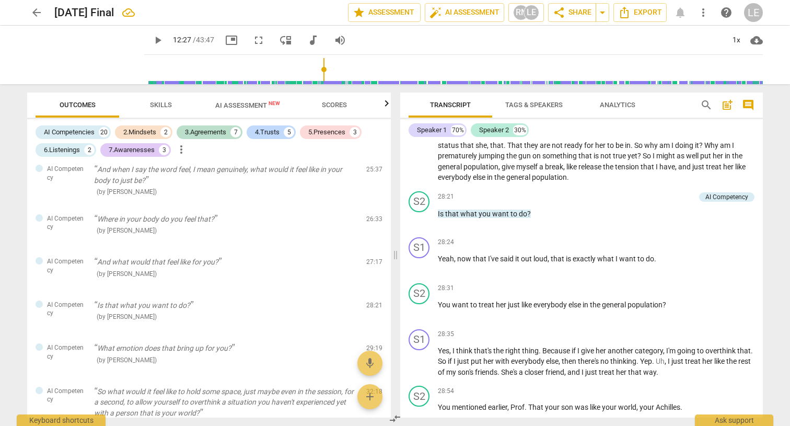
scroll to position [4748, 0]
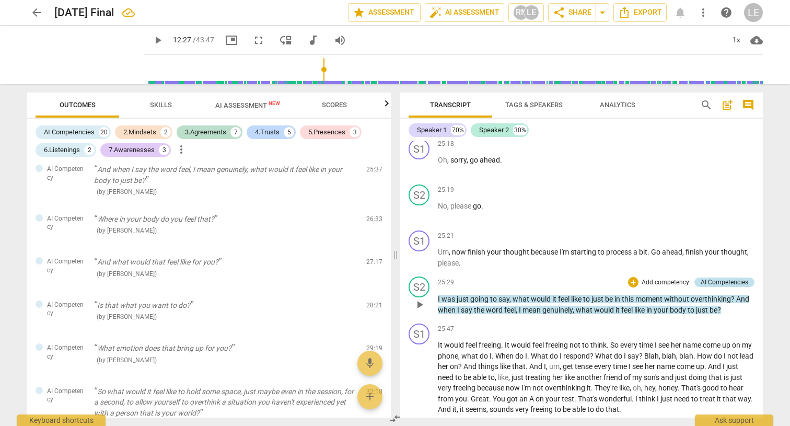
click at [722, 278] on div "AI Competencies" at bounding box center [725, 282] width 48 height 9
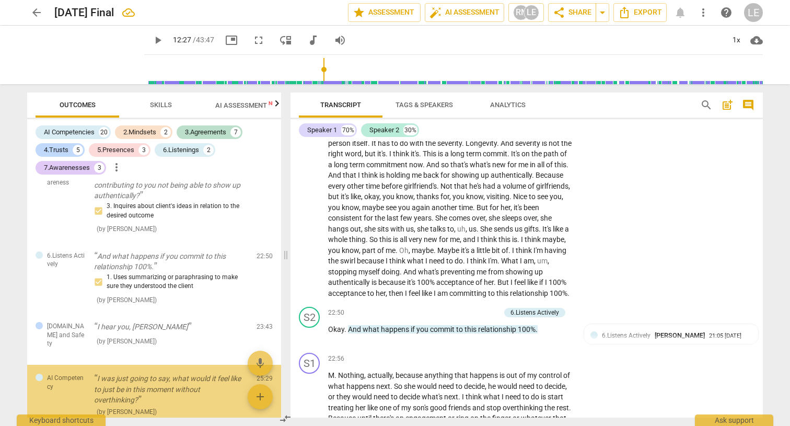
scroll to position [1424, 0]
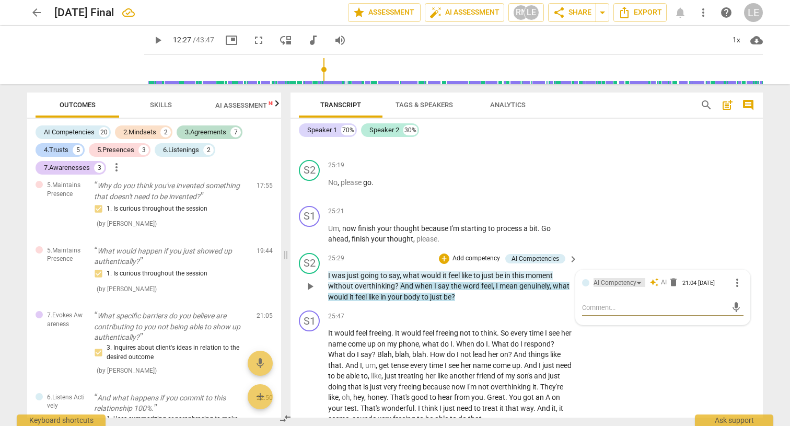
click at [632, 278] on div "AI Competency" at bounding box center [615, 283] width 43 height 10
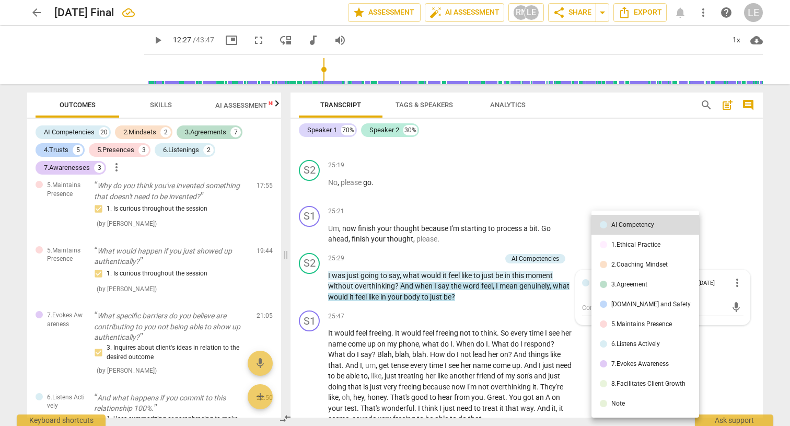
click at [623, 306] on div "[DOMAIN_NAME] and Safety" at bounding box center [651, 304] width 79 height 6
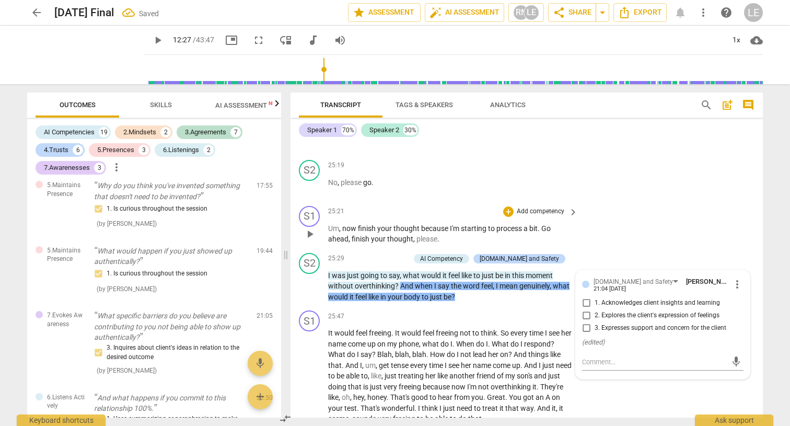
click at [648, 202] on div "S1 play_arrow pause 25:21 + Add competency keyboard_arrow_right Um , now finish…" at bounding box center [527, 225] width 473 height 47
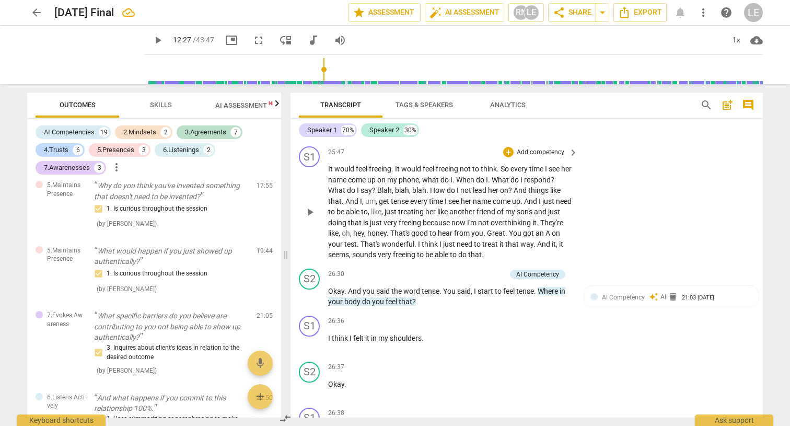
scroll to position [5522, 0]
click at [641, 293] on span "AI Competency" at bounding box center [623, 296] width 43 height 7
click at [639, 293] on div "AI Competency" at bounding box center [620, 297] width 52 height 9
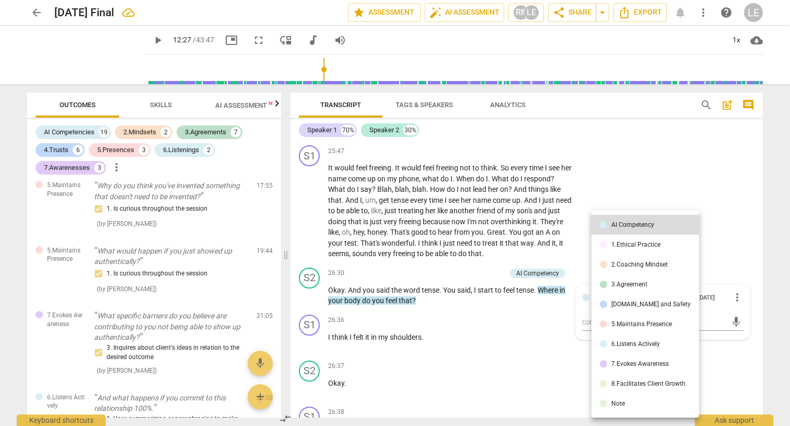
click at [626, 321] on div "5.Maintains Presence" at bounding box center [642, 324] width 61 height 6
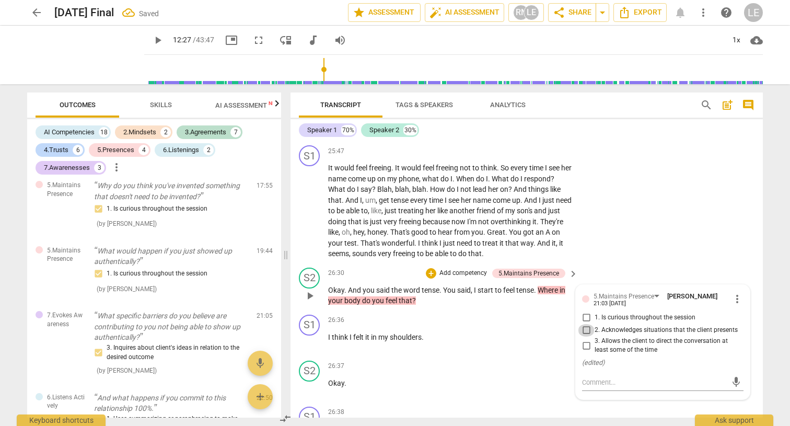
click at [589, 324] on input "2. Acknowledges situations that the client presents" at bounding box center [586, 330] width 17 height 13
checkbox input "true"
click at [662, 218] on div "S1 play_arrow pause 25:47 + Add competency keyboard_arrow_right It would feel f…" at bounding box center [527, 202] width 473 height 122
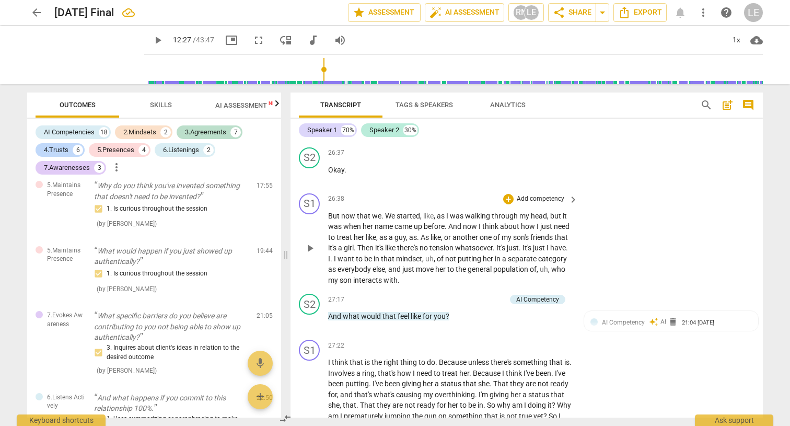
scroll to position [5764, 0]
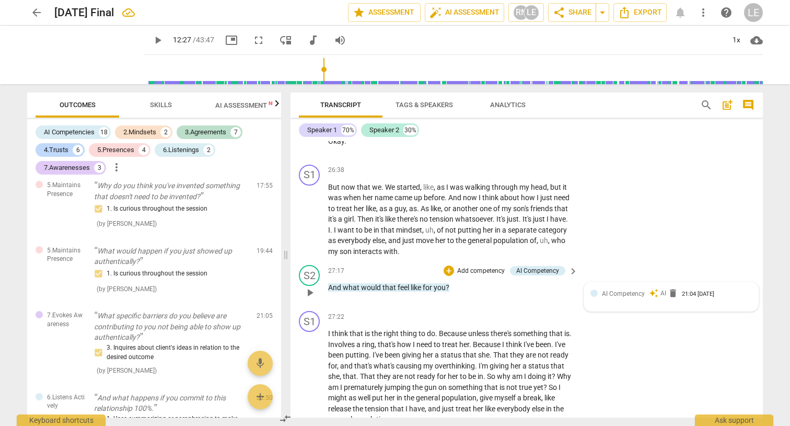
click at [644, 289] on div "AI Competency auto_awesome AI delete 21:04 [DATE]" at bounding box center [677, 294] width 150 height 10
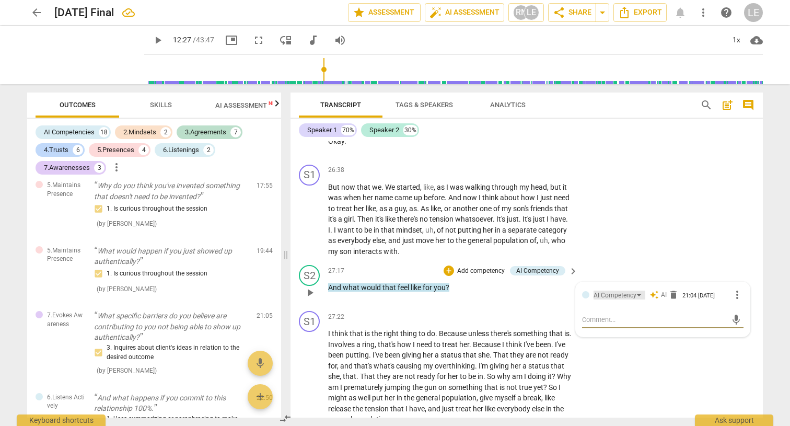
click at [642, 291] on div "AI Competency" at bounding box center [620, 295] width 52 height 9
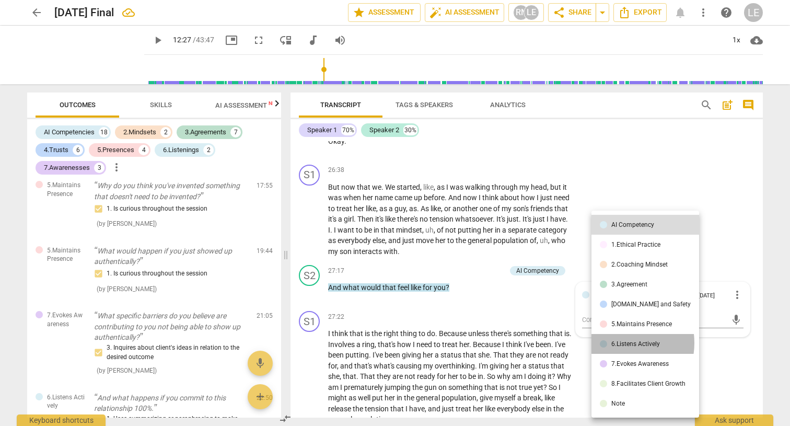
click at [618, 343] on div "6.Listens Actively" at bounding box center [636, 344] width 49 height 6
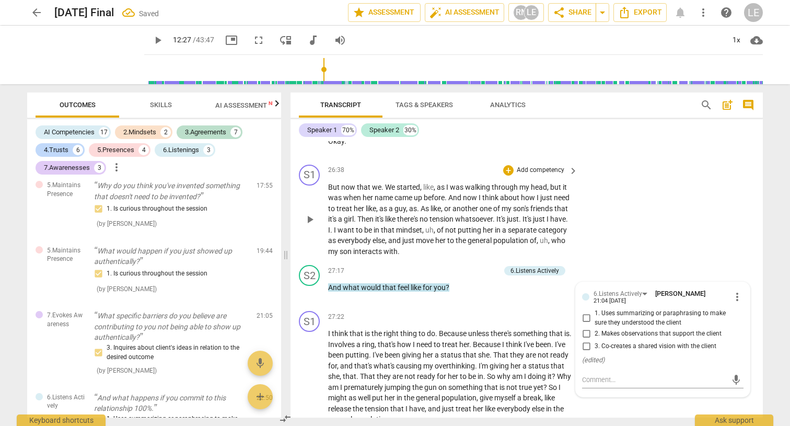
click at [630, 198] on div "S1 play_arrow pause 26:38 + Add competency keyboard_arrow_right But now that we…" at bounding box center [527, 210] width 473 height 101
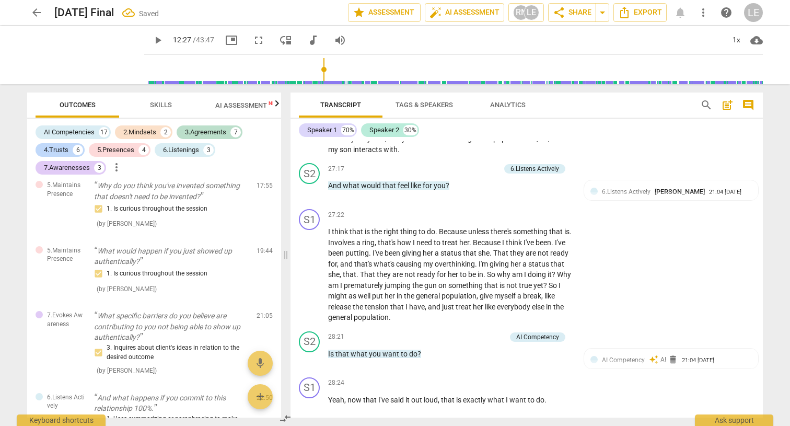
scroll to position [5886, 0]
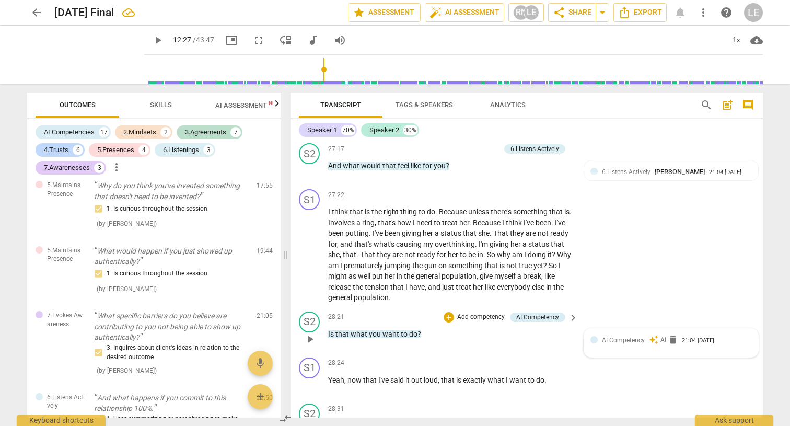
click at [614, 337] on span "AI Competency" at bounding box center [623, 340] width 43 height 7
click at [639, 337] on div "AI Competency" at bounding box center [620, 341] width 52 height 9
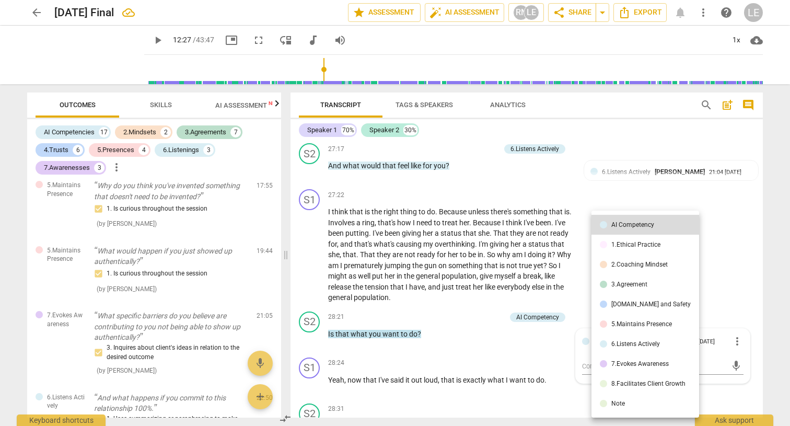
click at [634, 356] on li "7.Evokes Awareness" at bounding box center [646, 364] width 108 height 20
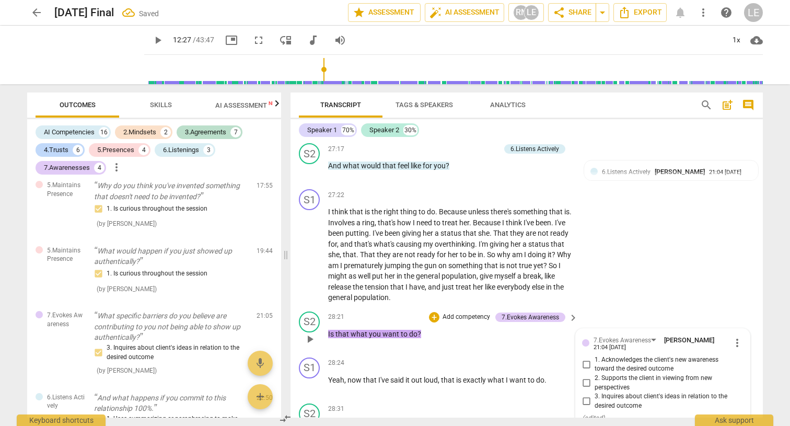
click at [589, 358] on input "1. Acknowledges the client's new awareness toward the desired outcome" at bounding box center [586, 364] width 17 height 13
checkbox input "true"
click at [634, 242] on div "S1 play_arrow pause 27:22 + Add competency keyboard_arrow_right I think that is…" at bounding box center [527, 246] width 473 height 122
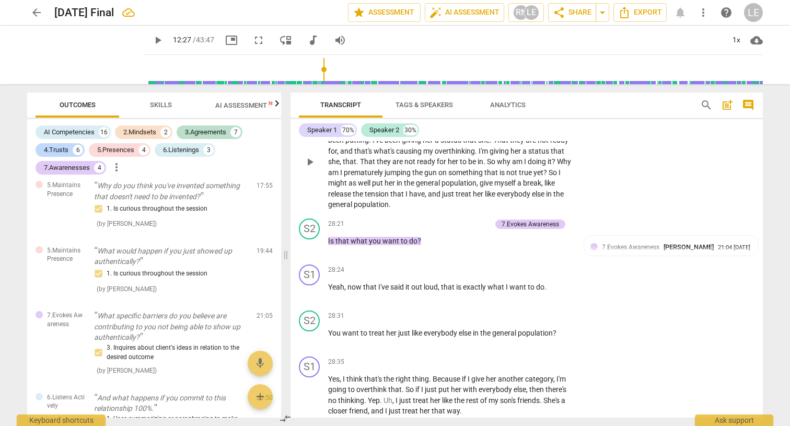
scroll to position [5980, 0]
click at [563, 309] on div "+ Add competency keyboard_arrow_right" at bounding box center [540, 314] width 78 height 11
click at [572, 309] on span "keyboard_arrow_right" at bounding box center [573, 315] width 13 height 13
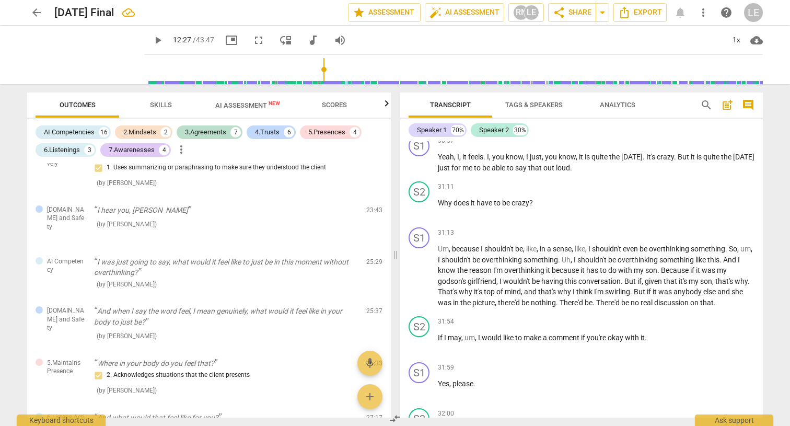
scroll to position [4852, 0]
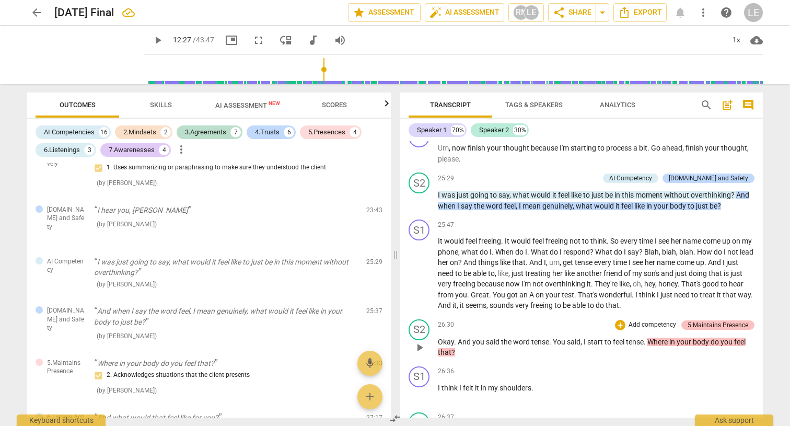
click at [694, 320] on div "5.Maintains Presence" at bounding box center [718, 324] width 61 height 9
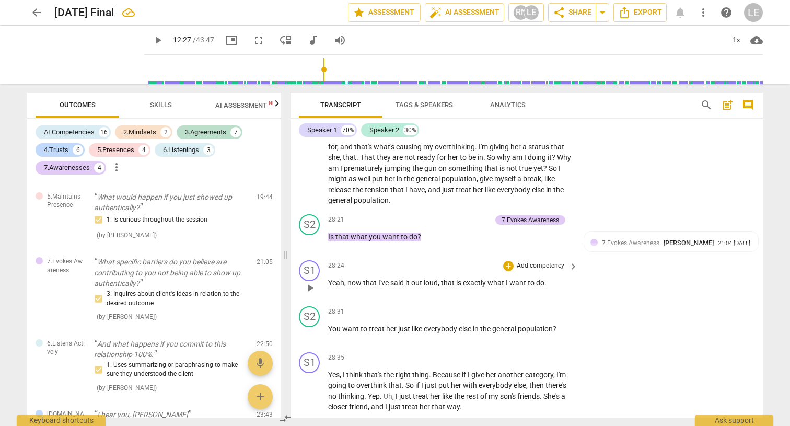
scroll to position [5991, 0]
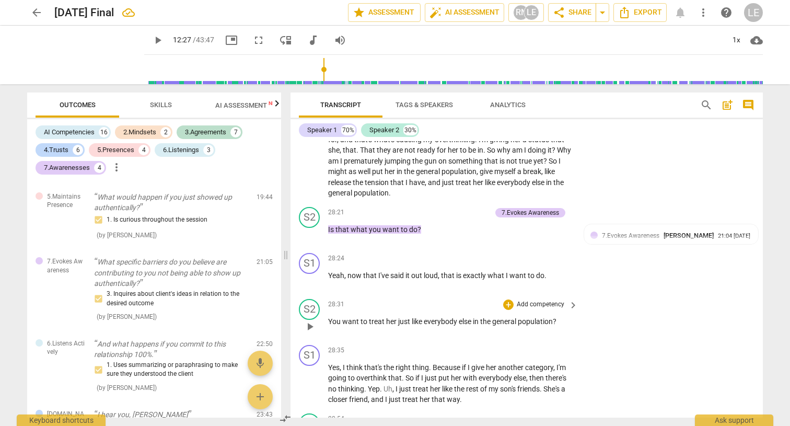
click at [558, 300] on p "Add competency" at bounding box center [541, 304] width 50 height 9
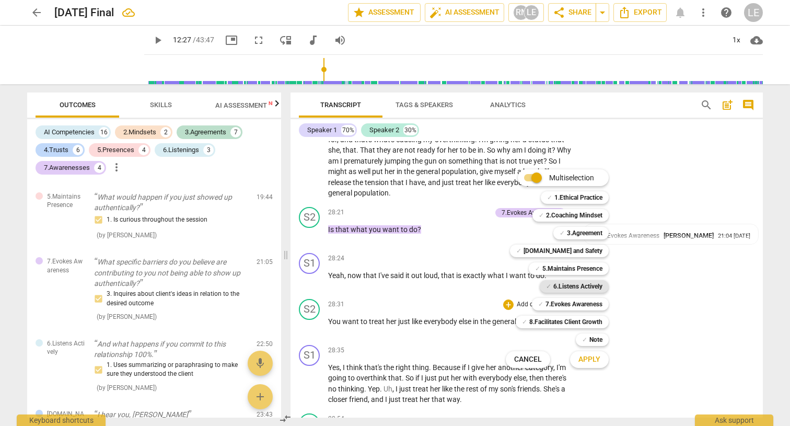
click at [562, 283] on b "6.Listens Actively" at bounding box center [578, 286] width 49 height 13
click at [592, 354] on span "Apply" at bounding box center [590, 359] width 22 height 10
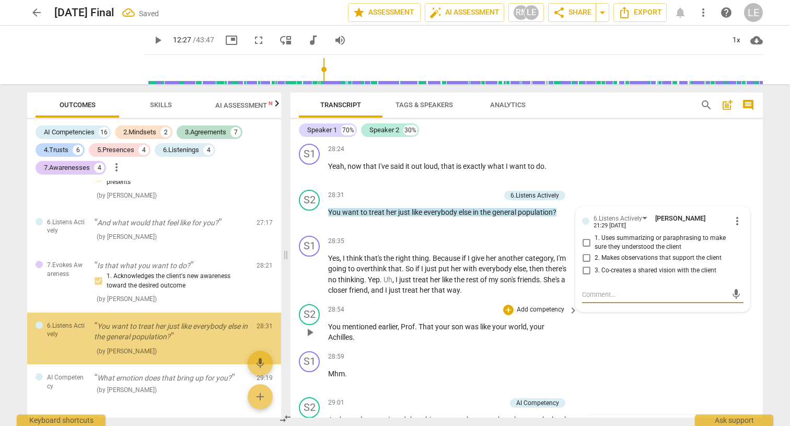
scroll to position [6104, 0]
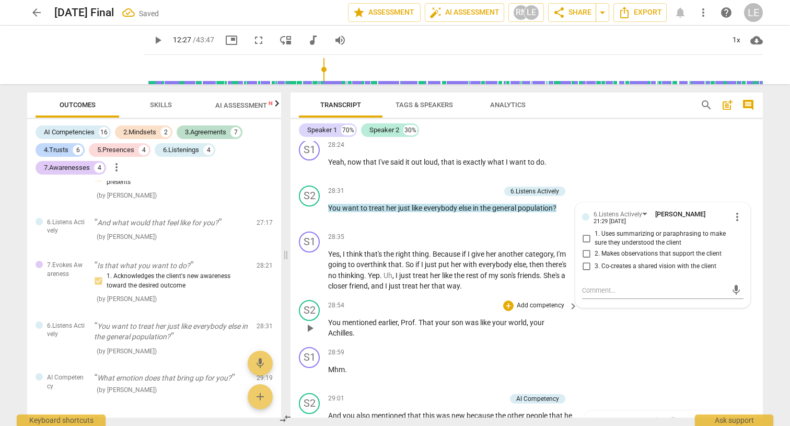
click at [417, 318] on span "." at bounding box center [417, 322] width 4 height 8
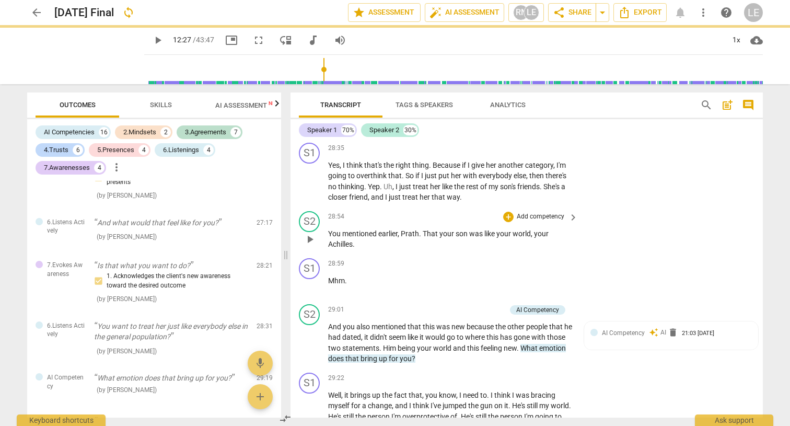
scroll to position [6194, 0]
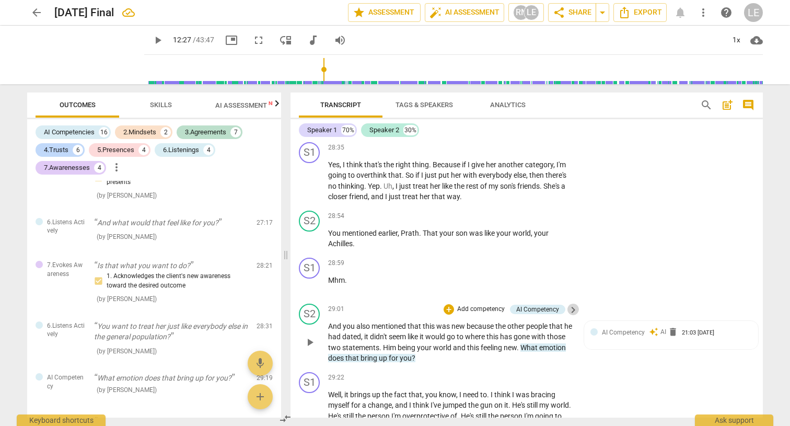
click at [571, 304] on span "keyboard_arrow_right" at bounding box center [573, 310] width 13 height 13
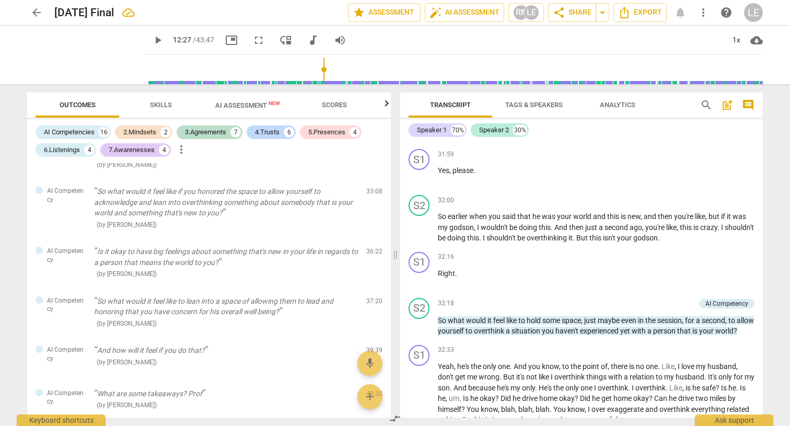
scroll to position [5046, 0]
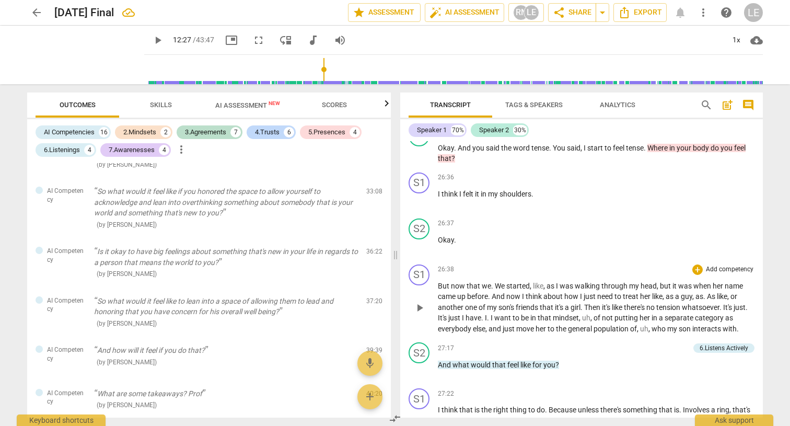
click at [726, 265] on p "Add competency" at bounding box center [730, 269] width 50 height 9
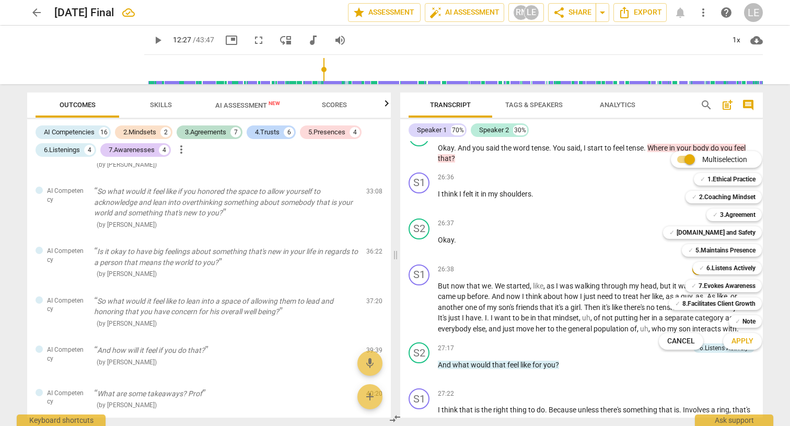
click at [631, 313] on div at bounding box center [395, 213] width 790 height 426
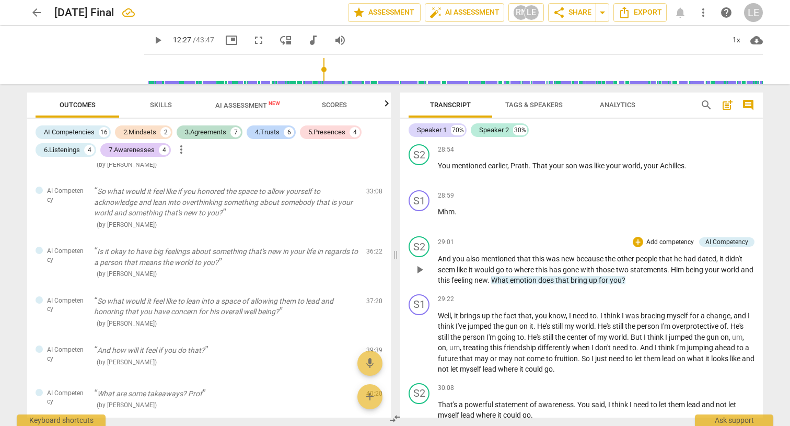
scroll to position [5586, 0]
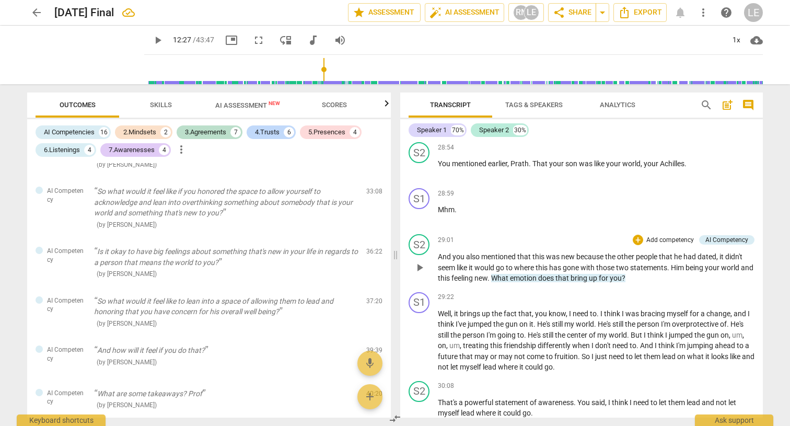
click at [681, 236] on p "Add competency" at bounding box center [671, 240] width 50 height 9
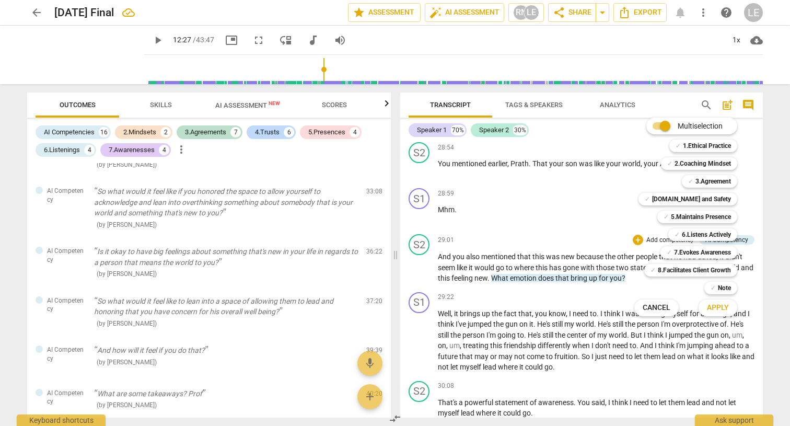
click at [631, 267] on div "Multiselection m ✓ 1.Ethical Practice 1 ✓ 2.Coaching Mindset 2 ✓ 3.Agreement 3 …" at bounding box center [693, 217] width 127 height 204
click at [742, 218] on div "✓ 5.Maintains Presence 5" at bounding box center [703, 217] width 100 height 18
click at [672, 307] on button "Cancel" at bounding box center [657, 307] width 44 height 19
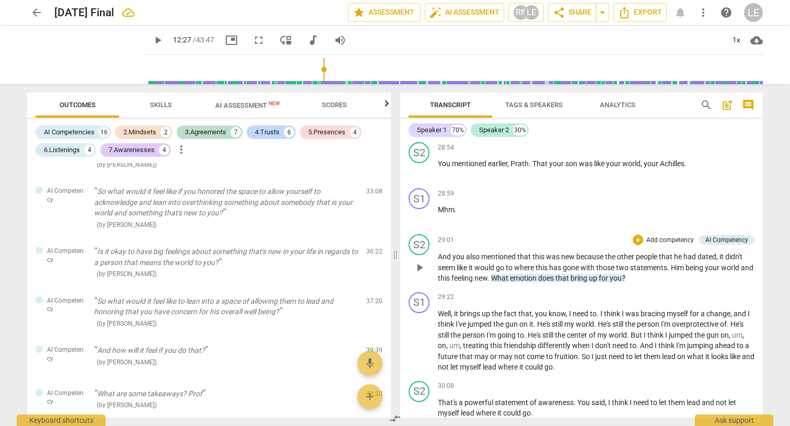
click at [729, 234] on div "+ Add competency AI Competency" at bounding box center [694, 239] width 122 height 11
click at [729, 235] on div "AI Competency" at bounding box center [727, 239] width 43 height 9
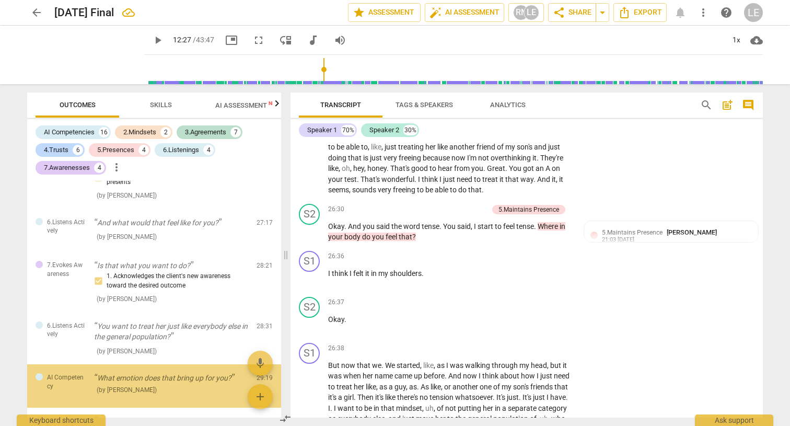
scroll to position [1664, 0]
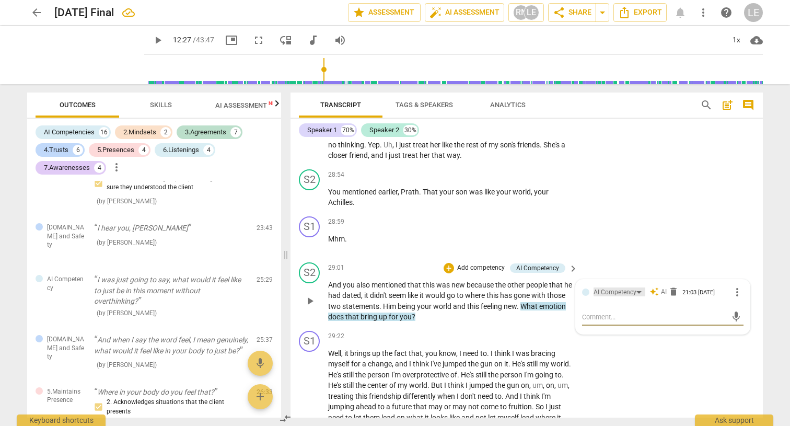
click at [636, 287] on div "AI Competency" at bounding box center [620, 291] width 52 height 9
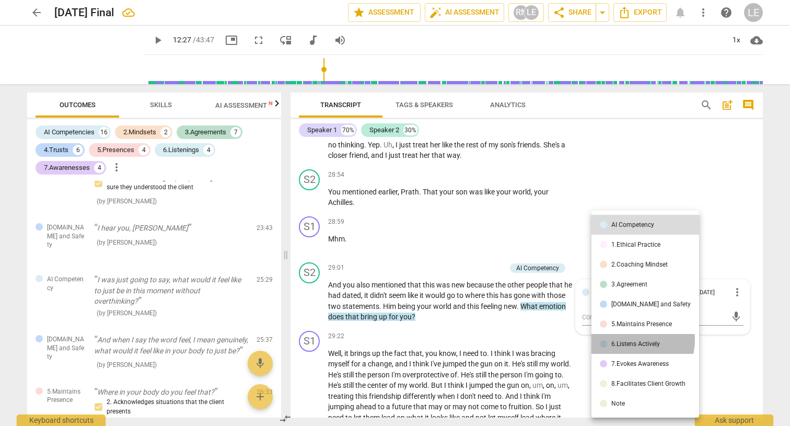
click at [626, 340] on li "6.Listens Actively" at bounding box center [646, 344] width 108 height 20
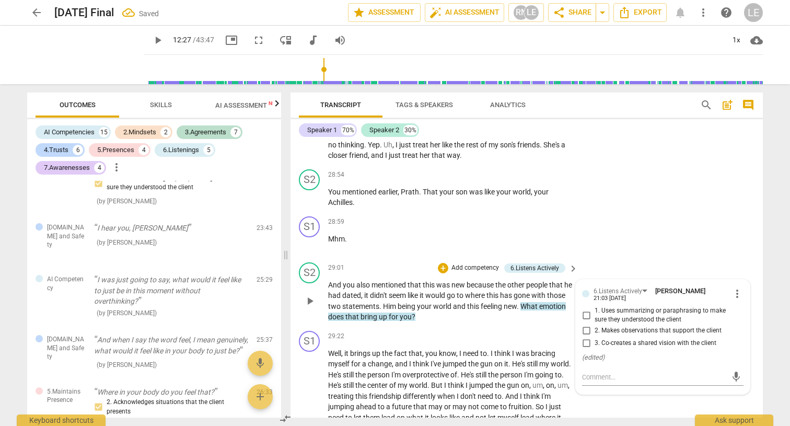
click at [628, 258] on div "S2 play_arrow pause 29:01 + Add competency 6.Listens Actively keyboard_arrow_ri…" at bounding box center [527, 292] width 473 height 68
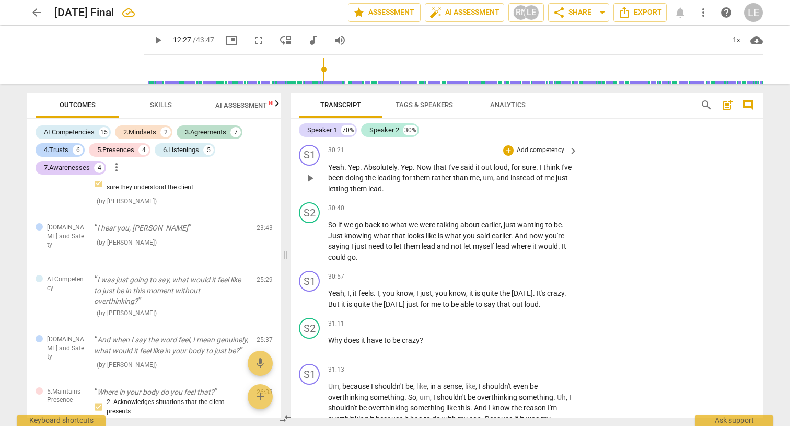
scroll to position [6580, 0]
click at [525, 318] on p "Add competency" at bounding box center [541, 322] width 50 height 9
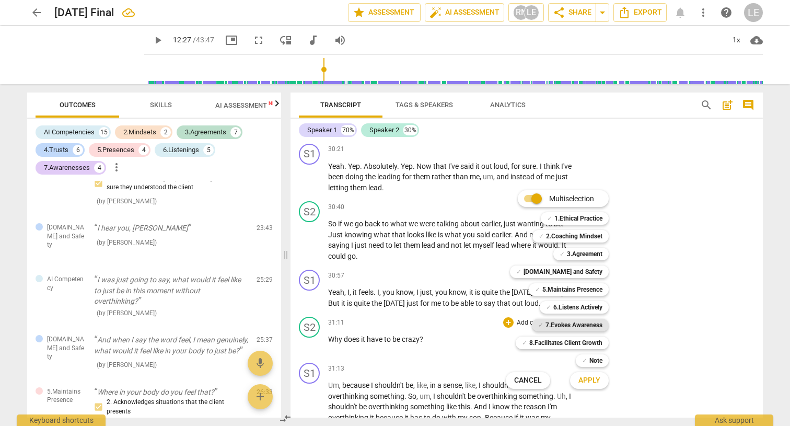
click at [563, 323] on b "7.Evokes Awareness" at bounding box center [574, 325] width 57 height 13
click at [585, 384] on span "Apply" at bounding box center [590, 380] width 22 height 10
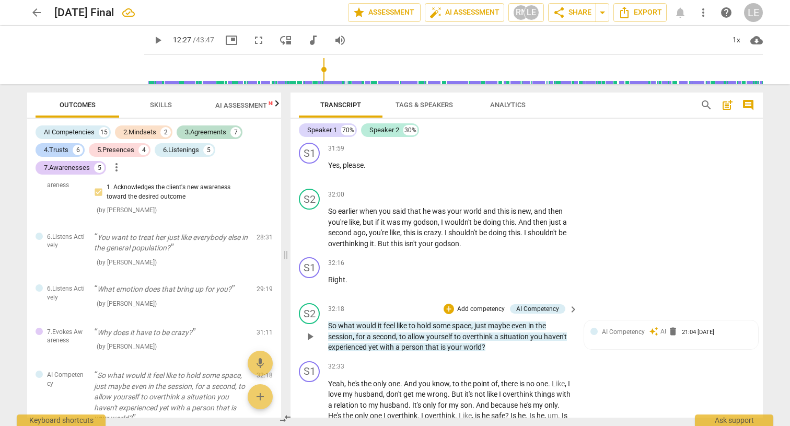
scroll to position [6957, 0]
click at [572, 304] on span "keyboard_arrow_right" at bounding box center [573, 310] width 13 height 13
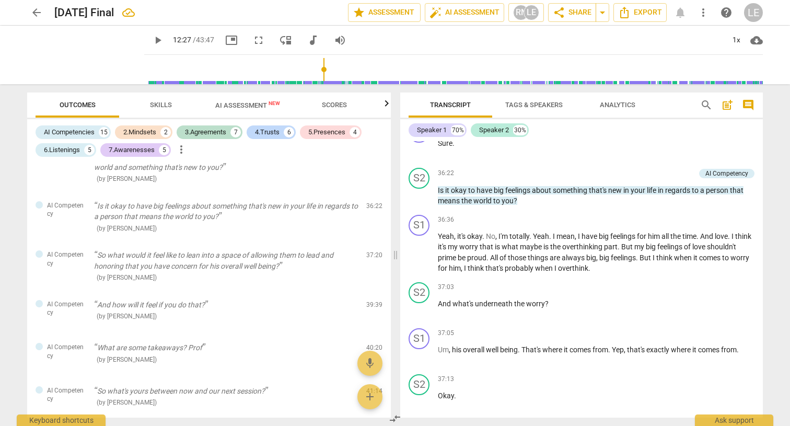
scroll to position [6208, 0]
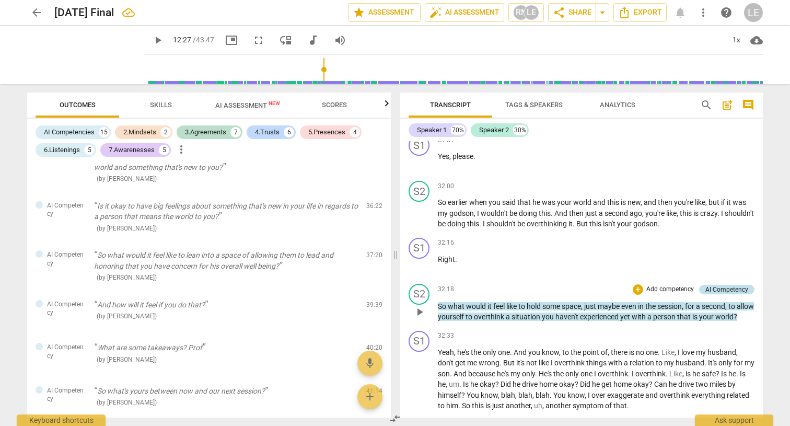
click at [718, 285] on div "AI Competency" at bounding box center [727, 289] width 43 height 9
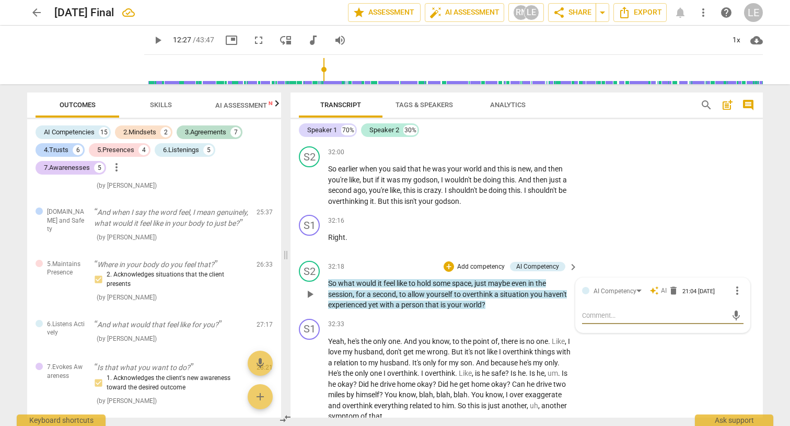
scroll to position [1757, 0]
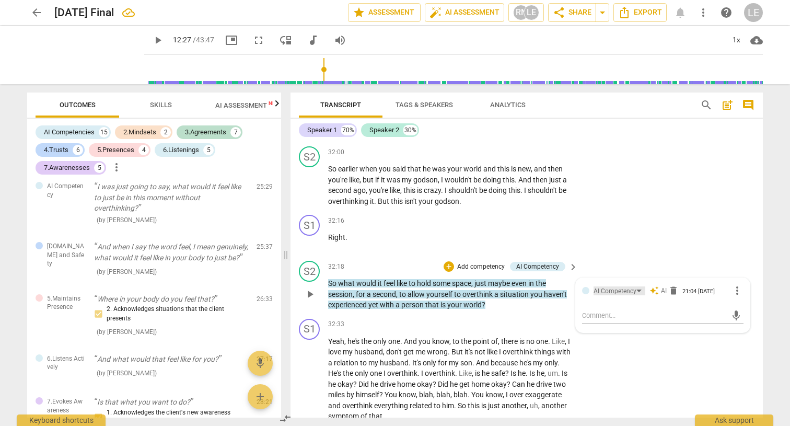
click at [638, 286] on div "AI Competency" at bounding box center [620, 290] width 52 height 9
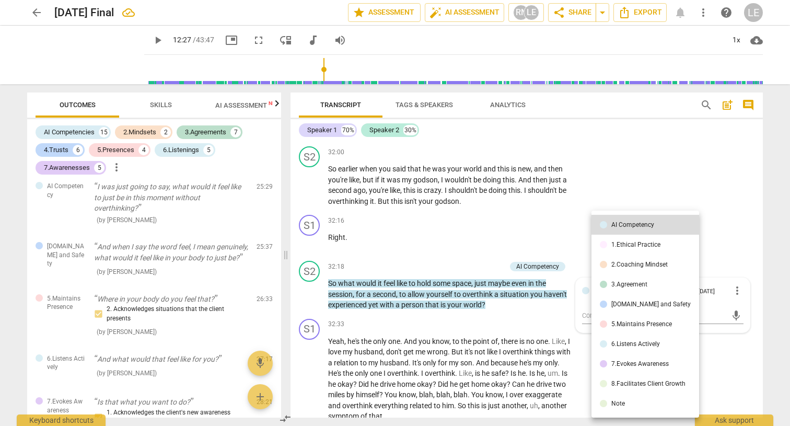
click at [630, 363] on div "7.Evokes Awareness" at bounding box center [640, 364] width 57 height 6
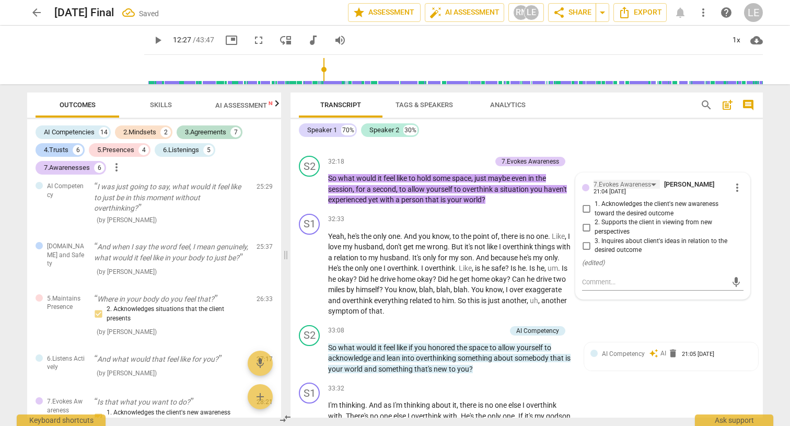
scroll to position [7109, 0]
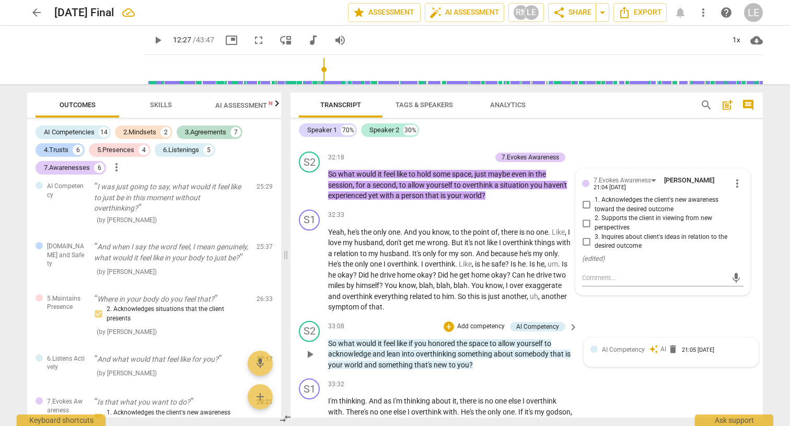
click at [641, 346] on span "AI Competency" at bounding box center [623, 349] width 43 height 7
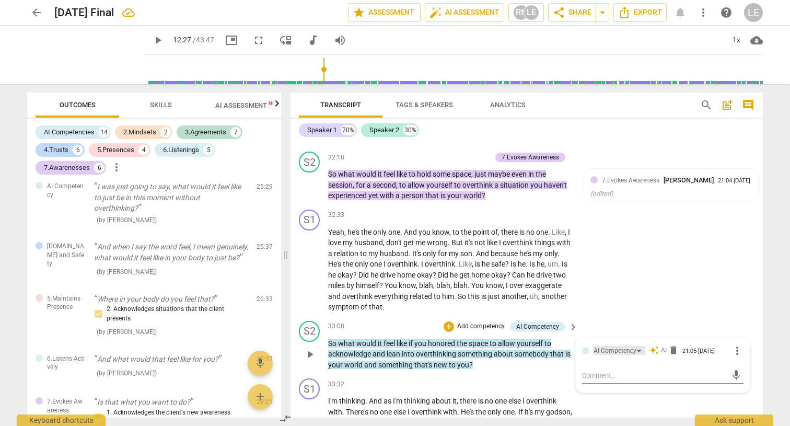
click at [641, 346] on div "AI Competency" at bounding box center [620, 350] width 52 height 9
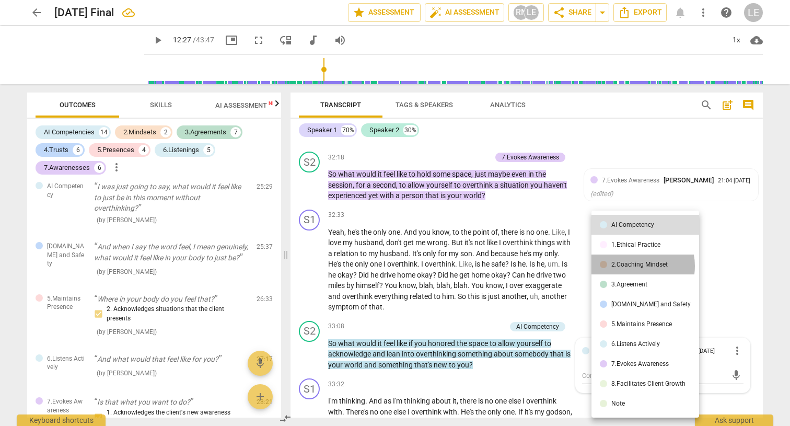
click at [631, 266] on div "2.Coaching Mindset" at bounding box center [640, 264] width 56 height 6
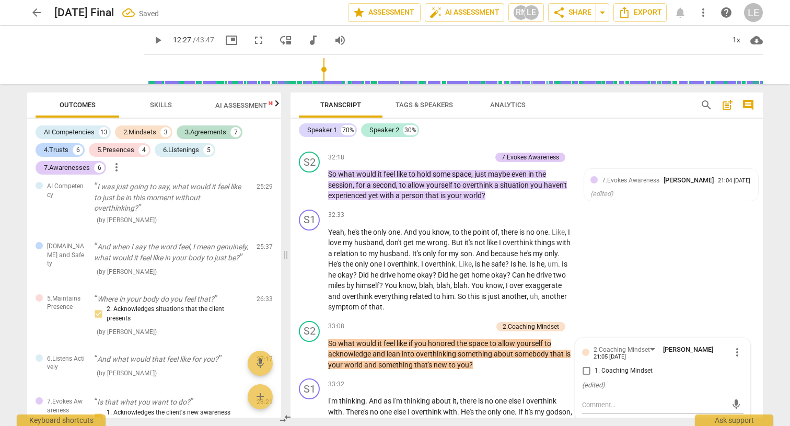
click at [631, 266] on div "S1 play_arrow pause 32:33 + Add competency keyboard_arrow_right Yeah , he's the…" at bounding box center [527, 260] width 473 height 111
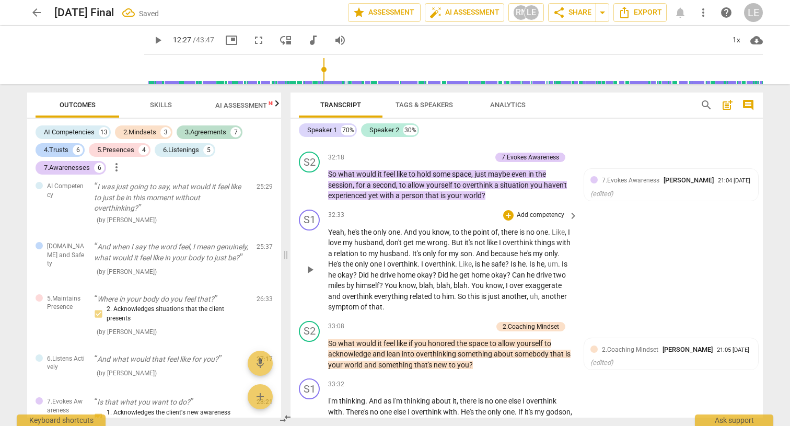
click at [631, 265] on div "S1 play_arrow pause 32:33 + Add competency keyboard_arrow_right Yeah , he's the…" at bounding box center [527, 260] width 473 height 111
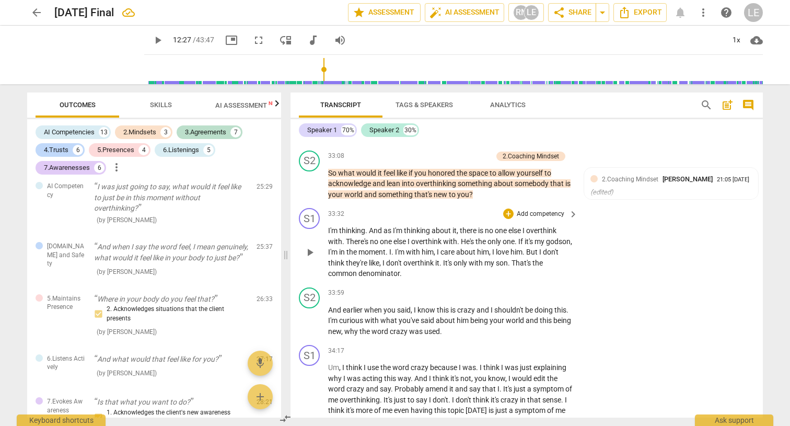
scroll to position [7306, 0]
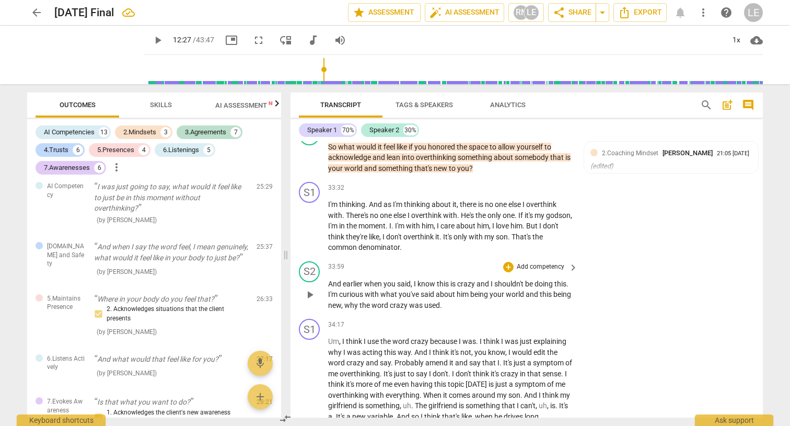
click at [547, 262] on p "Add competency" at bounding box center [541, 266] width 50 height 9
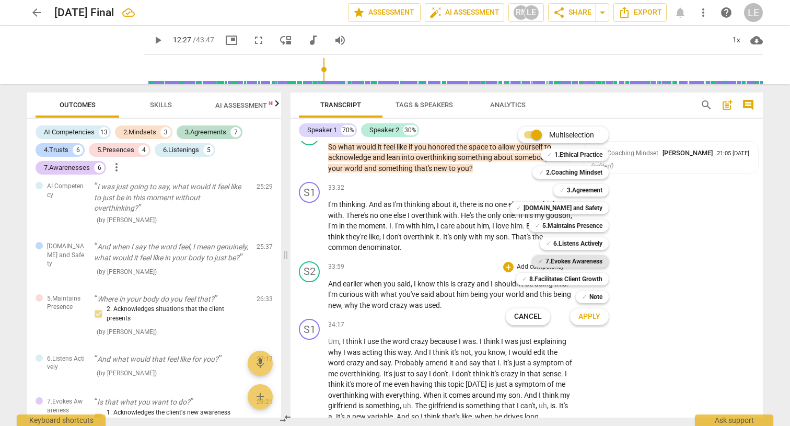
click at [568, 261] on b "7.Evokes Awareness" at bounding box center [574, 261] width 57 height 13
click at [585, 313] on span "Apply" at bounding box center [590, 317] width 22 height 10
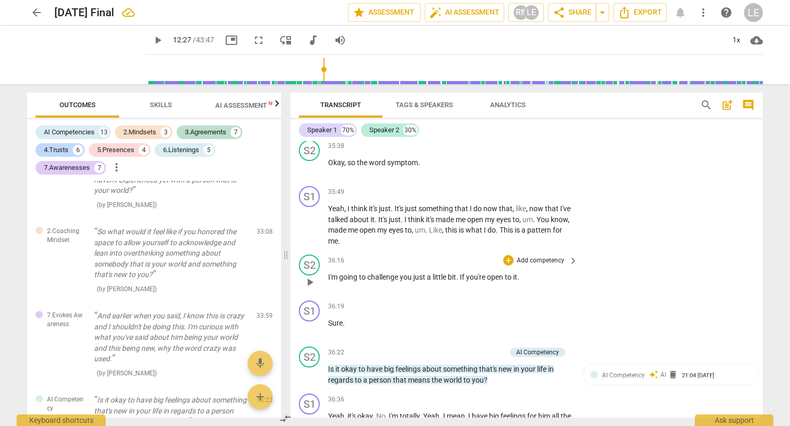
scroll to position [7663, 0]
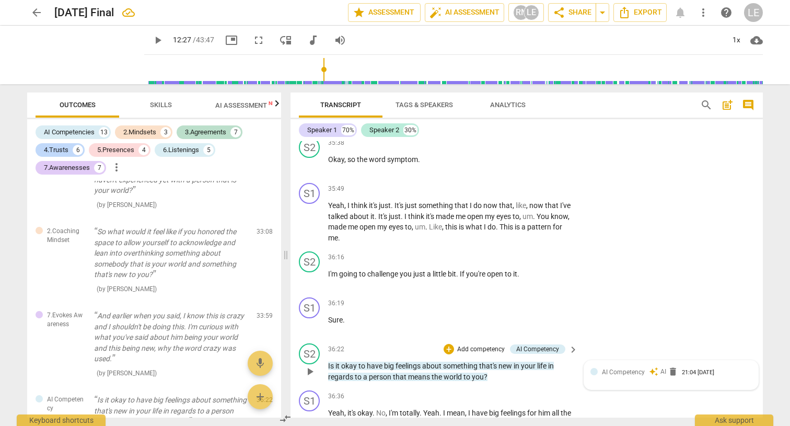
click at [602, 369] on span "AI Competency" at bounding box center [623, 372] width 43 height 7
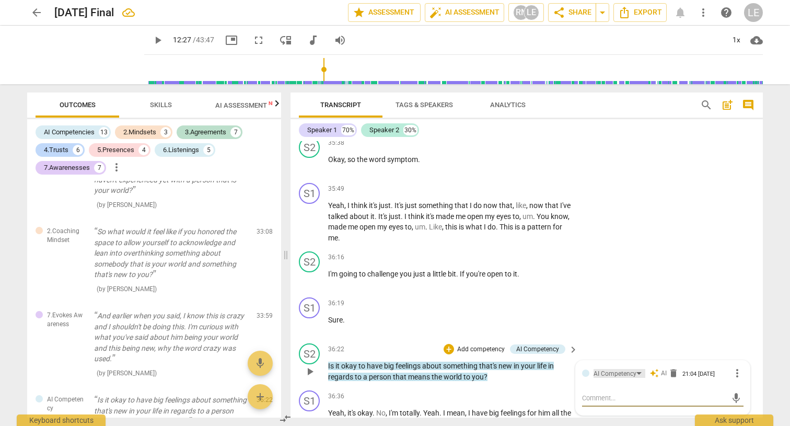
click at [636, 369] on div "AI Competency" at bounding box center [620, 373] width 52 height 9
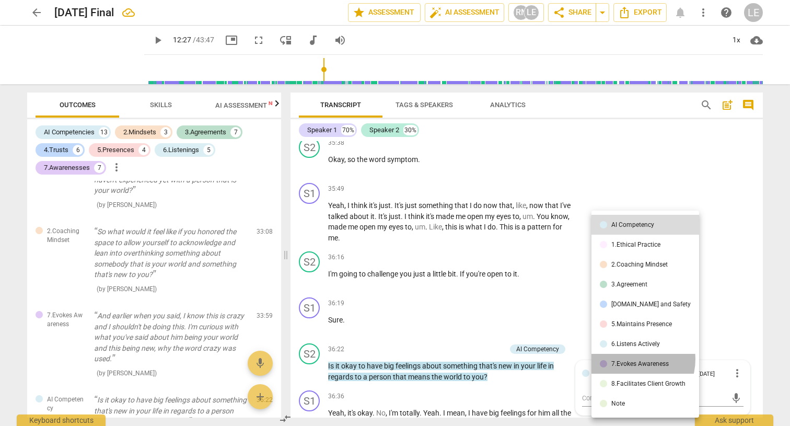
click at [632, 359] on li "7.Evokes Awareness" at bounding box center [646, 364] width 108 height 20
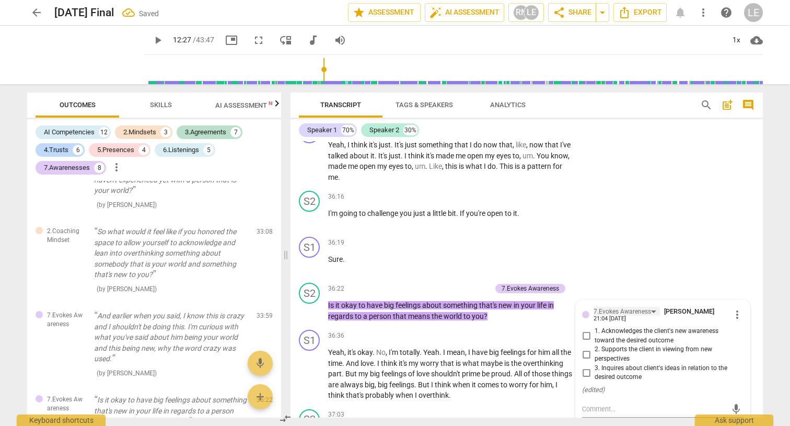
scroll to position [7750, 0]
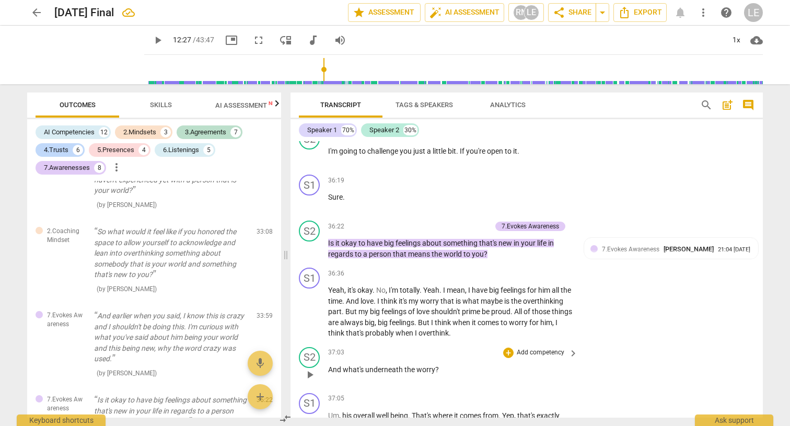
scroll to position [7790, 0]
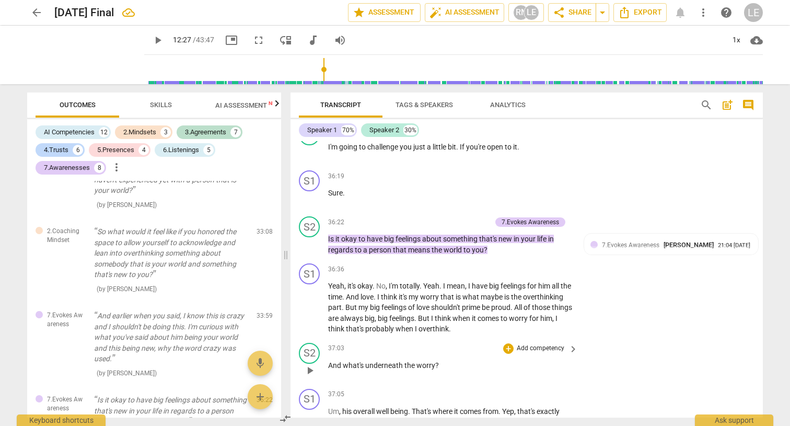
click at [536, 344] on p "Add competency" at bounding box center [541, 348] width 50 height 9
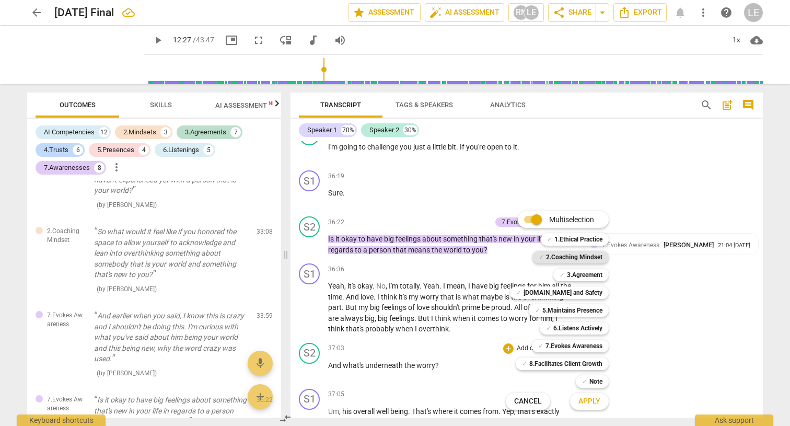
click at [570, 260] on b "2.Coaching Mindset" at bounding box center [574, 257] width 56 height 13
click at [596, 402] on span "Apply" at bounding box center [590, 401] width 22 height 10
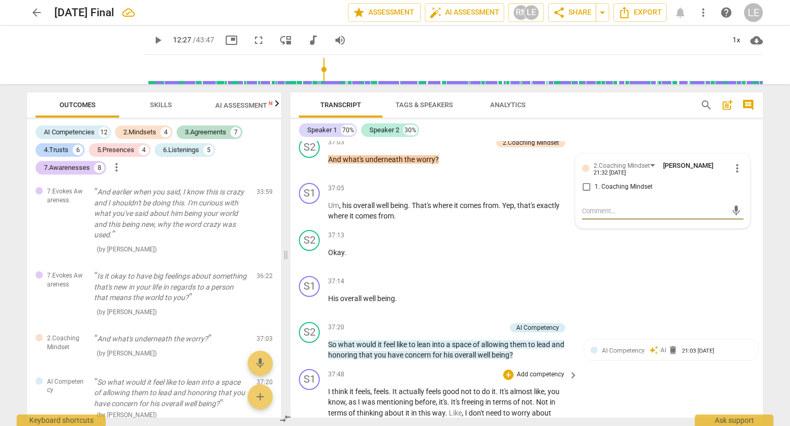
scroll to position [8002, 0]
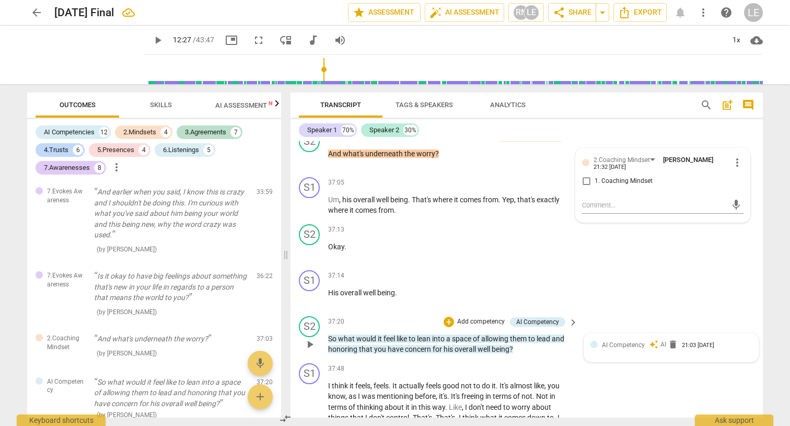
click at [625, 341] on span "AI Competency" at bounding box center [623, 344] width 43 height 7
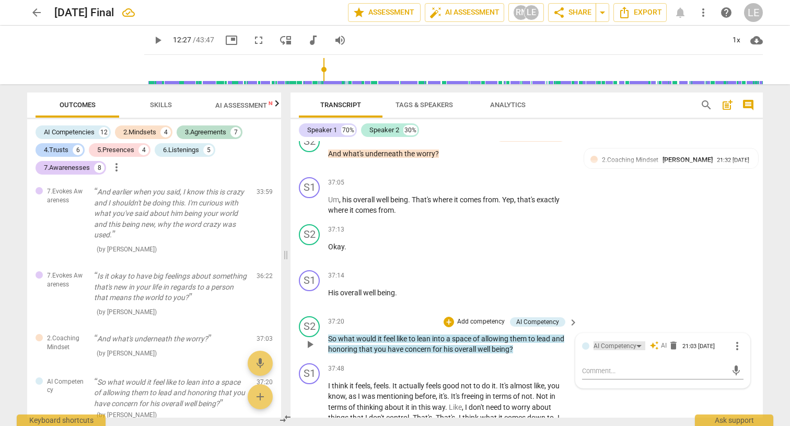
click at [638, 341] on div "AI Competency" at bounding box center [620, 345] width 52 height 9
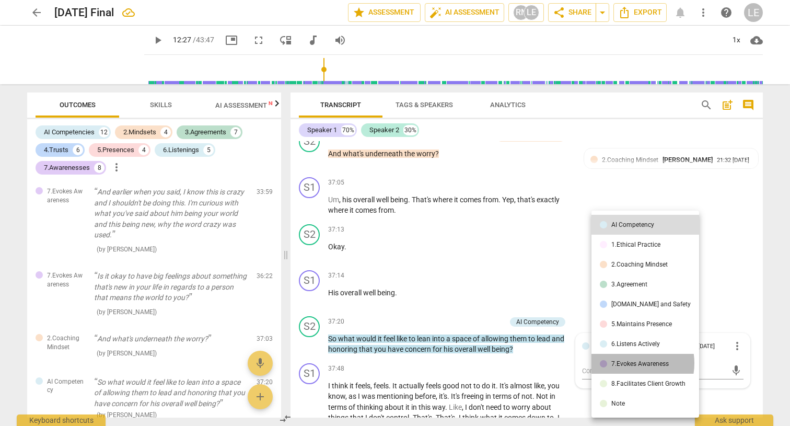
click at [628, 363] on div "7.Evokes Awareness" at bounding box center [640, 364] width 57 height 6
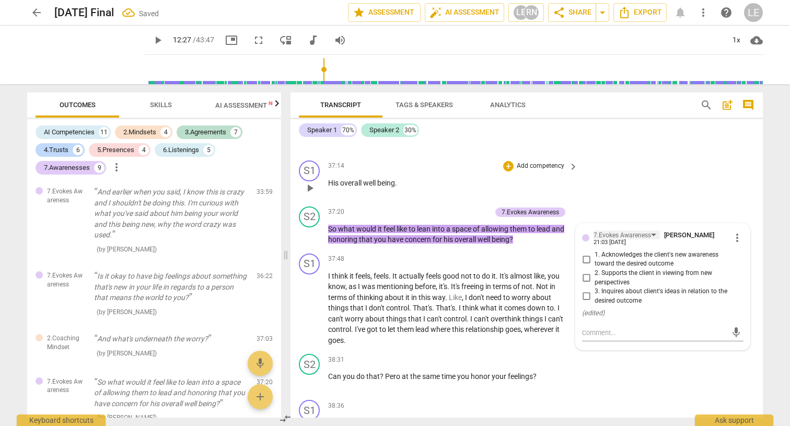
scroll to position [8123, 0]
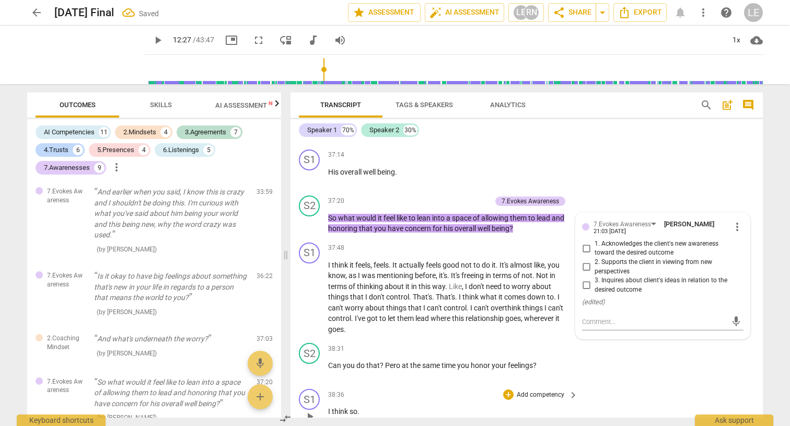
click at [606, 385] on div "S1 play_arrow pause 38:36 + Add competency keyboard_arrow_right I think so ." at bounding box center [527, 408] width 473 height 46
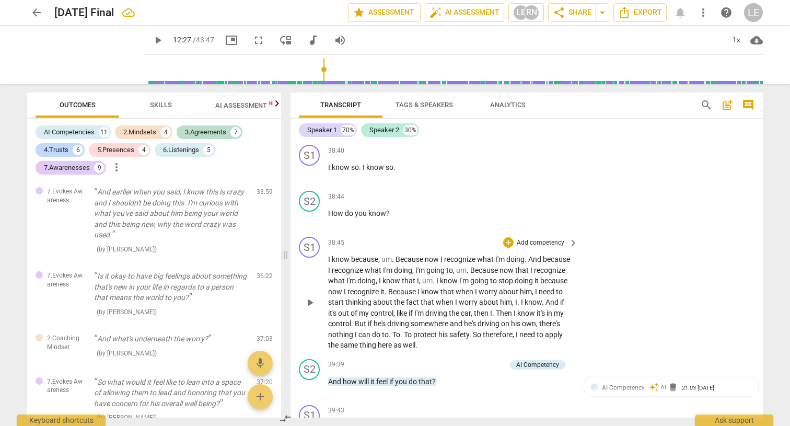
scroll to position [8472, 0]
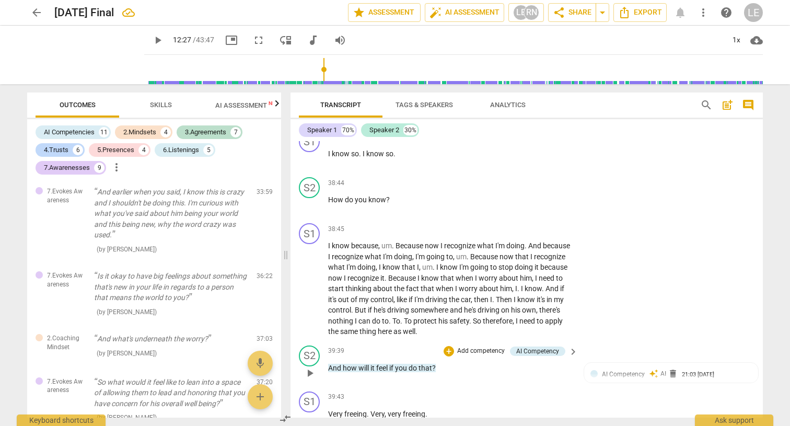
click at [572, 346] on span "keyboard_arrow_right" at bounding box center [573, 352] width 13 height 13
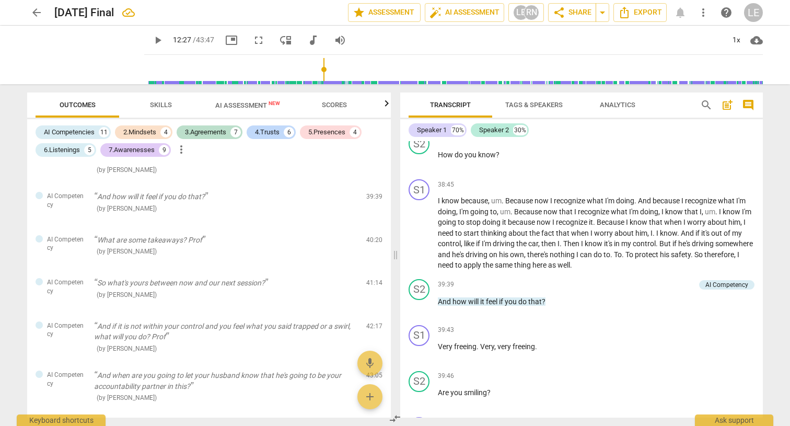
scroll to position [7601, 0]
click at [744, 280] on div "AI Competency" at bounding box center [726, 284] width 55 height 9
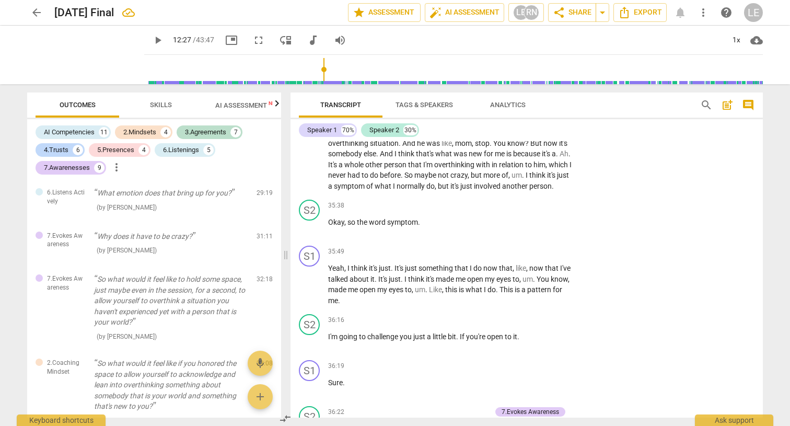
scroll to position [8550, 0]
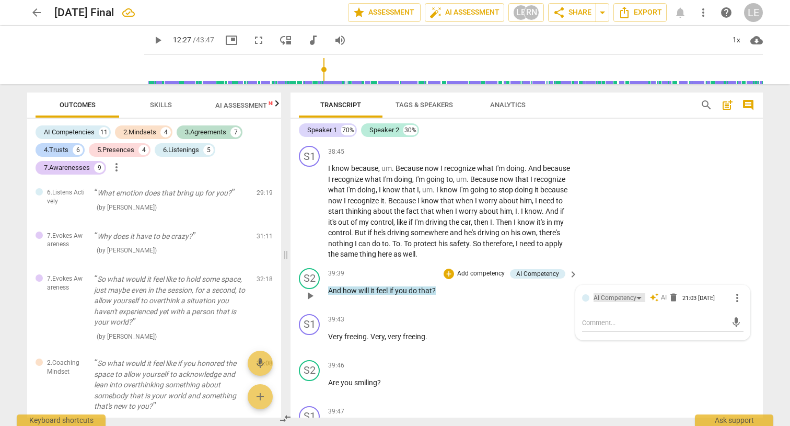
click at [641, 293] on div "AI Competency" at bounding box center [620, 297] width 52 height 9
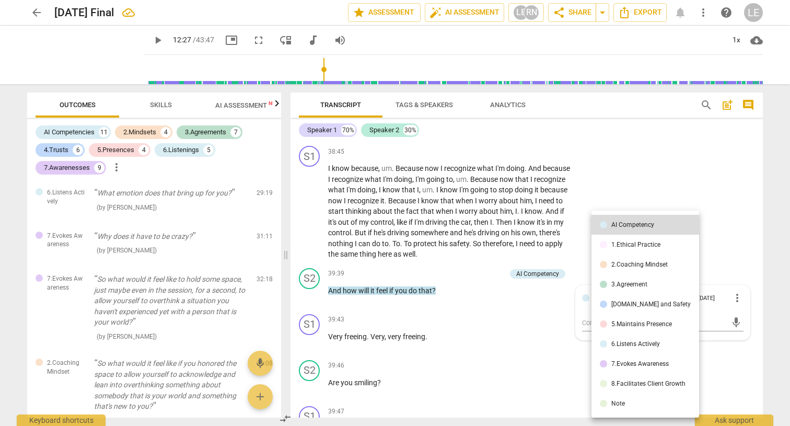
click at [639, 361] on div "7.Evokes Awareness" at bounding box center [640, 364] width 57 height 6
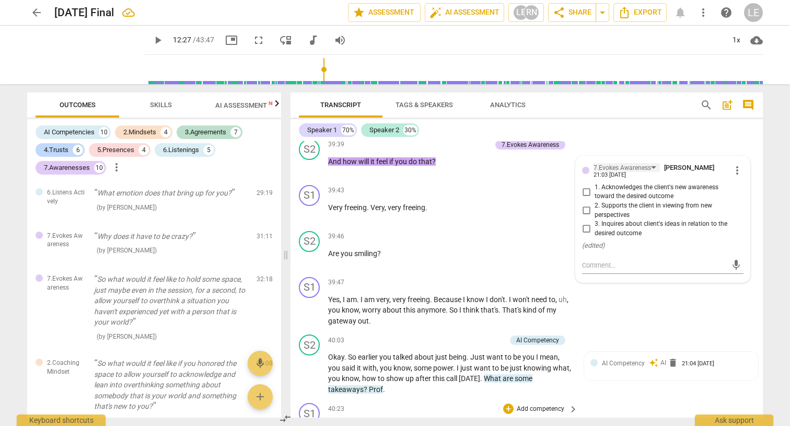
scroll to position [8682, 0]
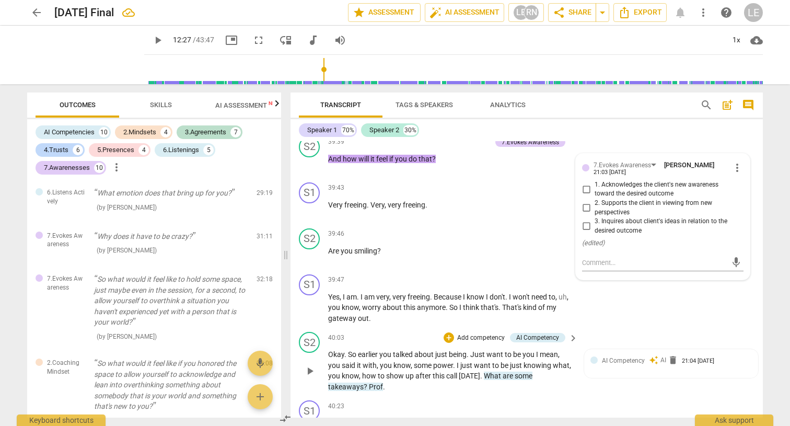
click at [383, 383] on span "." at bounding box center [384, 387] width 2 height 8
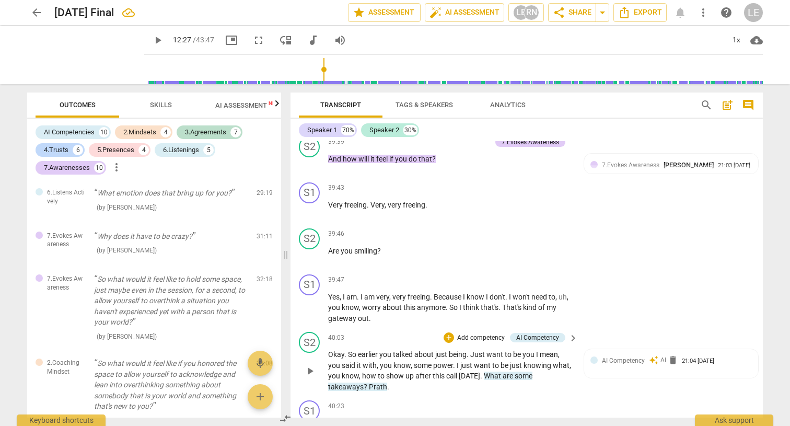
click at [571, 332] on span "keyboard_arrow_right" at bounding box center [573, 338] width 13 height 13
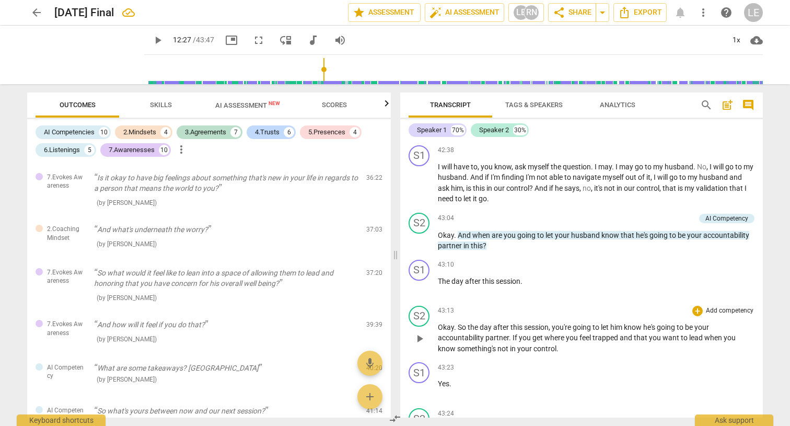
scroll to position [8400, 0]
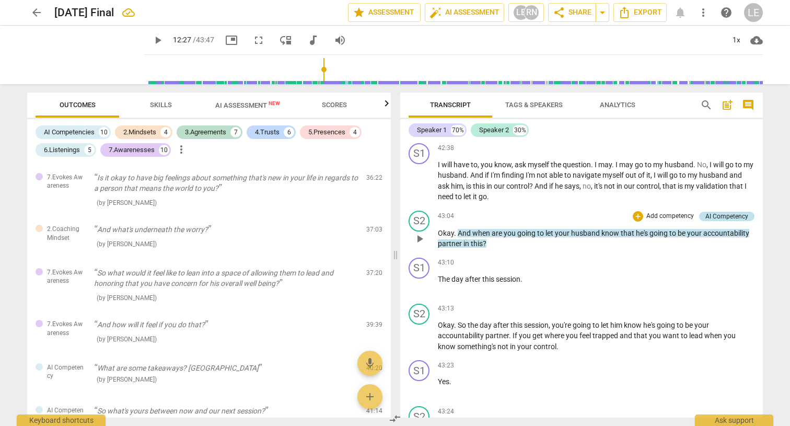
click at [722, 212] on div "AI Competency" at bounding box center [727, 216] width 43 height 9
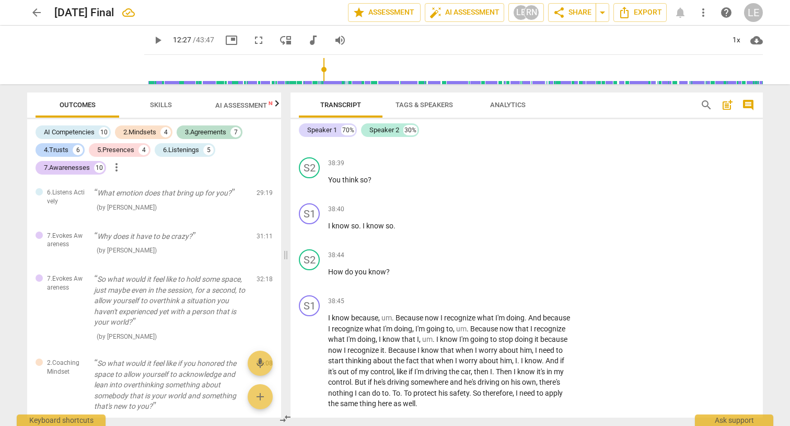
scroll to position [2207, 0]
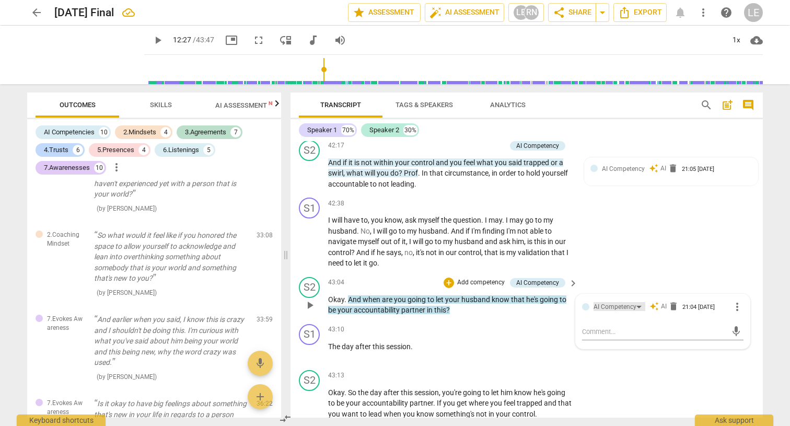
click at [639, 302] on div "AI Competency" at bounding box center [620, 306] width 52 height 9
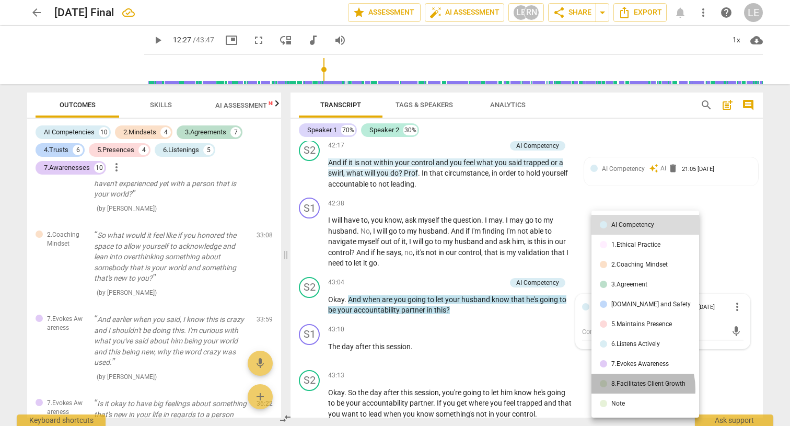
click at [624, 389] on li "8.Facilitates Client Growth" at bounding box center [646, 384] width 108 height 20
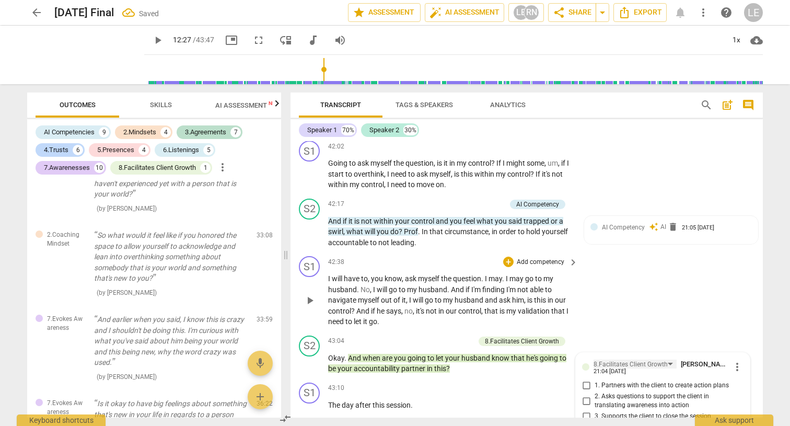
scroll to position [9292, 0]
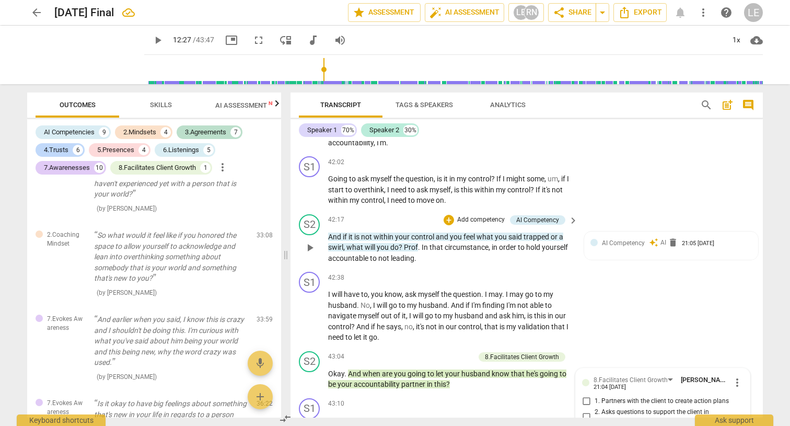
click at [418, 243] on span "." at bounding box center [420, 247] width 4 height 8
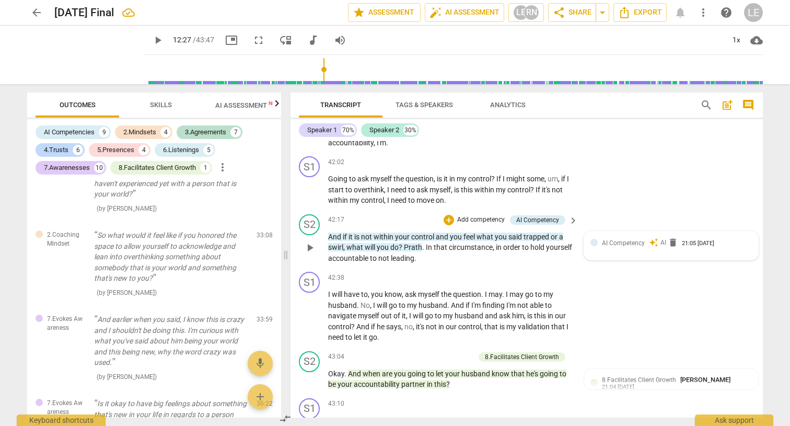
click at [602, 239] on span "AI Competency" at bounding box center [623, 242] width 43 height 7
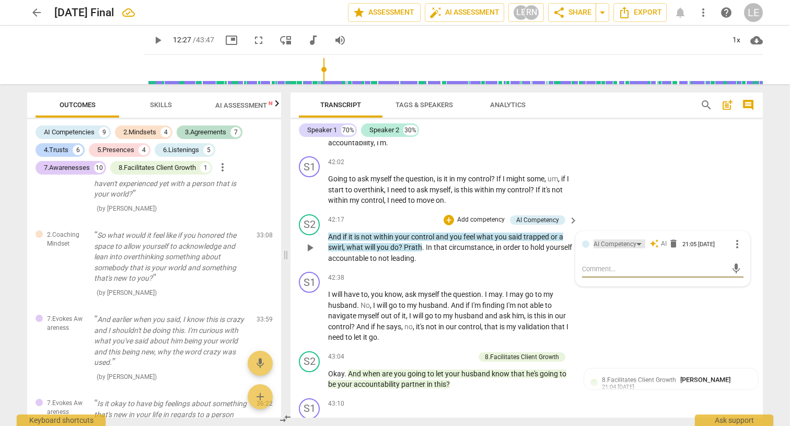
click at [637, 239] on div "AI Competency" at bounding box center [620, 243] width 52 height 9
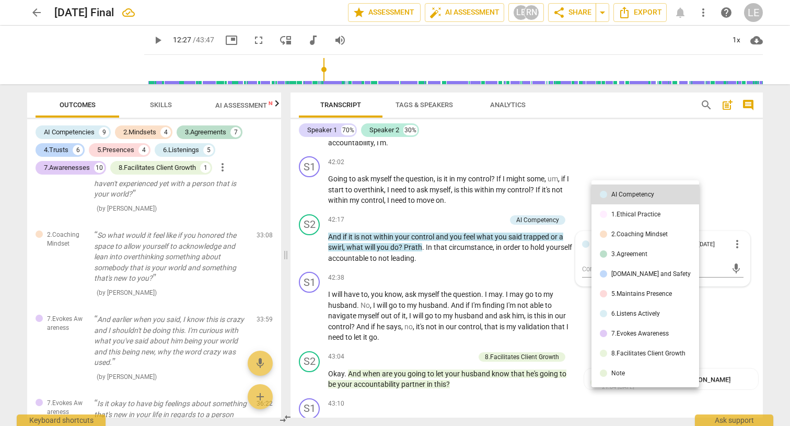
click at [623, 355] on div "8.Facilitates Client Growth" at bounding box center [649, 353] width 74 height 6
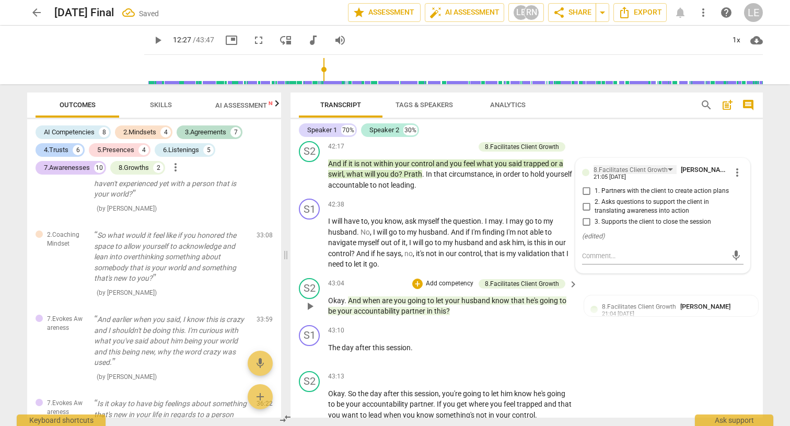
scroll to position [9367, 0]
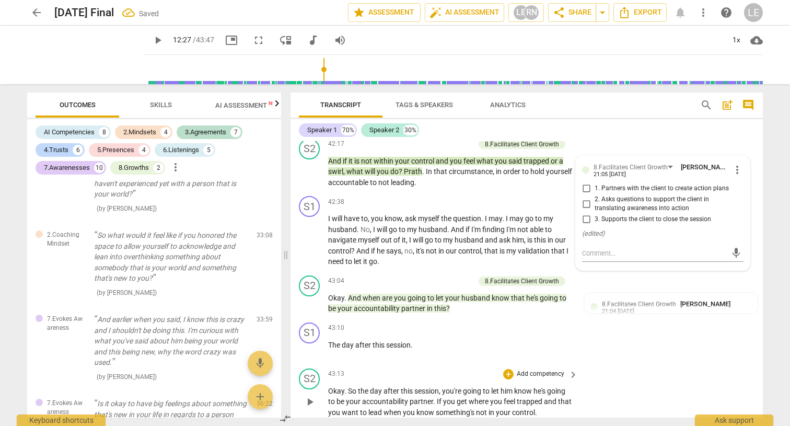
click at [559, 370] on p "Add competency" at bounding box center [541, 374] width 50 height 9
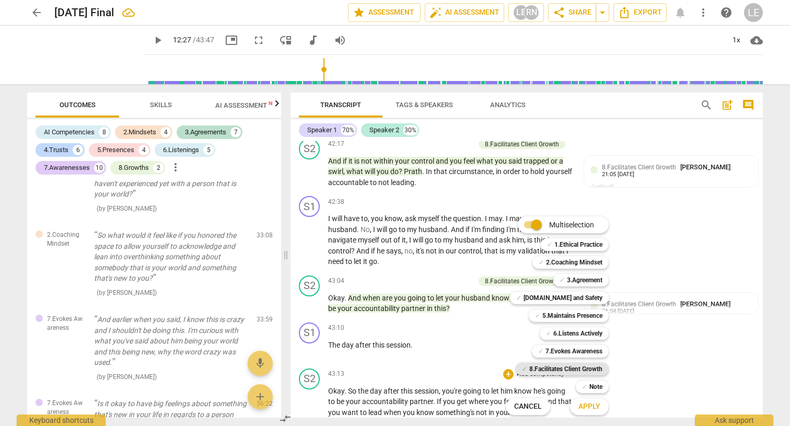
click at [576, 368] on b "8.Facilitates Client Growth" at bounding box center [565, 369] width 73 height 13
click at [586, 408] on span "Apply" at bounding box center [590, 406] width 22 height 10
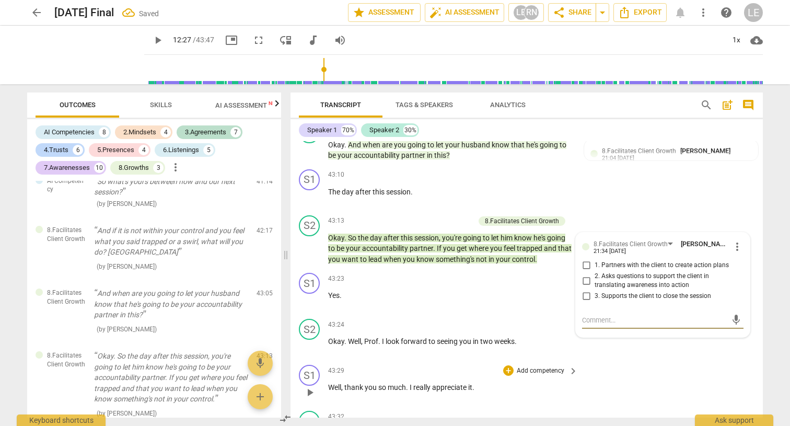
scroll to position [9531, 0]
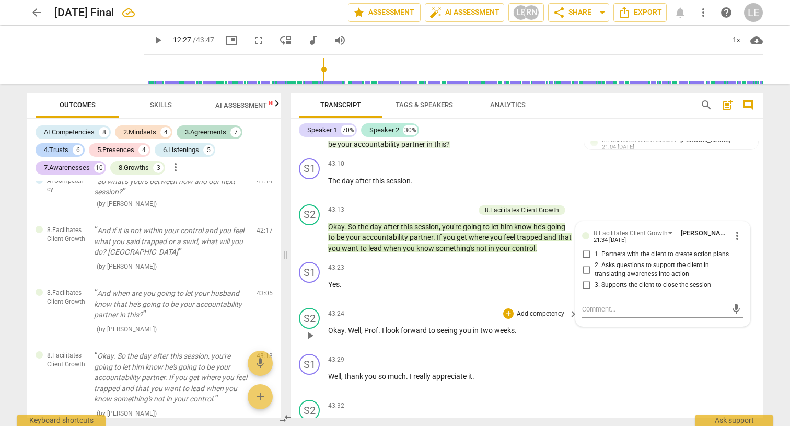
click at [379, 326] on span "." at bounding box center [380, 330] width 4 height 8
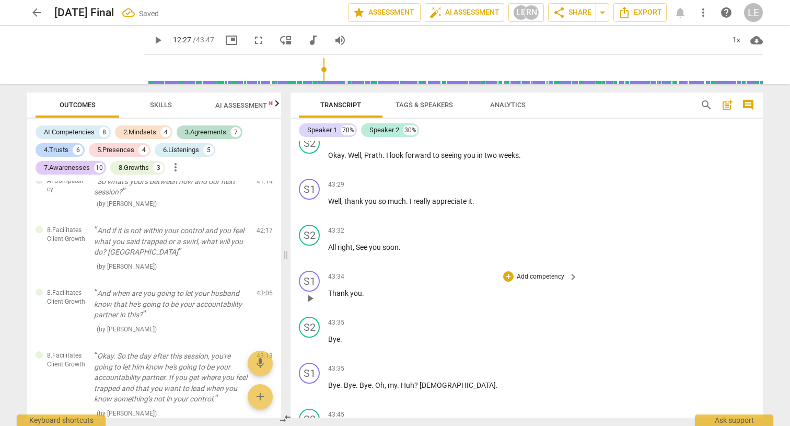
scroll to position [9701, 0]
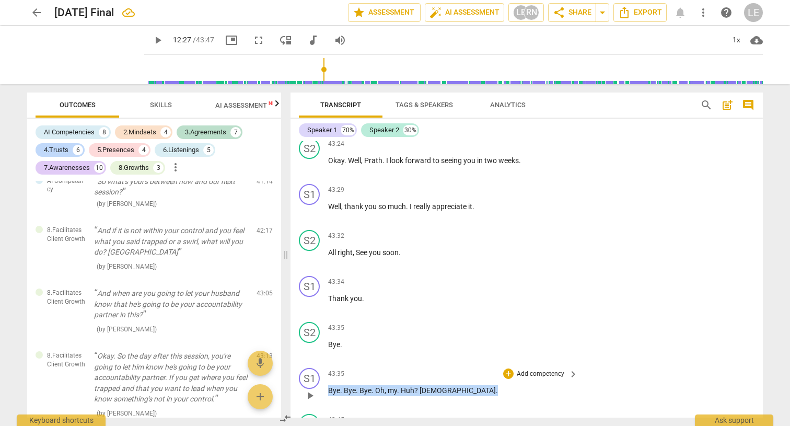
drag, startPoint x: 330, startPoint y: 340, endPoint x: 446, endPoint y: 339, distance: 116.6
click at [446, 385] on p "Bye . Bye . Bye . Oh , my . Huh ? [DEMOGRAPHIC_DATA] ." at bounding box center [450, 390] width 245 height 11
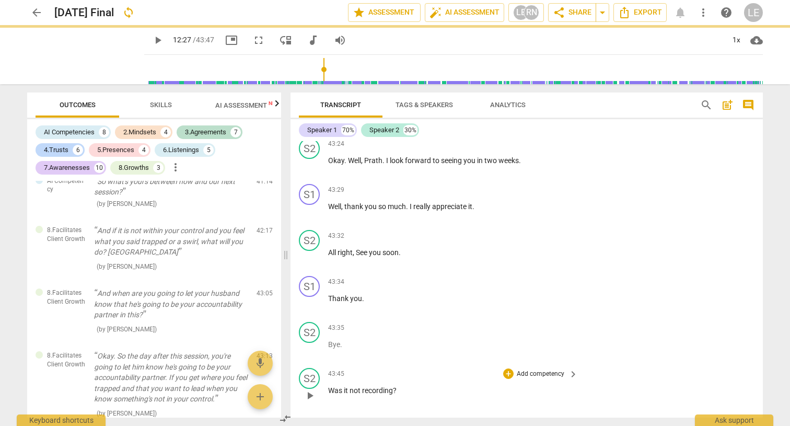
scroll to position [9679, 0]
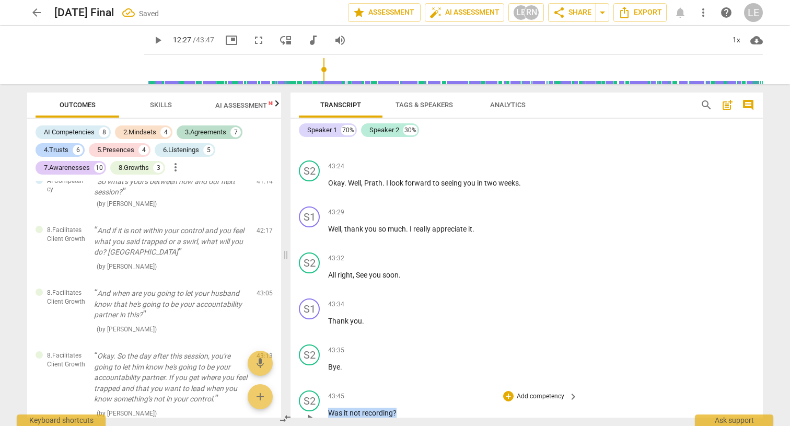
drag, startPoint x: 402, startPoint y: 381, endPoint x: 319, endPoint y: 358, distance: 86.7
click at [319, 386] on div "S2 play_arrow pause 43:45 + Add competency keyboard_arrow_right Was it not reco…" at bounding box center [527, 409] width 473 height 46
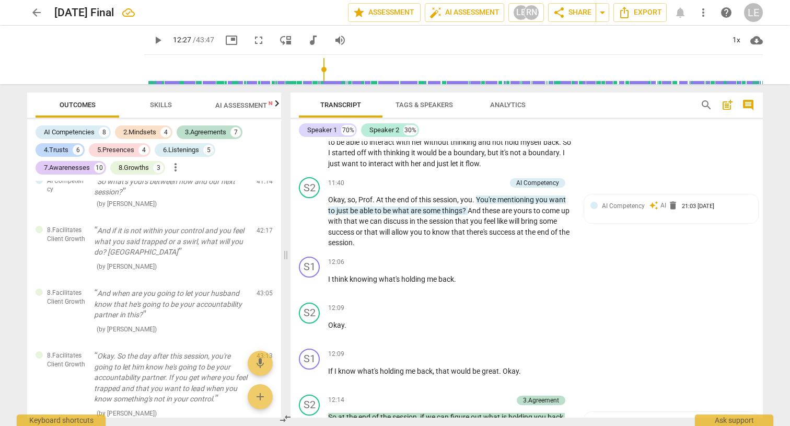
scroll to position [2299, 0]
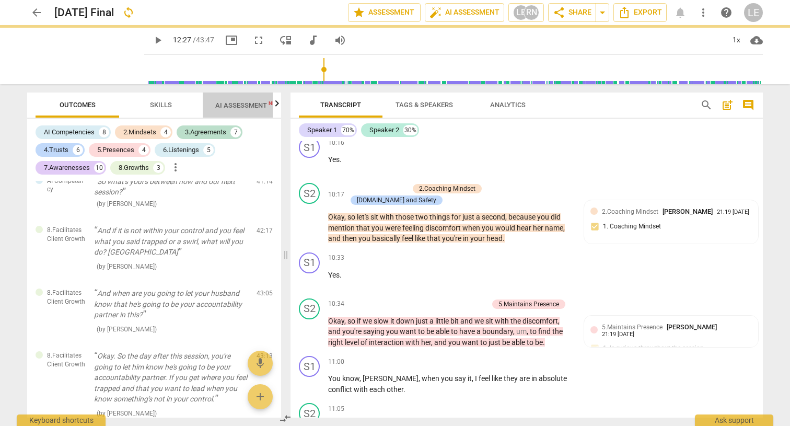
click at [226, 98] on span "AI Assessment New" at bounding box center [248, 105] width 90 height 16
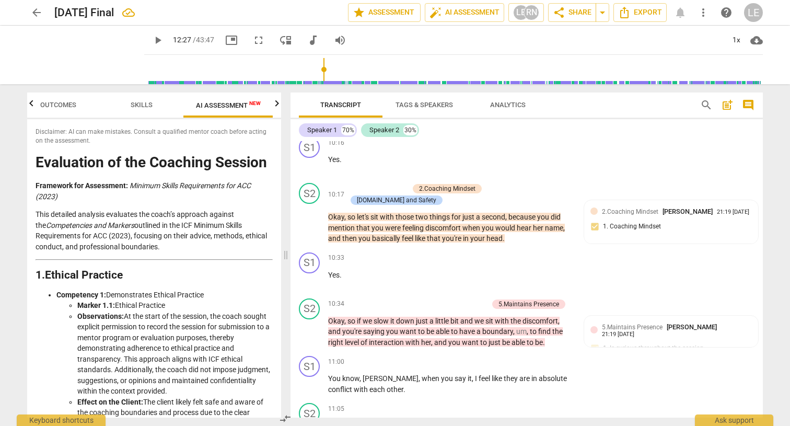
scroll to position [0, 0]
click at [625, 16] on icon "Export" at bounding box center [624, 12] width 13 height 13
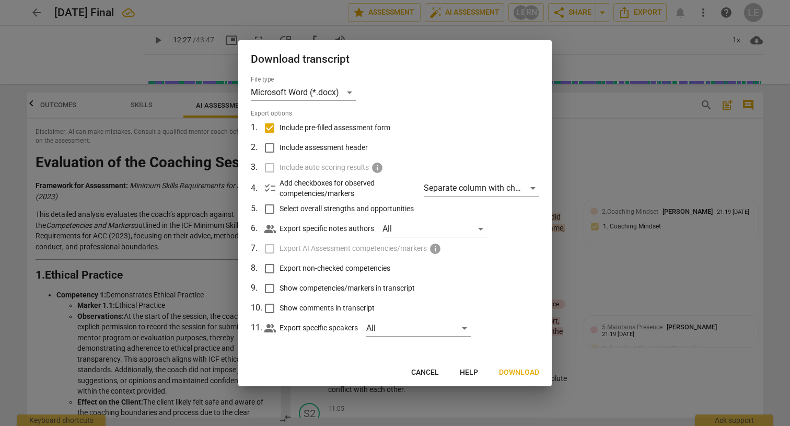
click at [503, 373] on span "Download" at bounding box center [519, 372] width 40 height 10
